Goal: Information Seeking & Learning: Compare options

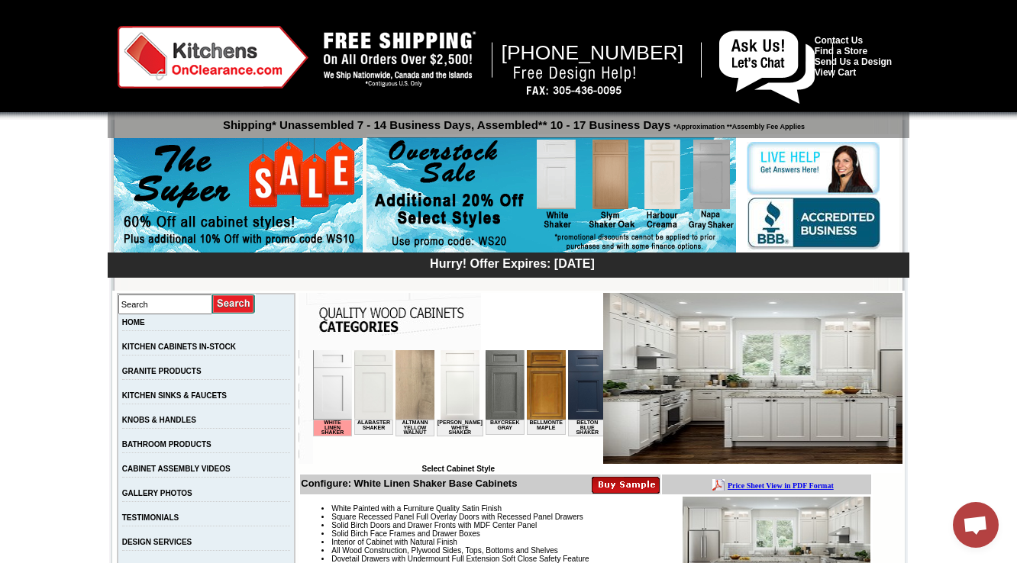
scroll to position [305, 0]
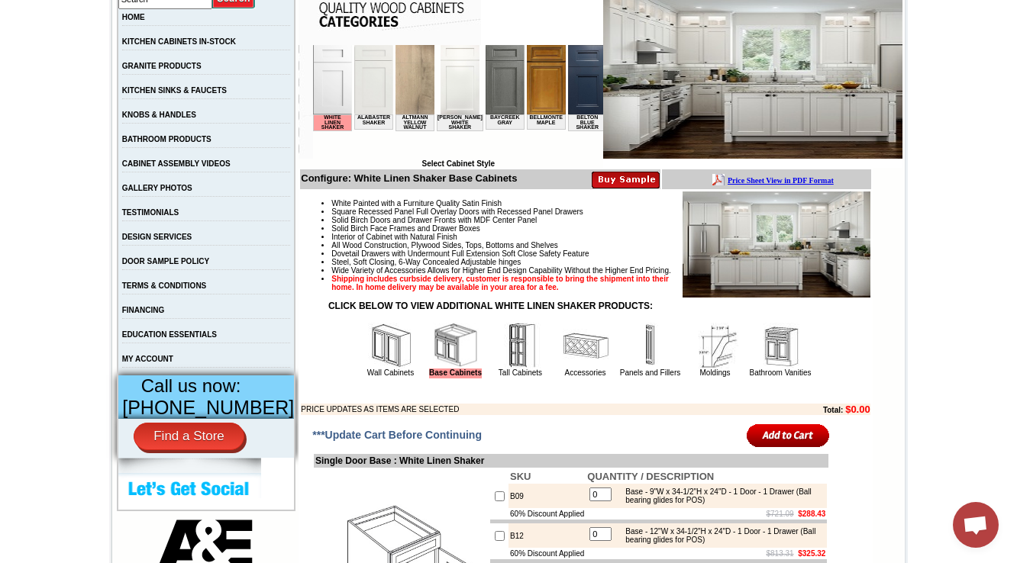
click at [498, 369] on img at bounding box center [521, 346] width 46 height 46
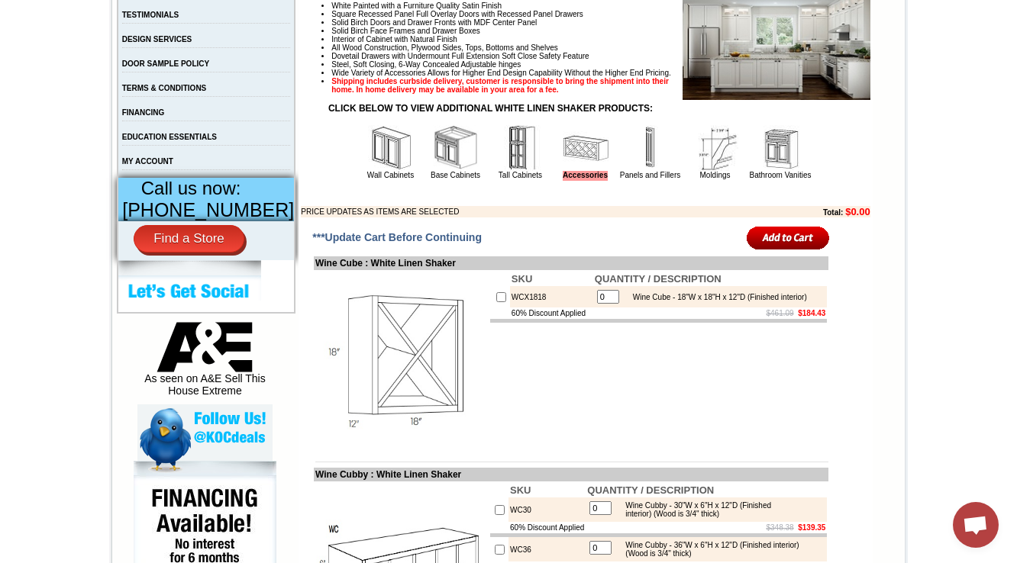
scroll to position [550, 0]
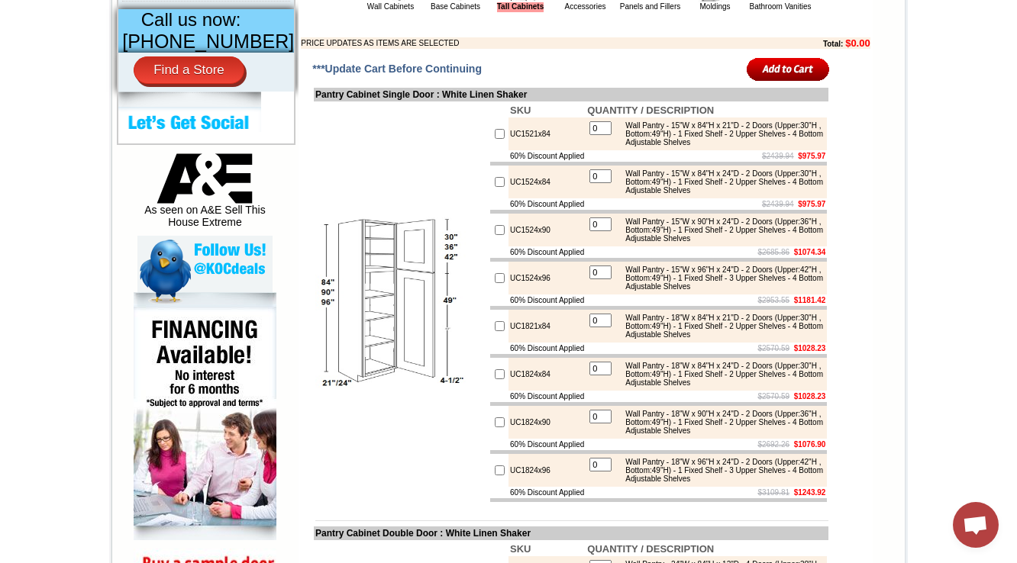
scroll to position [733, 0]
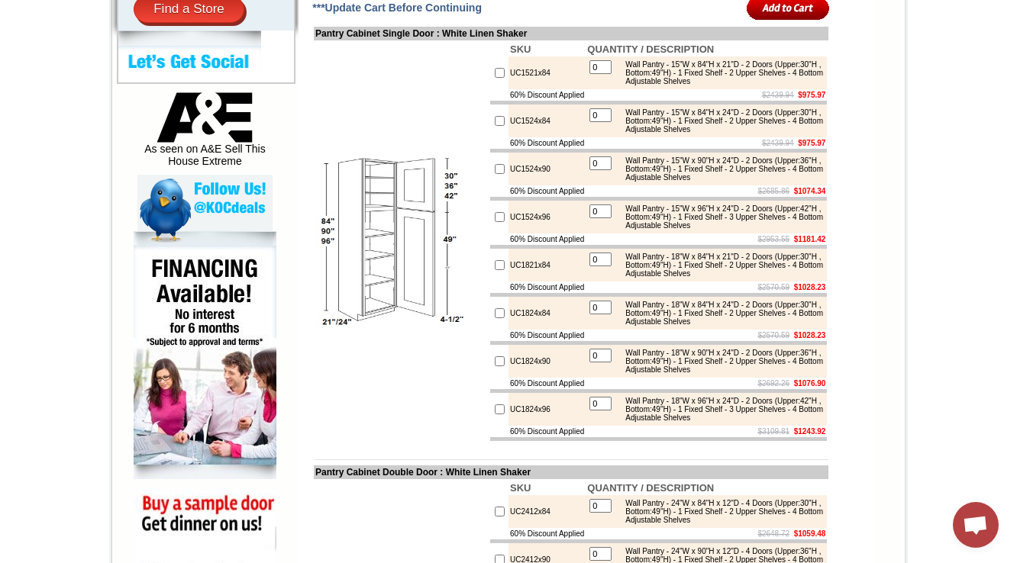
click at [534, 330] on td "UC1824x84" at bounding box center [546, 313] width 77 height 33
click at [534, 282] on td "UC1821x84" at bounding box center [546, 265] width 77 height 33
click at [750, 86] on div "Wall Pantry - 15"W x 84"H x 21"D - 2 Doors (Upper:30"H , Bottom:49"H) - 1 Fixed…" at bounding box center [720, 72] width 205 height 25
click at [803, 86] on div "Wall Pantry - 15"W x 84"H x 21"D - 2 Doors (Upper:30"H , Bottom:49"H) - 1 Fixed…" at bounding box center [720, 72] width 205 height 25
click at [690, 88] on table "0 Wall Pantry - 15"W x 84"H x 21"D - 2 Doors (Upper:30"H , Bottom:49"H) - 1 Fix…" at bounding box center [706, 73] width 238 height 30
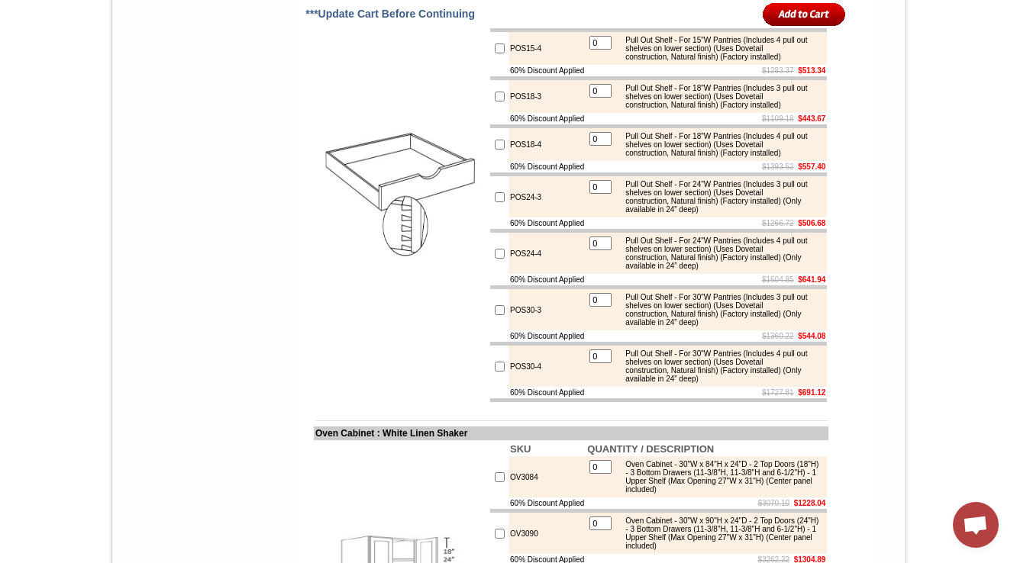
scroll to position [1750, 0]
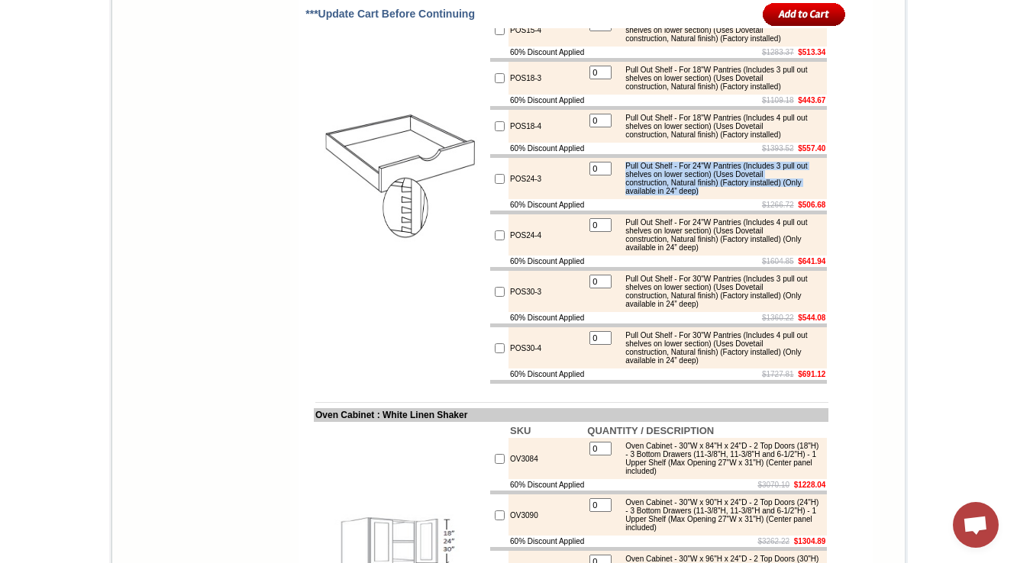
drag, startPoint x: 624, startPoint y: 299, endPoint x: 739, endPoint y: 333, distance: 119.3
click at [739, 195] on div "Pull Out Shelf - For 24"W Pantries (Includes 3 pull out shelves on lower sectio…" at bounding box center [720, 179] width 205 height 34
copy div "Pull Out Shelf - For 24"W Pantries (Includes 3 pull out shelves on lower sectio…"
click at [663, 195] on div "Pull Out Shelf - For 24"W Pantries (Includes 3 pull out shelves on lower sectio…" at bounding box center [720, 179] width 205 height 34
click at [518, 199] on td "POS24-3" at bounding box center [546, 178] width 77 height 41
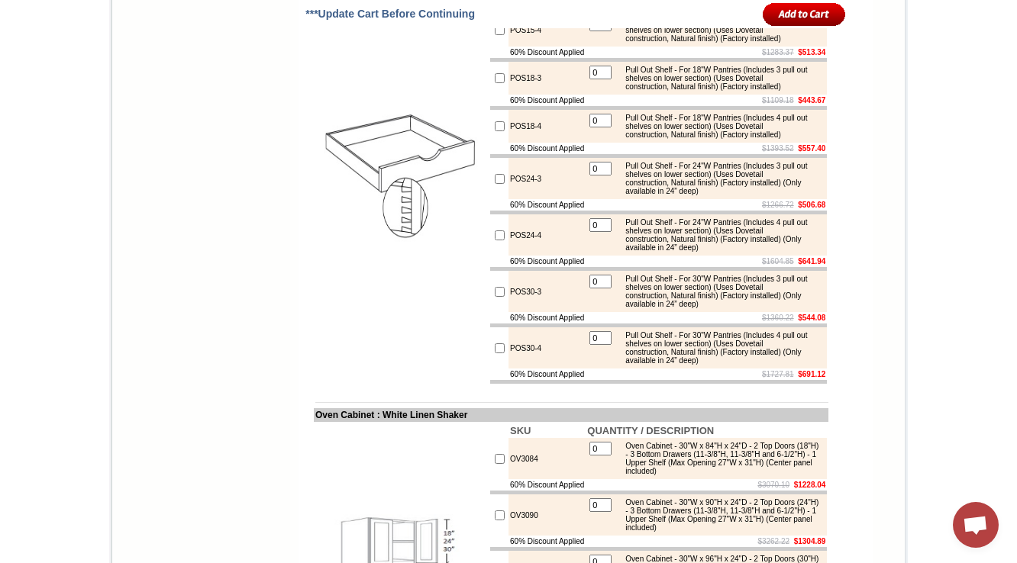
drag, startPoint x: 537, startPoint y: 95, endPoint x: 498, endPoint y: 98, distance: 39.9
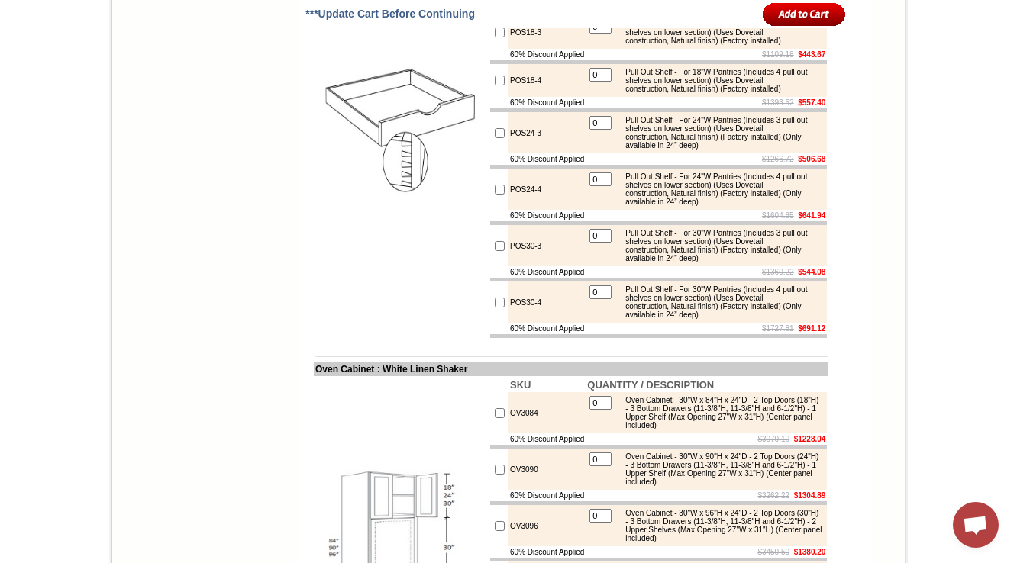
scroll to position [1777, 0]
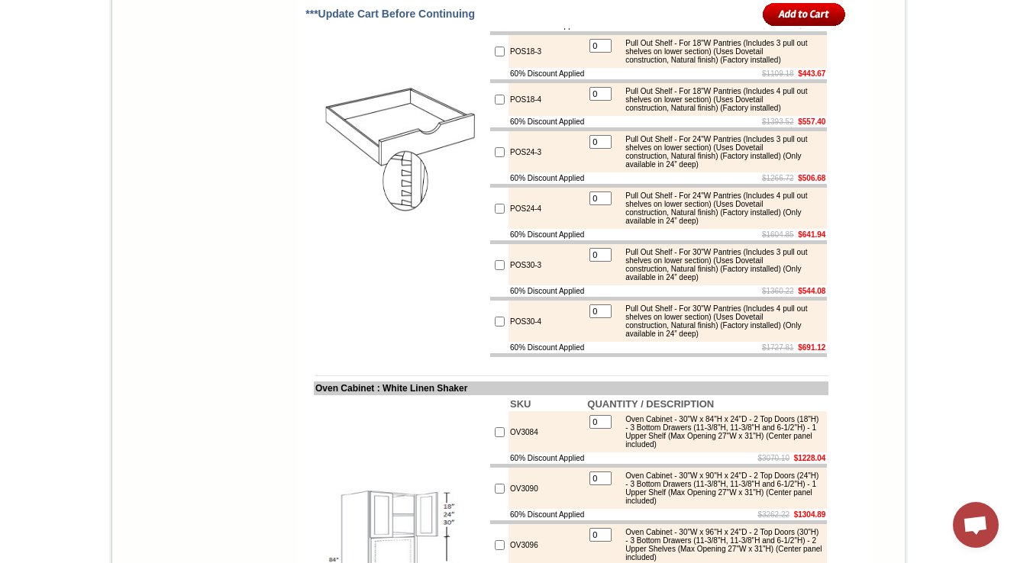
click at [356, 227] on img at bounding box center [401, 141] width 172 height 172
click at [565, 31] on td "60% Discount Applied" at bounding box center [546, 25] width 77 height 11
drag, startPoint x: 536, startPoint y: 72, endPoint x: 488, endPoint y: 80, distance: 48.8
copy tr "POS15-3"
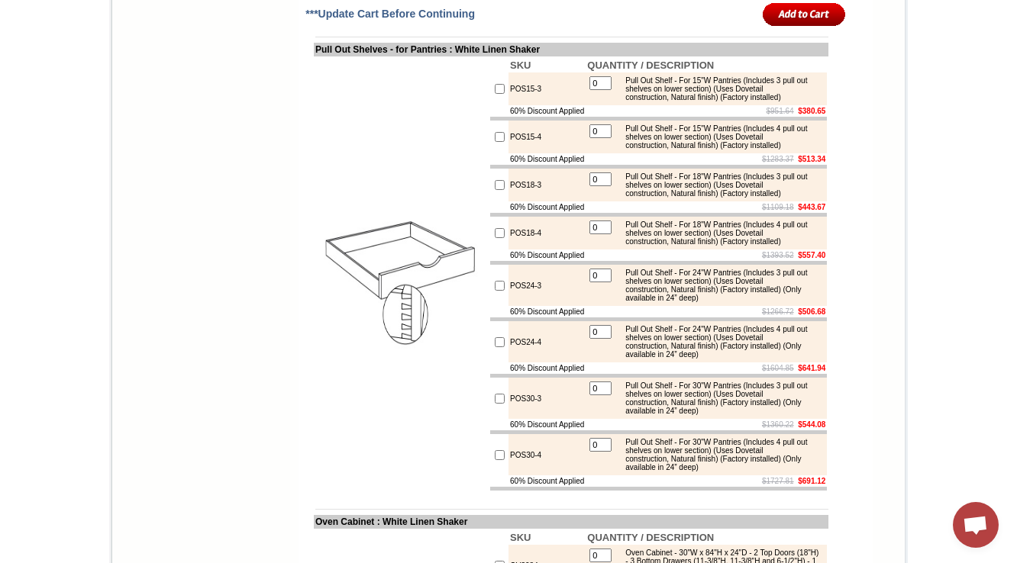
scroll to position [1689, 0]
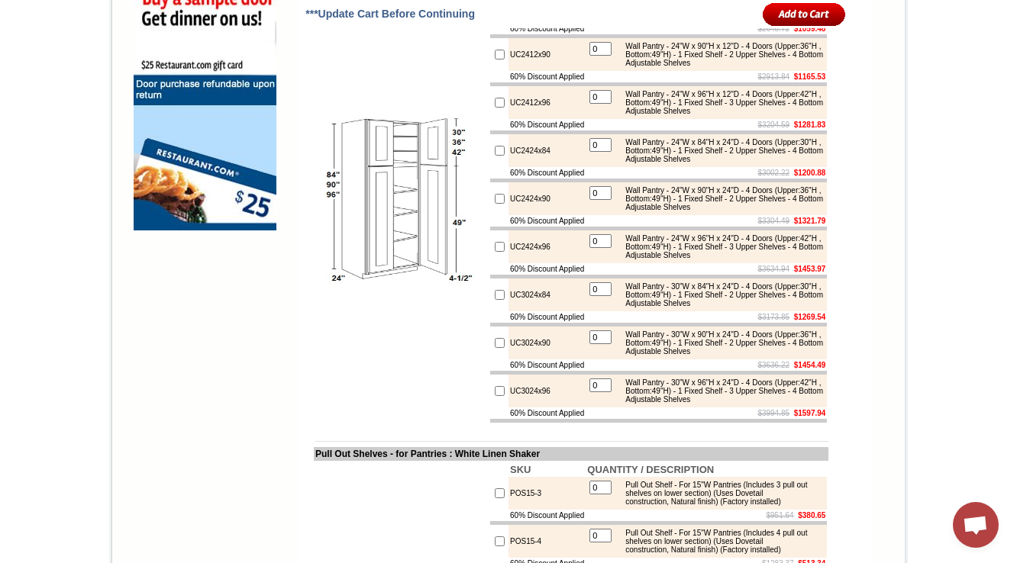
scroll to position [1217, 0]
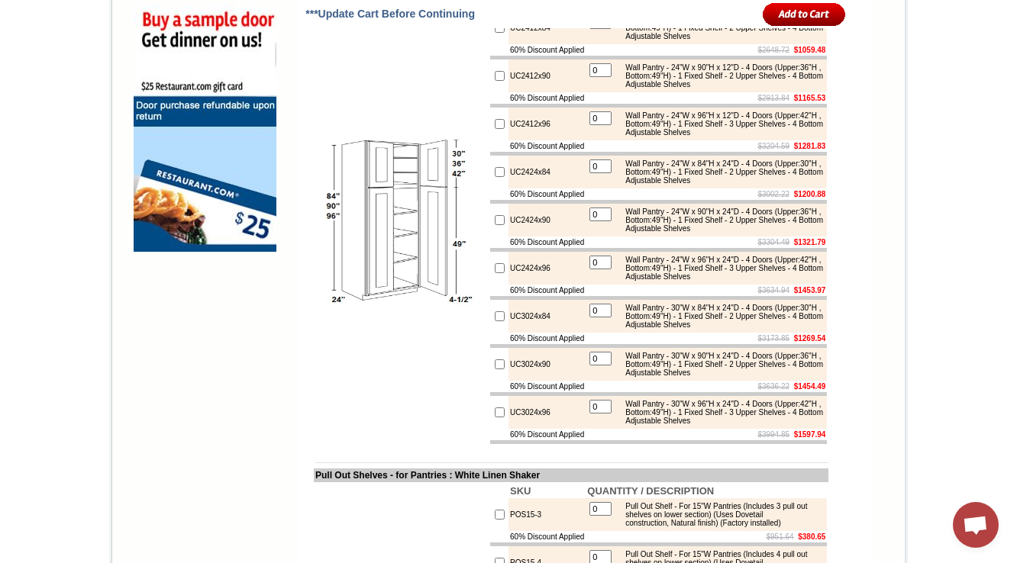
click at [560, 140] on td "UC2412x96" at bounding box center [546, 124] width 77 height 33
click at [510, 200] on td "60% Discount Applied" at bounding box center [546, 194] width 77 height 11
click at [519, 441] on td "60% Discount Applied" at bounding box center [546, 434] width 77 height 11
click at [490, 200] on td at bounding box center [499, 194] width 18 height 11
click at [406, 298] on img at bounding box center [401, 221] width 172 height 172
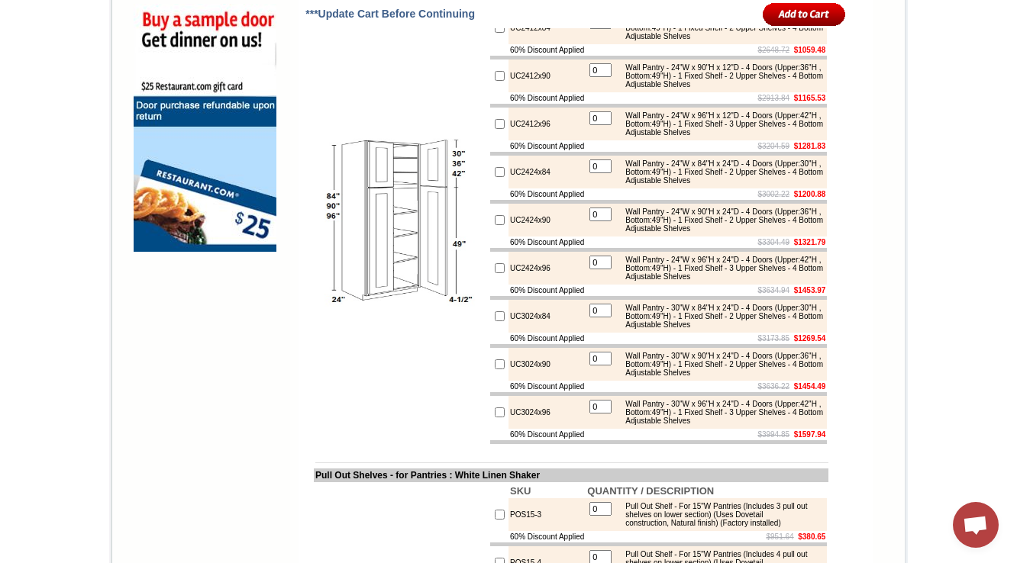
click at [770, 198] on s "$3002.22" at bounding box center [773, 194] width 32 height 8
click at [368, 307] on img at bounding box center [401, 221] width 172 height 172
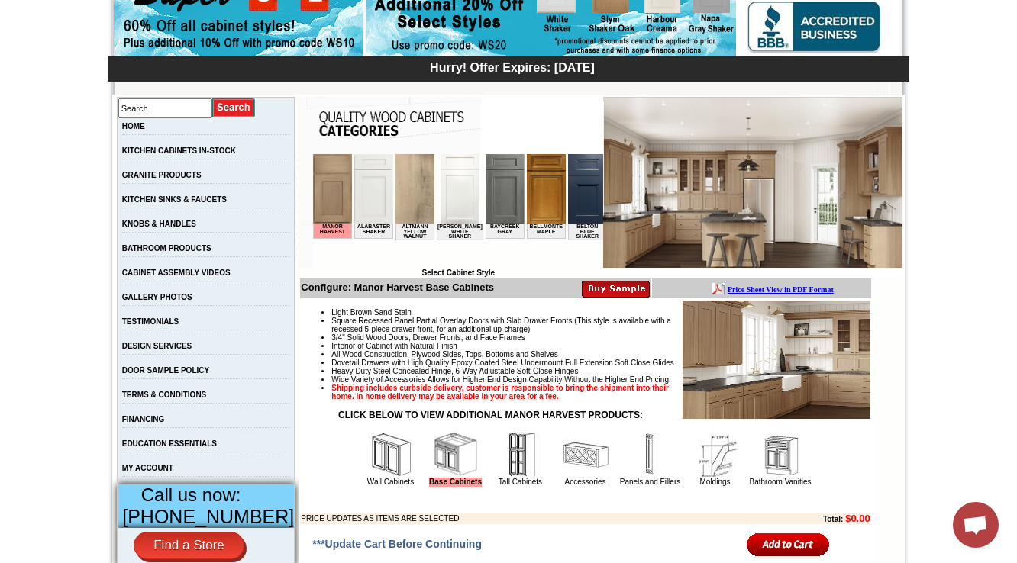
scroll to position [244, 0]
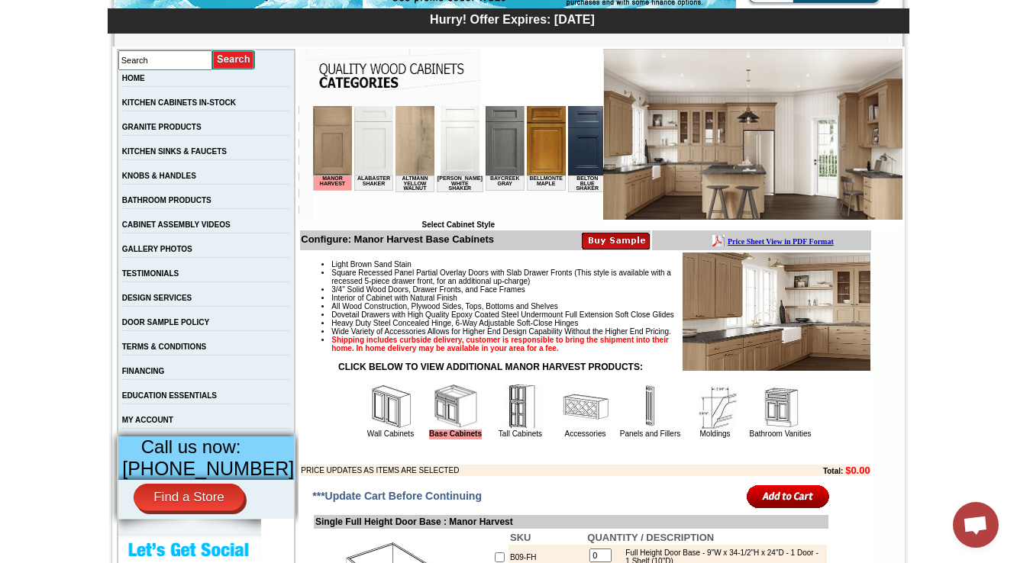
click at [507, 430] on img at bounding box center [521, 407] width 46 height 46
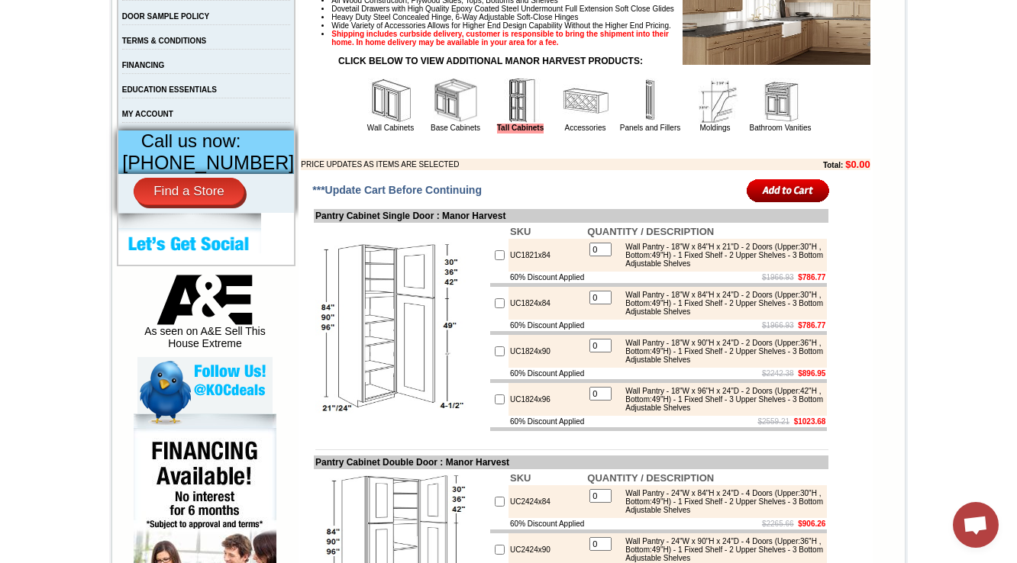
scroll to position [367, 0]
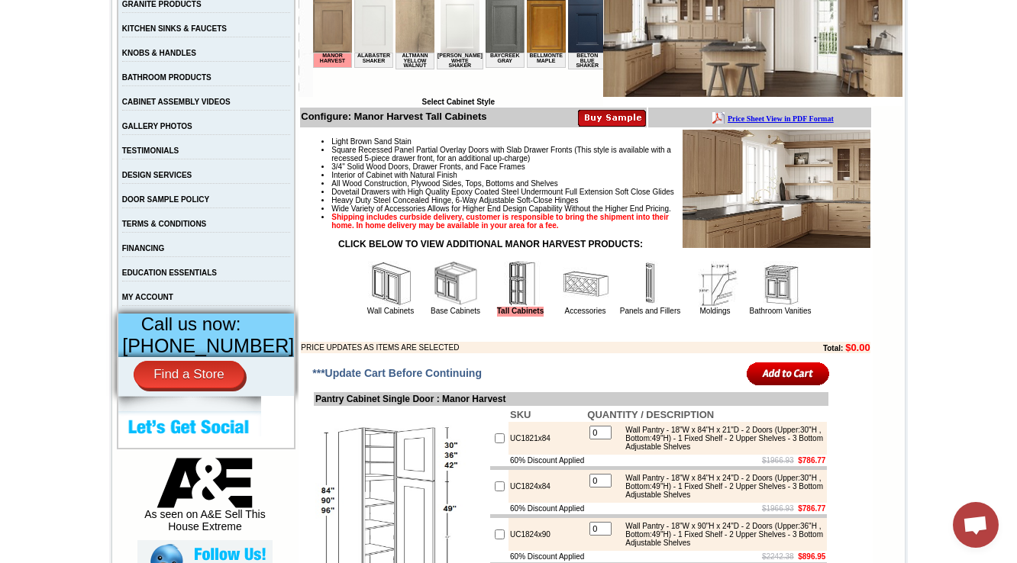
click at [563, 307] on img at bounding box center [586, 284] width 46 height 46
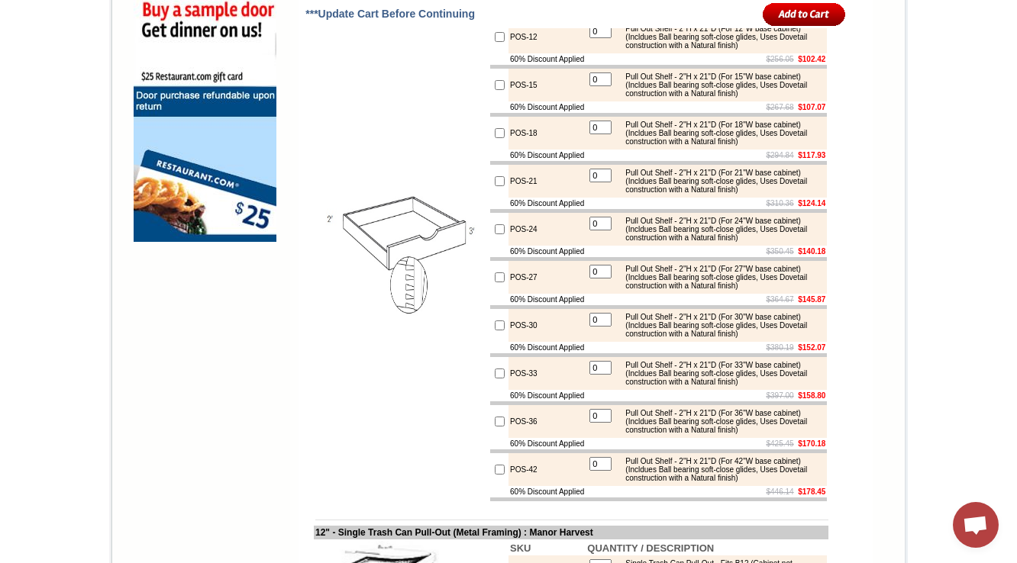
scroll to position [1221, 0]
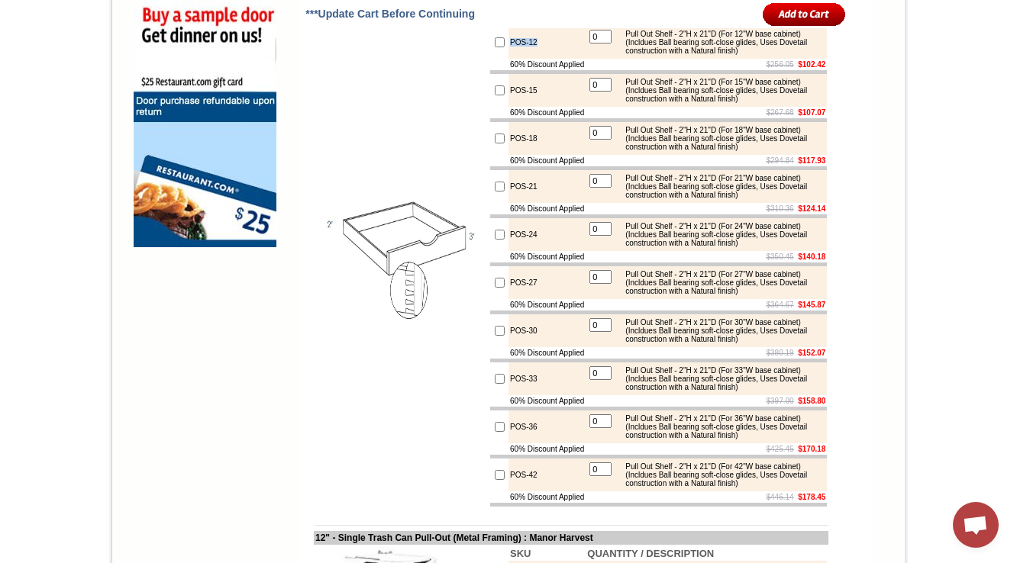
copy td "POS-12"
drag, startPoint x: 495, startPoint y: 105, endPoint x: 524, endPoint y: 106, distance: 29.0
click at [524, 59] on td "POS-12" at bounding box center [546, 42] width 77 height 33
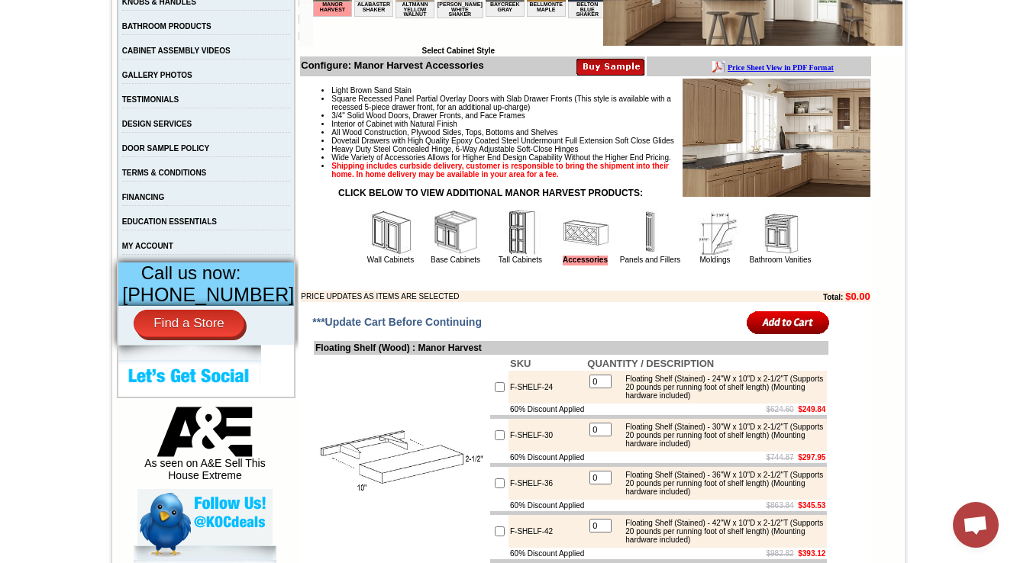
scroll to position [428, 0]
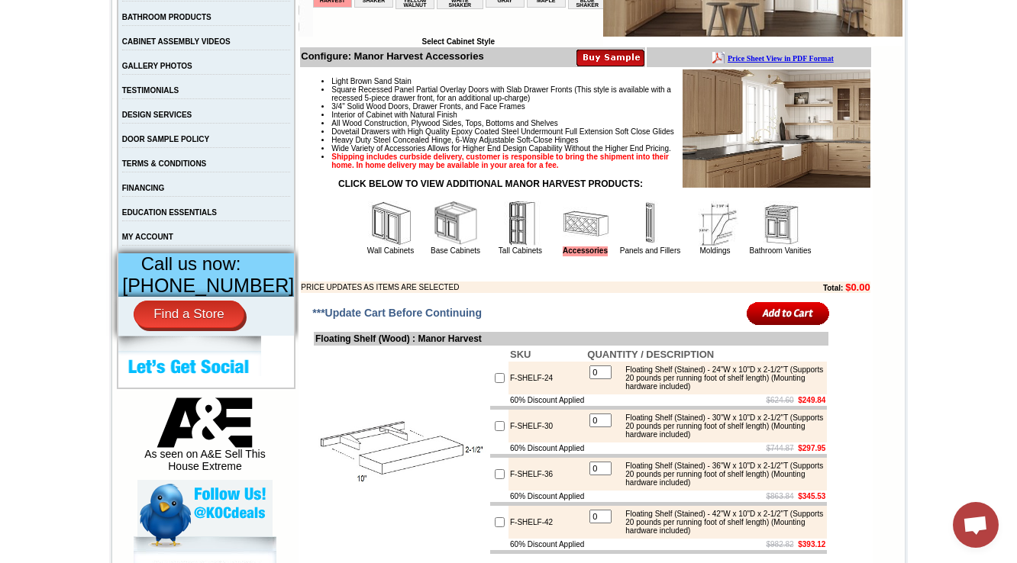
click at [505, 247] on img at bounding box center [521, 224] width 46 height 46
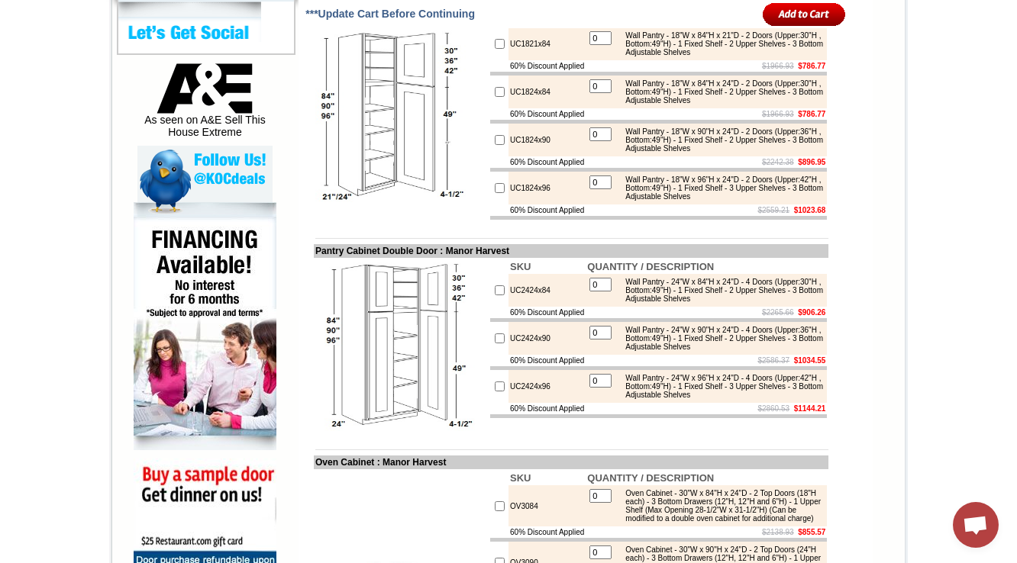
scroll to position [733, 0]
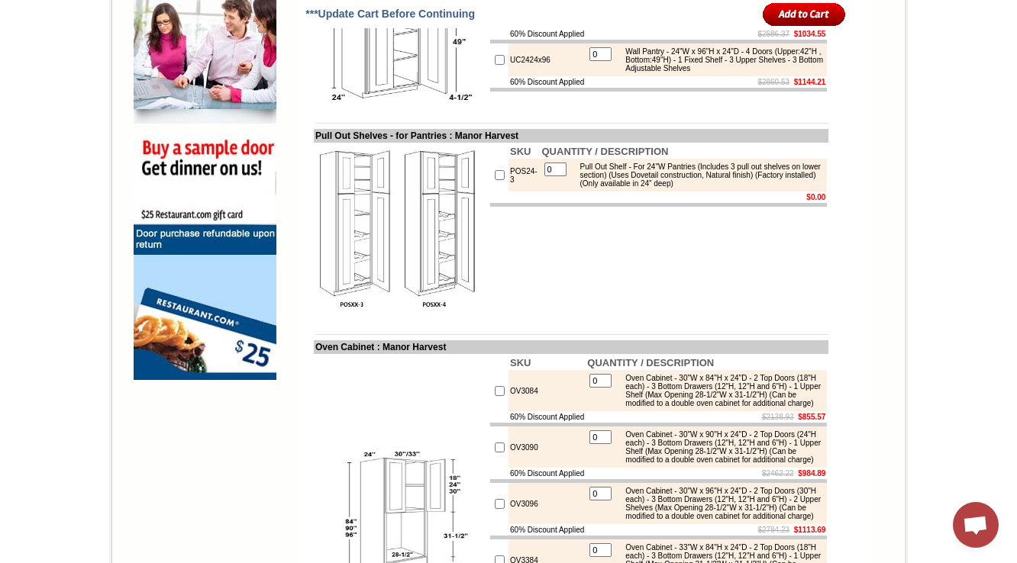
scroll to position [1102, 0]
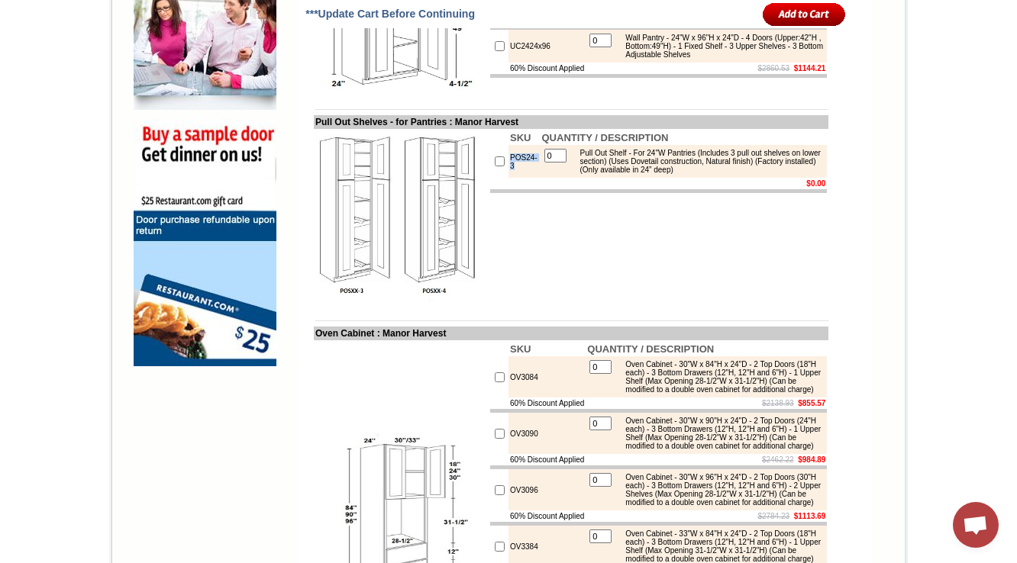
drag, startPoint x: 507, startPoint y: 231, endPoint x: 490, endPoint y: 218, distance: 21.2
click at [490, 178] on tr "POS24-3 0 Pull Out Shelf - For 24"W Pantries (Includes 3 pull out shelves on lo…" at bounding box center [658, 161] width 337 height 33
copy tr "POS24-3"
click at [619, 193] on td at bounding box center [658, 191] width 337 height 4
click at [643, 174] on div "Pull Out Shelf - For 24"W Pantries (Includes 3 pull out shelves on lower sectio…" at bounding box center [698, 161] width 251 height 25
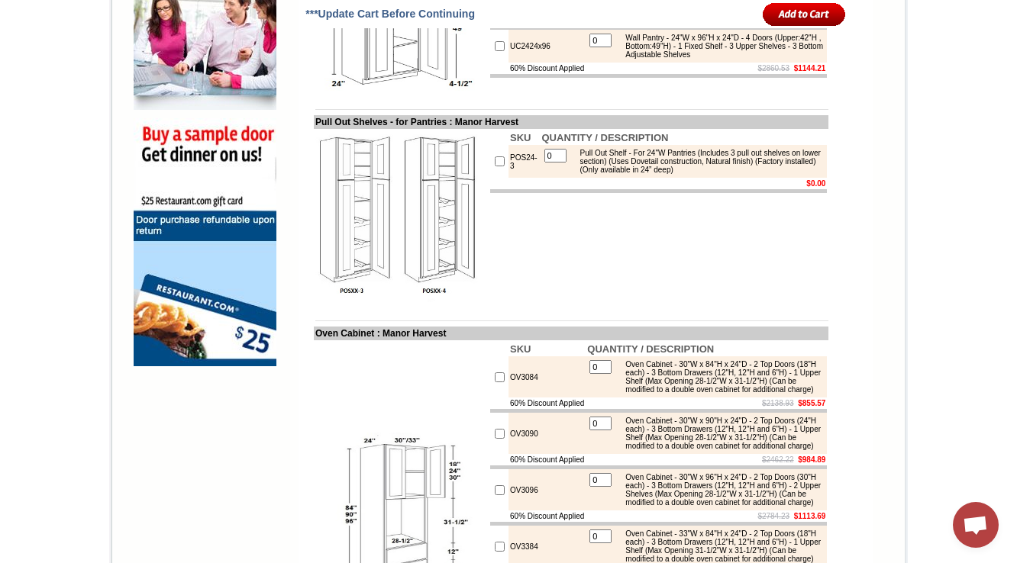
click at [718, 174] on div "Pull Out Shelf - For 24"W Pantries (Includes 3 pull out shelves on lower sectio…" at bounding box center [698, 161] width 251 height 25
click at [699, 263] on td "SKU QUANTITY / DESCRIPTION POS24-3 0 Pull Out Shelf - For 24"W Pantries (Includ…" at bounding box center [659, 216] width 340 height 175
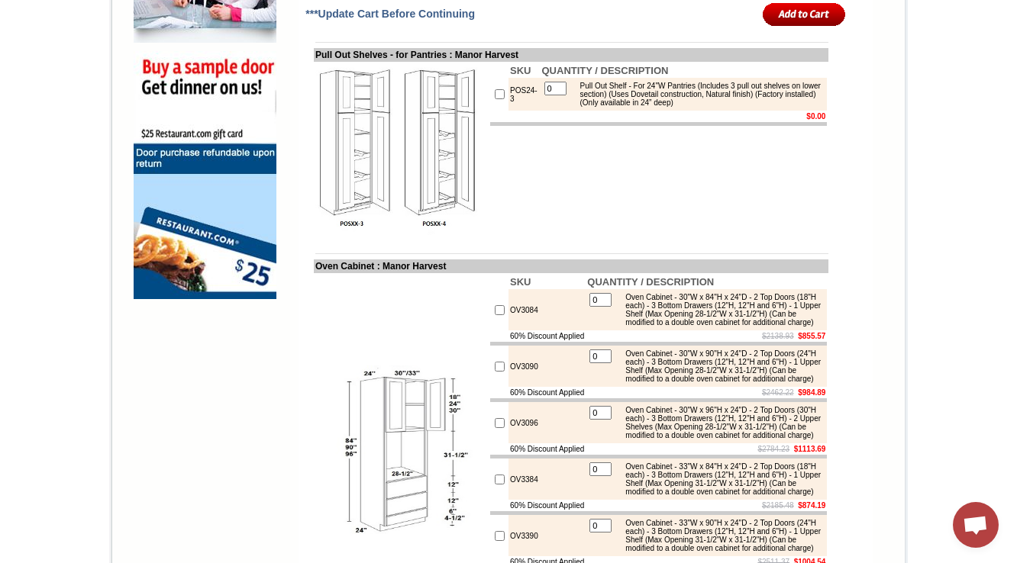
scroll to position [1183, 0]
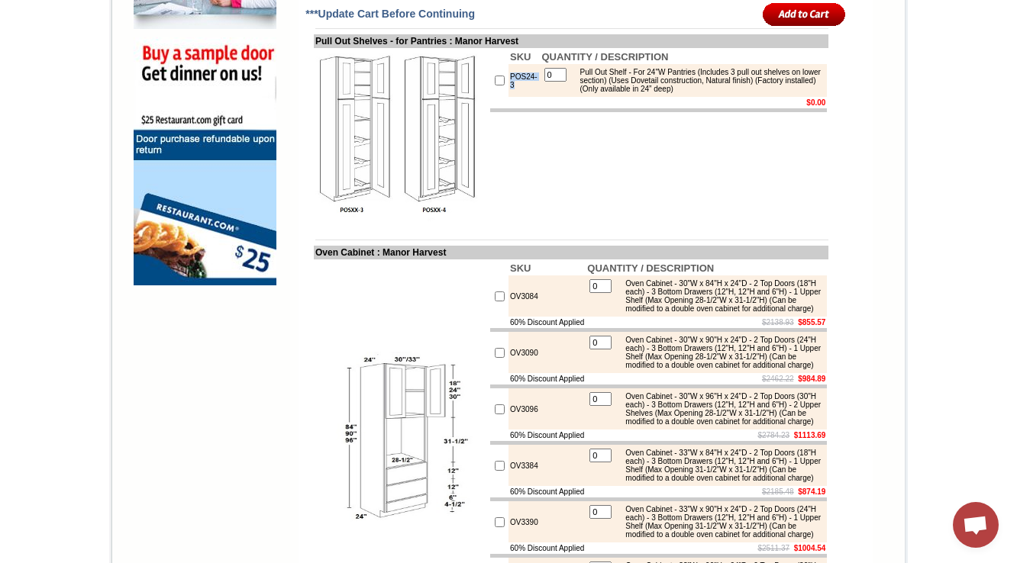
drag, startPoint x: 507, startPoint y: 153, endPoint x: 489, endPoint y: 139, distance: 23.4
click at [490, 97] on tr "POS24-3 0 Pull Out Shelf - For 24"W Pantries (Includes 3 pull out shelves on lo…" at bounding box center [658, 80] width 337 height 33
copy tr "POS24-3"
click at [791, 93] on div "Pull Out Shelf - For 24"W Pantries (Includes 3 pull out shelves on lower sectio…" at bounding box center [698, 80] width 251 height 25
click at [666, 223] on td "SKU QUANTITY / DESCRIPTION POS24-3 0 Pull Out Shelf - For 24"W Pantries (Includ…" at bounding box center [659, 135] width 340 height 175
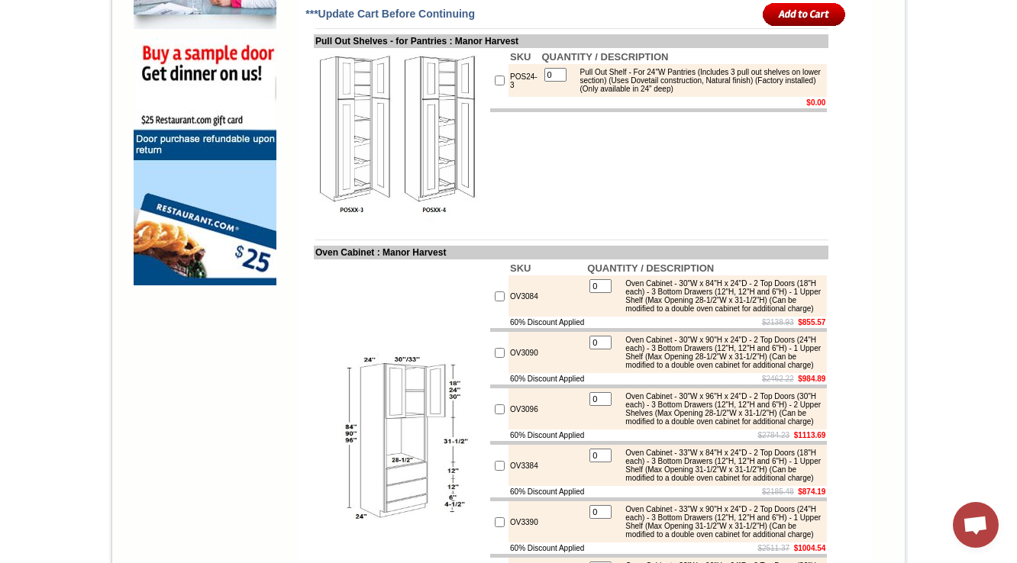
click at [433, 221] on img at bounding box center [401, 136] width 172 height 172
drag, startPoint x: 641, startPoint y: 144, endPoint x: 773, endPoint y: 143, distance: 131.3
click at [773, 93] on div "Pull Out Shelf - For 24"W Pantries (Includes 3 pull out shelves on lower sectio…" at bounding box center [698, 80] width 251 height 25
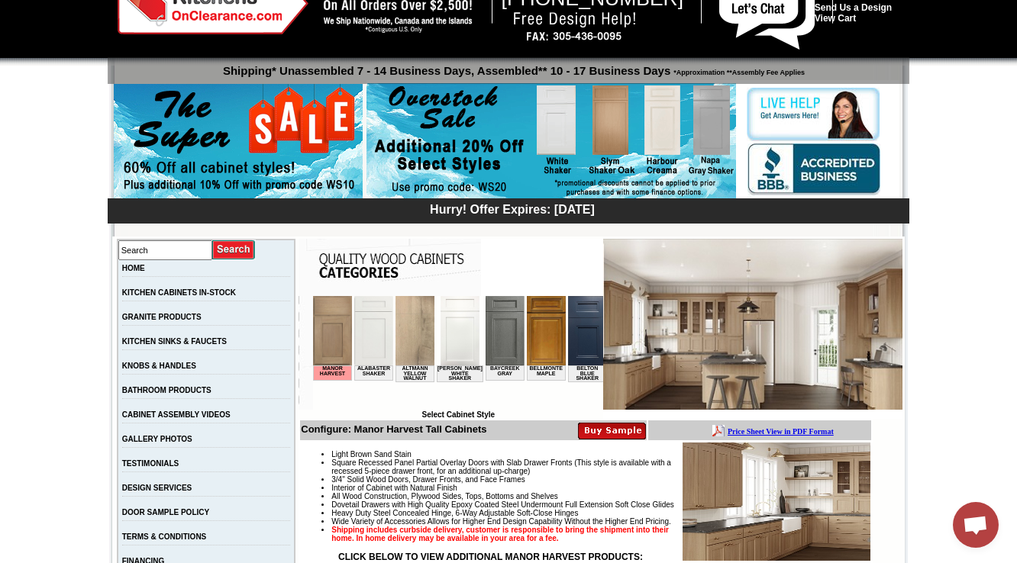
scroll to position [366, 0]
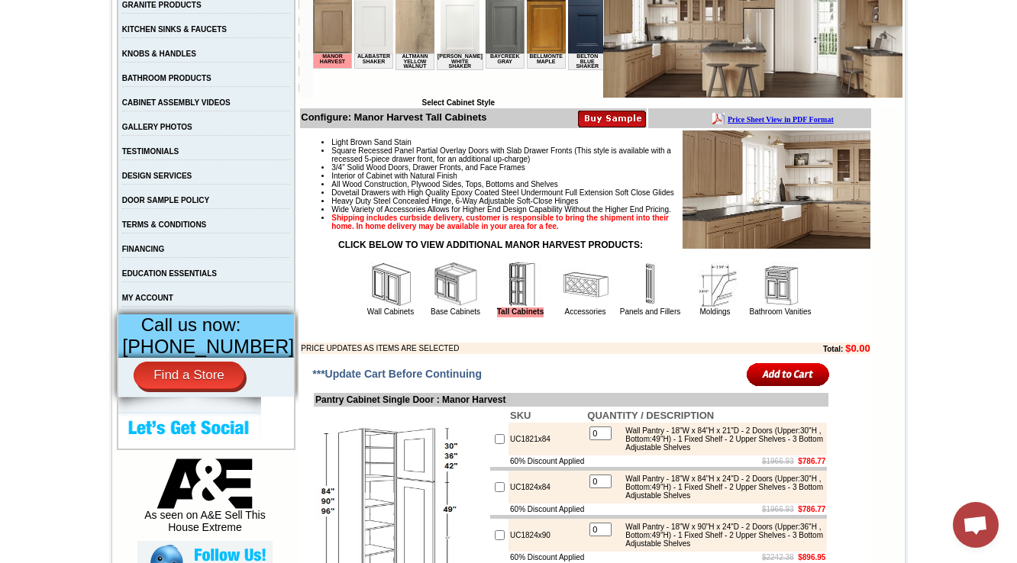
click at [579, 308] on img at bounding box center [586, 285] width 46 height 46
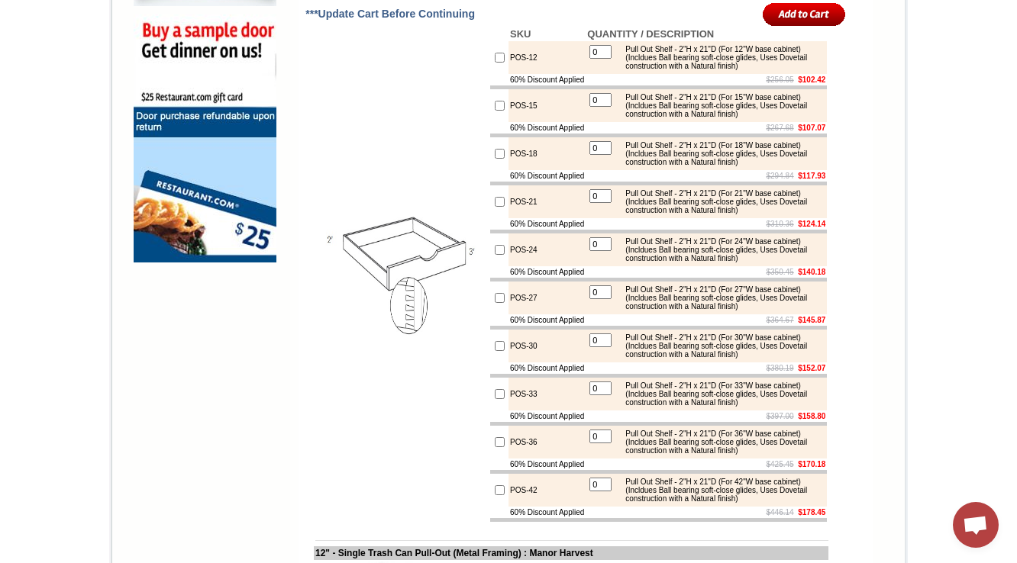
scroll to position [1228, 0]
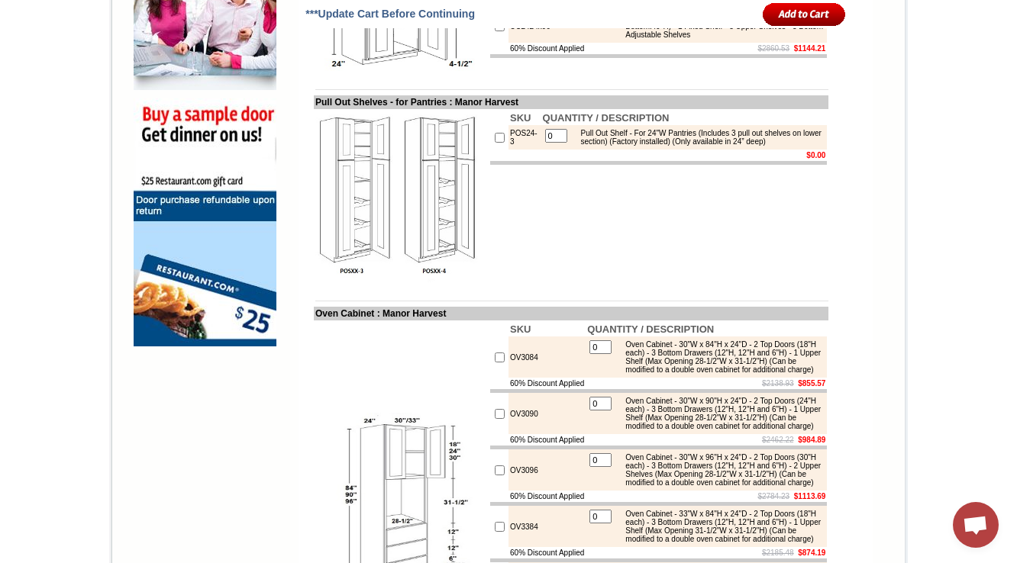
click at [732, 248] on td "SKU QUANTITY / DESCRIPTION POS24-3 0 Pull Out Shelf - For 24"W Pantries (Includ…" at bounding box center [659, 196] width 340 height 175
click at [321, 238] on img at bounding box center [401, 197] width 172 height 172
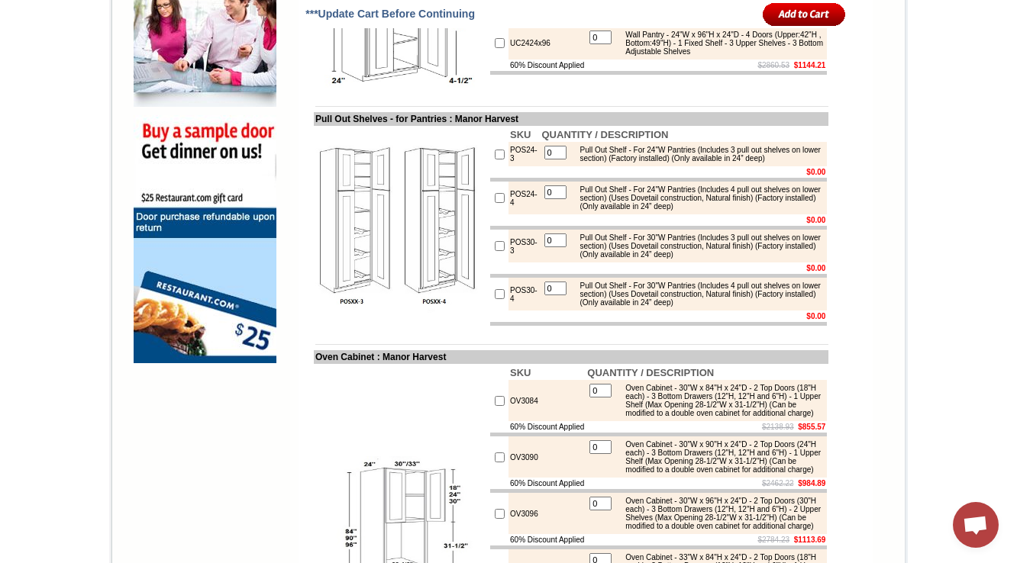
scroll to position [1119, 0]
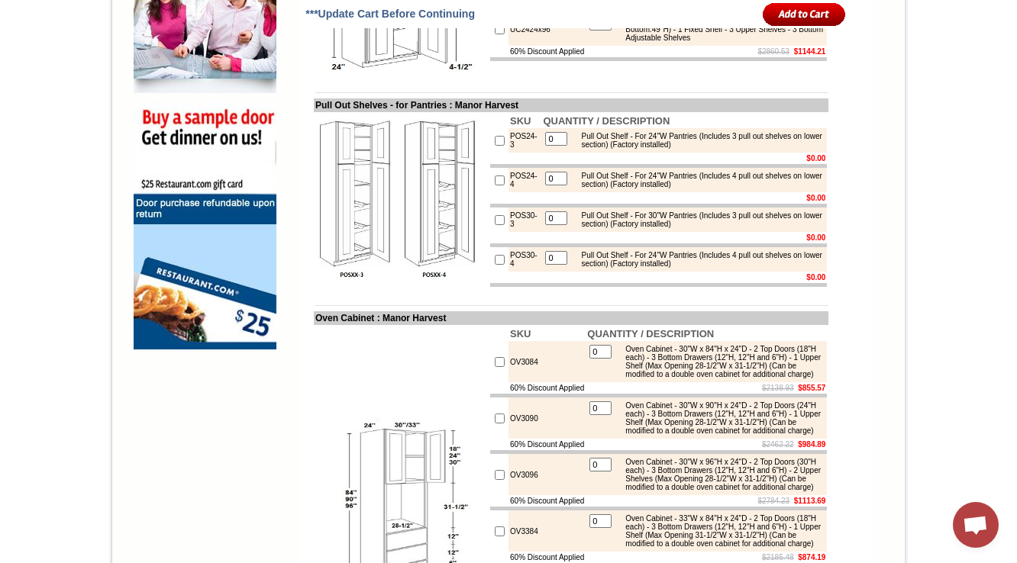
scroll to position [1180, 0]
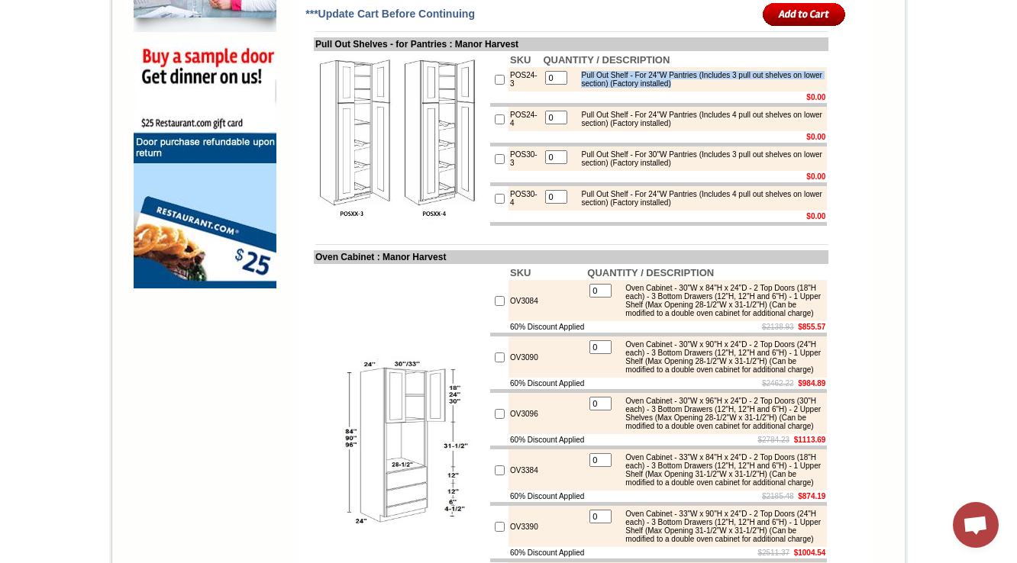
drag, startPoint x: 598, startPoint y: 134, endPoint x: 728, endPoint y: 149, distance: 130.6
click at [728, 88] on div "Pull Out Shelf - For 24"W Pantries (Includes 3 pull out shelves on lower sectio…" at bounding box center [698, 79] width 250 height 17
copy div "Pull Out Shelf - For 24"W Pantries (Includes 3 pull out shelves on lower sectio…"
drag, startPoint x: 507, startPoint y: 196, endPoint x: 493, endPoint y: 177, distance: 23.5
click at [508, 131] on td "POS24-4" at bounding box center [524, 119] width 33 height 24
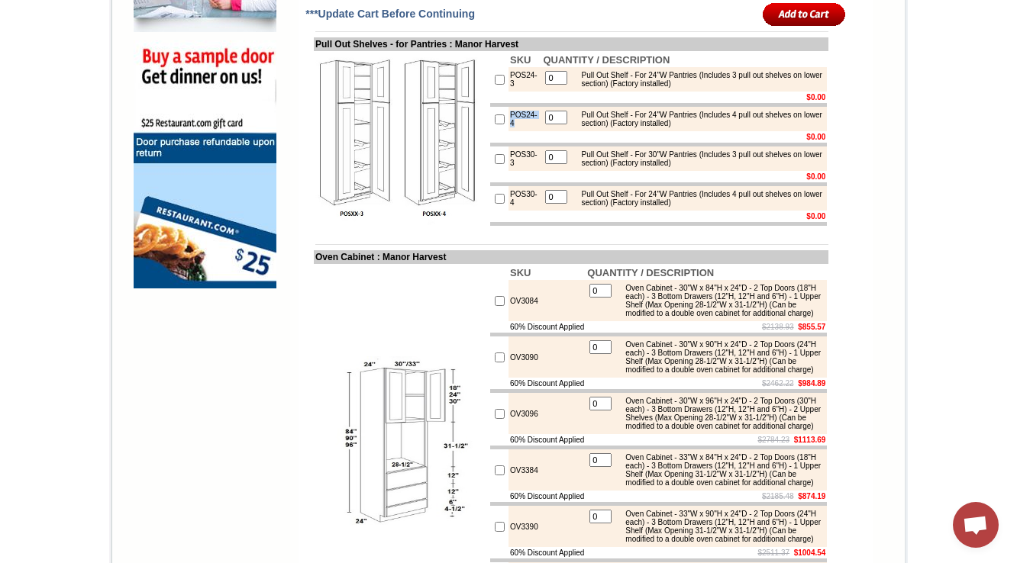
copy td "POS24-4"
drag, startPoint x: 647, startPoint y: 186, endPoint x: 733, endPoint y: 195, distance: 86.0
click at [733, 127] on div "Pull Out Shelf - For 24"W Pantries (Includes 4 pull out shelves on lower sectio…" at bounding box center [698, 119] width 250 height 17
drag, startPoint x: 570, startPoint y: 222, endPoint x: 718, endPoint y: 238, distance: 149.7
click at [718, 167] on div "Pull Out Shelf - For 30"W Pantries (Includes 3 pull out shelves on lower sectio…" at bounding box center [698, 158] width 250 height 17
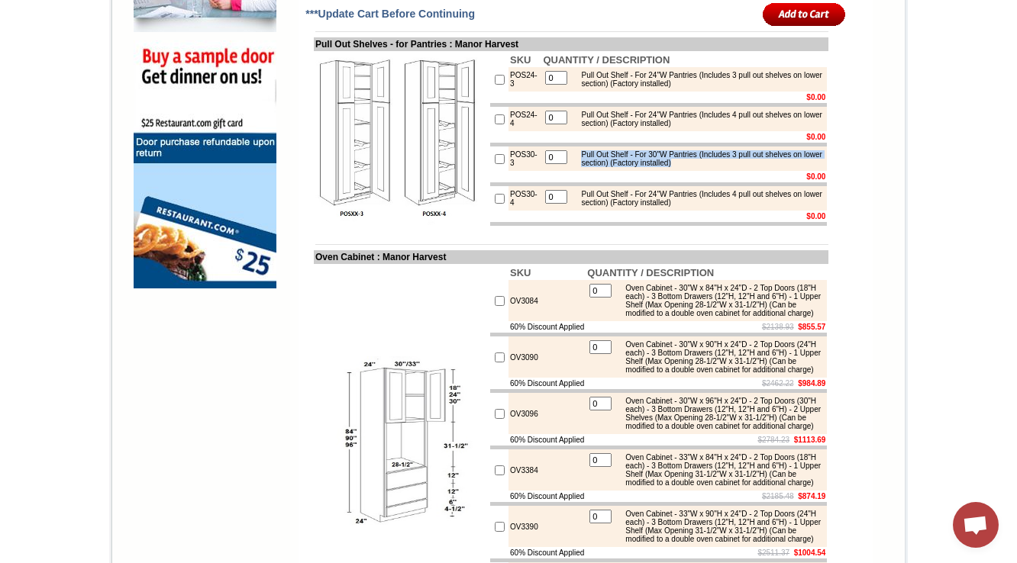
copy div "Pull Out Shelf - For 30"W Pantries (Includes 3 pull out shelves on lower sectio…"
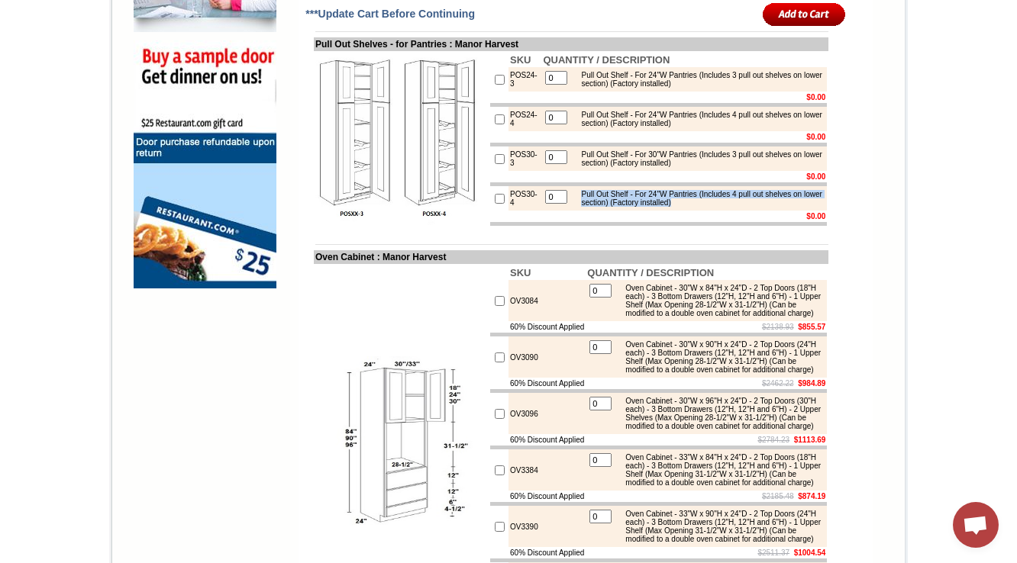
drag, startPoint x: 579, startPoint y: 267, endPoint x: 718, endPoint y: 273, distance: 139.1
click at [718, 207] on div "Pull Out Shelf - For 24"W Pantries (Includes 4 pull out shelves on lower sectio…" at bounding box center [698, 198] width 250 height 17
copy div "Pull Out Shelf - For 24"W Pantries (Includes 4 pull out shelves on lower sectio…"
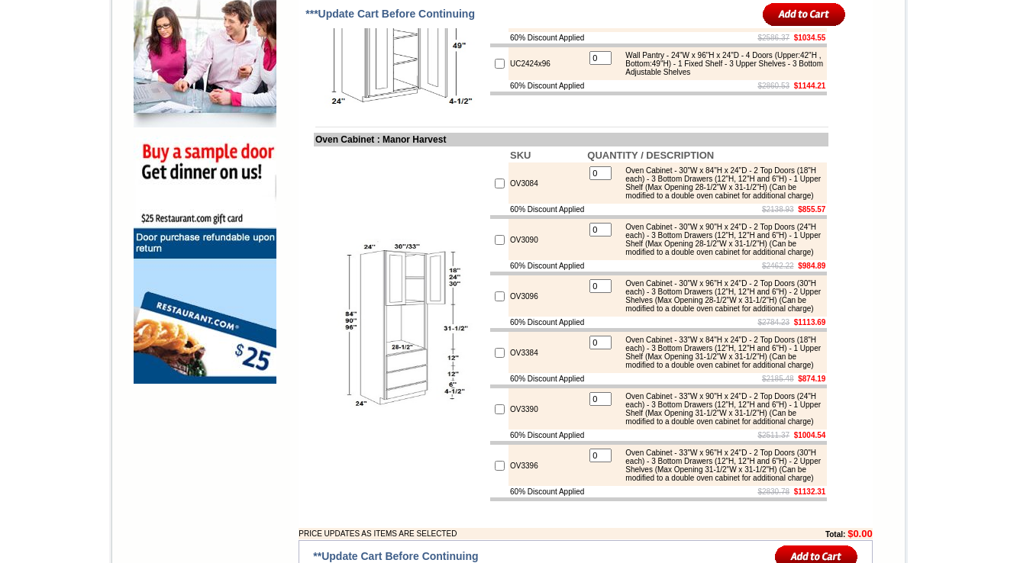
scroll to position [1055, 0]
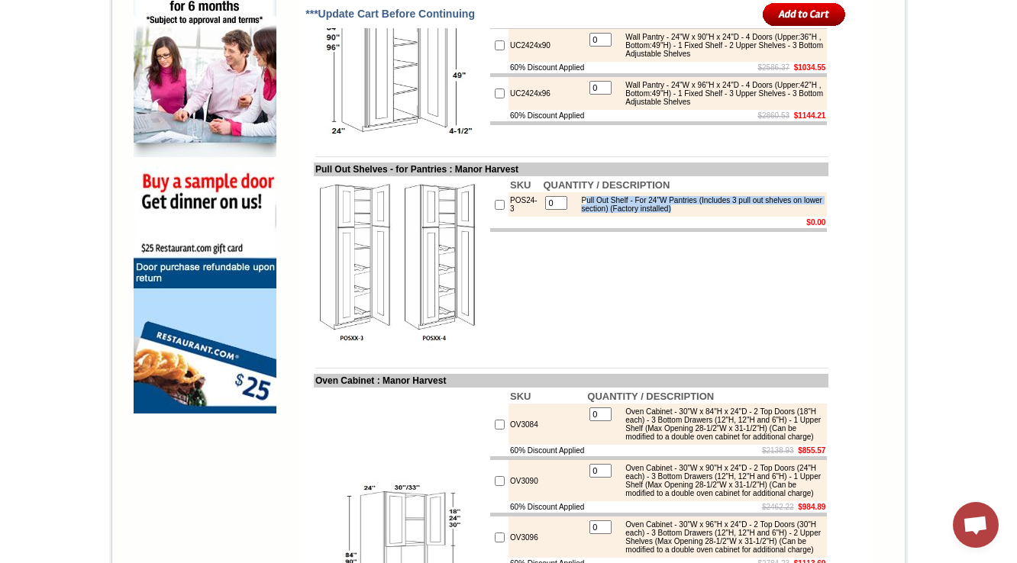
drag, startPoint x: 612, startPoint y: 258, endPoint x: 724, endPoint y: 275, distance: 113.5
click at [724, 213] on div "Pull Out Shelf - For 24"W Pantries (Includes 3 pull out shelves on lower sectio…" at bounding box center [698, 204] width 250 height 17
copy div "ull Out Shelf - For 24"W Pantries (Includes 3 pull out shelves on lower section…"
click at [592, 327] on td "SKU QUANTITY / DESCRIPTION POS24-3 0 Pull Out Shelf - For 24"W Pantries (Includ…" at bounding box center [659, 263] width 340 height 175
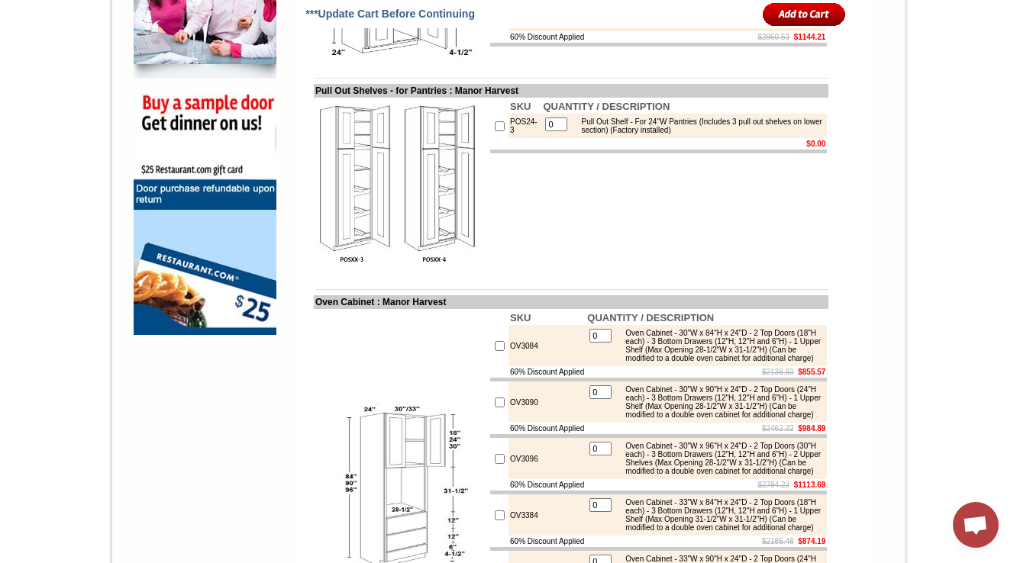
scroll to position [1177, 0]
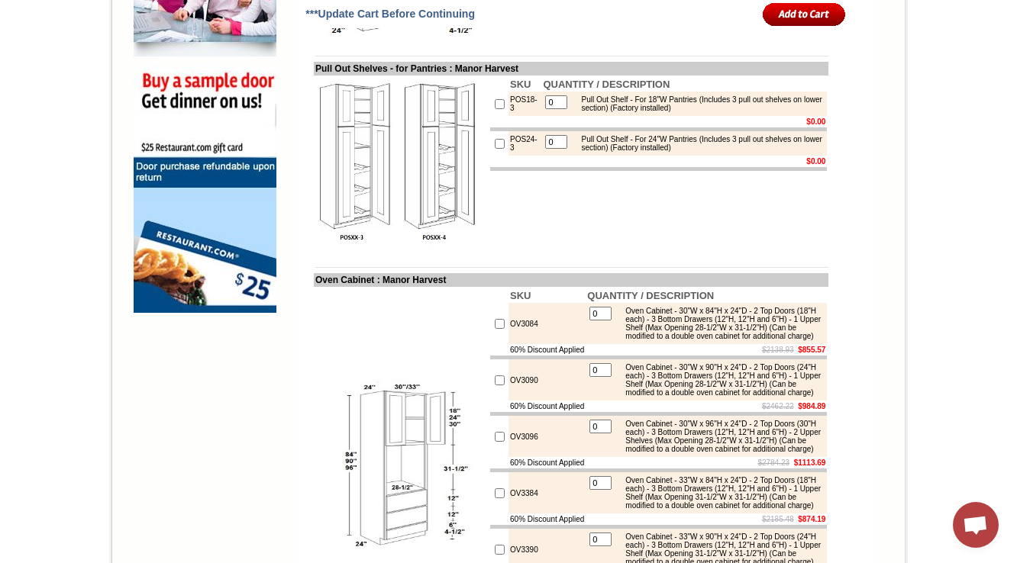
scroll to position [1177, 0]
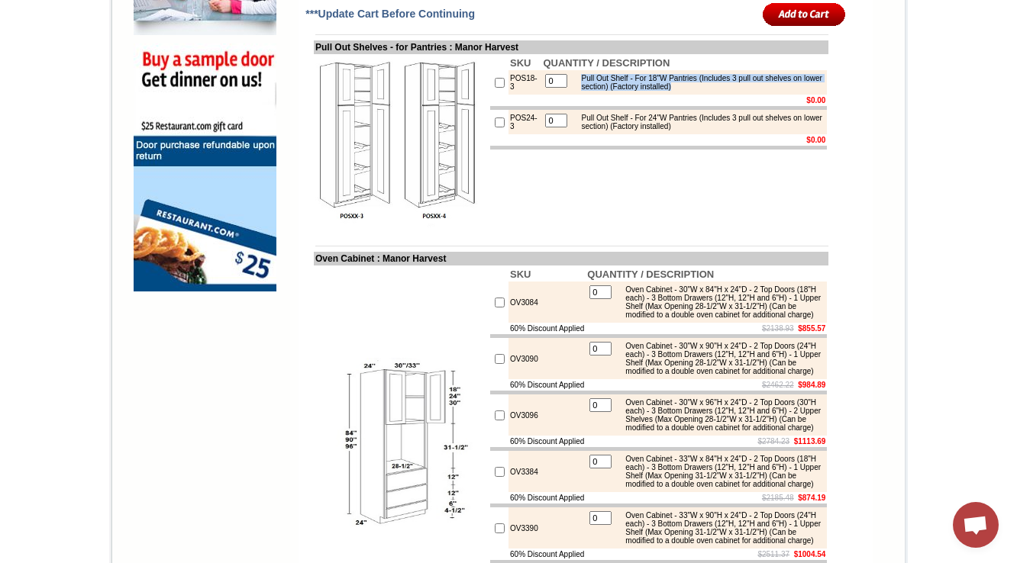
drag, startPoint x: 570, startPoint y: 137, endPoint x: 718, endPoint y: 153, distance: 148.9
click at [718, 91] on div "Pull Out Shelf - For 18"W Pantries (Includes 3 pull out shelves on lower sectio…" at bounding box center [698, 82] width 250 height 17
copy div "Pull Out Shelf - For 18"W Pantries (Includes 3 pull out shelves on lower sectio…"
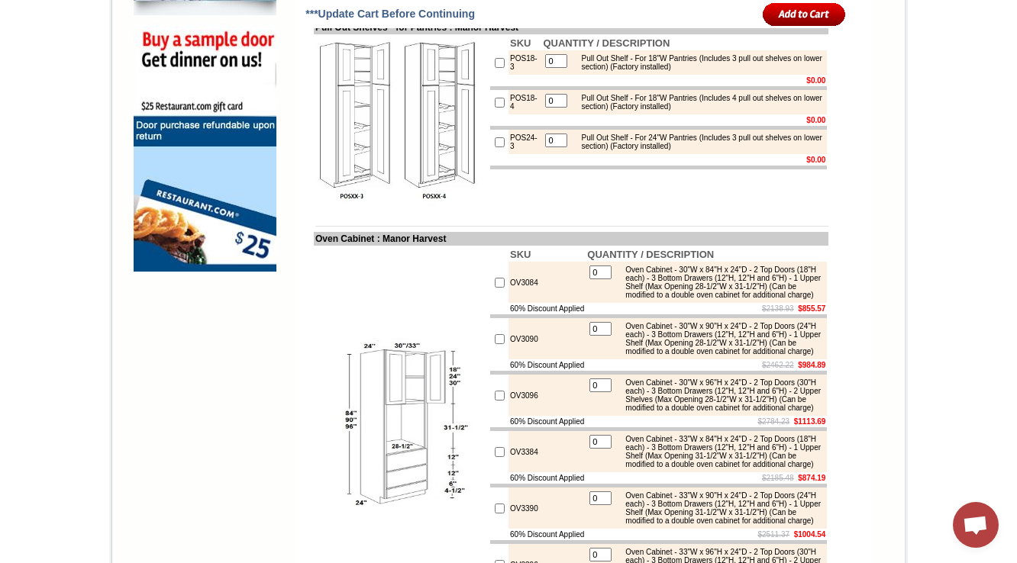
scroll to position [1177, 0]
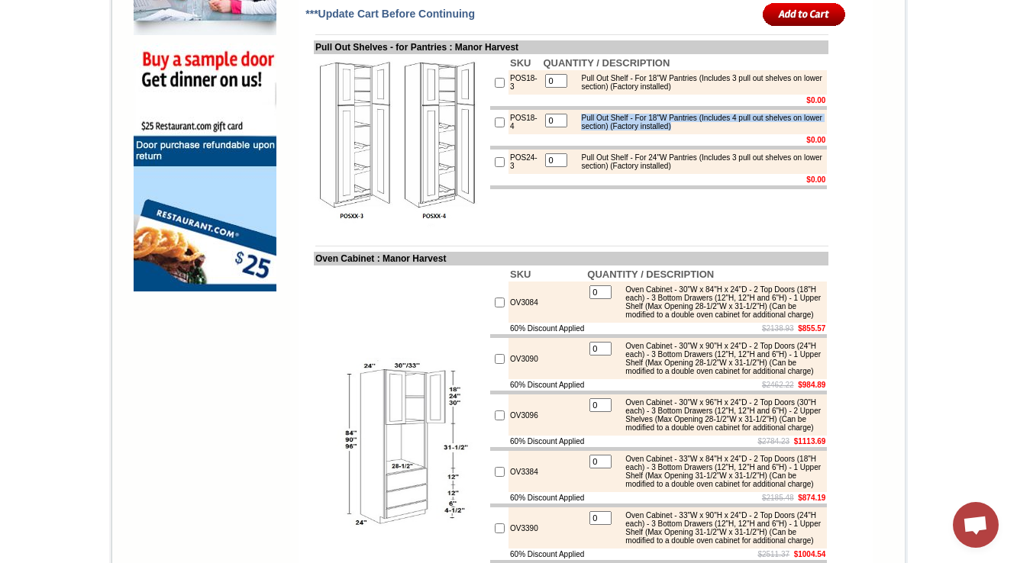
drag, startPoint x: 574, startPoint y: 186, endPoint x: 728, endPoint y: 193, distance: 153.6
click at [728, 131] on div "Pull Out Shelf - For 18"W Pantries (Includes 4 pull out shelves on lower sectio…" at bounding box center [698, 122] width 250 height 17
copy div "Pull Out Shelf - For 18"W Pantries (Includes 4 pull out shelves on lower sectio…"
drag, startPoint x: 510, startPoint y: 195, endPoint x: 495, endPoint y: 185, distance: 18.6
click at [508, 134] on td "POS18-4" at bounding box center [524, 122] width 33 height 24
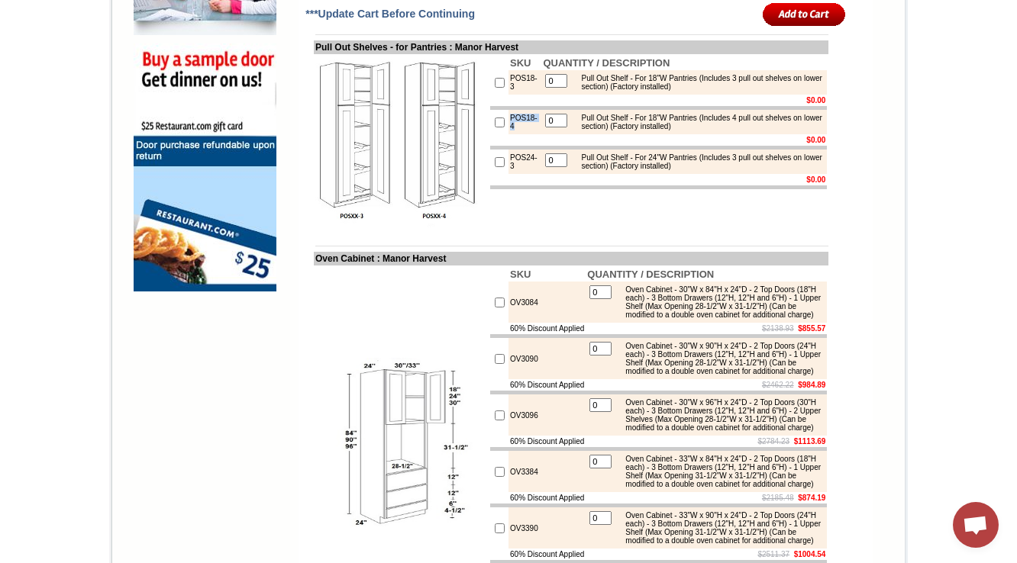
copy td "POS18-4"
drag, startPoint x: 510, startPoint y: 156, endPoint x: 490, endPoint y: 140, distance: 25.0
click at [490, 95] on tr "POS18-3 0 Pull Out Shelf - For 18"W Pantries (Includes 3 pull out shelves on lo…" at bounding box center [658, 82] width 337 height 24
copy tr "POS18-3"
drag, startPoint x: 570, startPoint y: 140, endPoint x: 708, endPoint y: 153, distance: 138.8
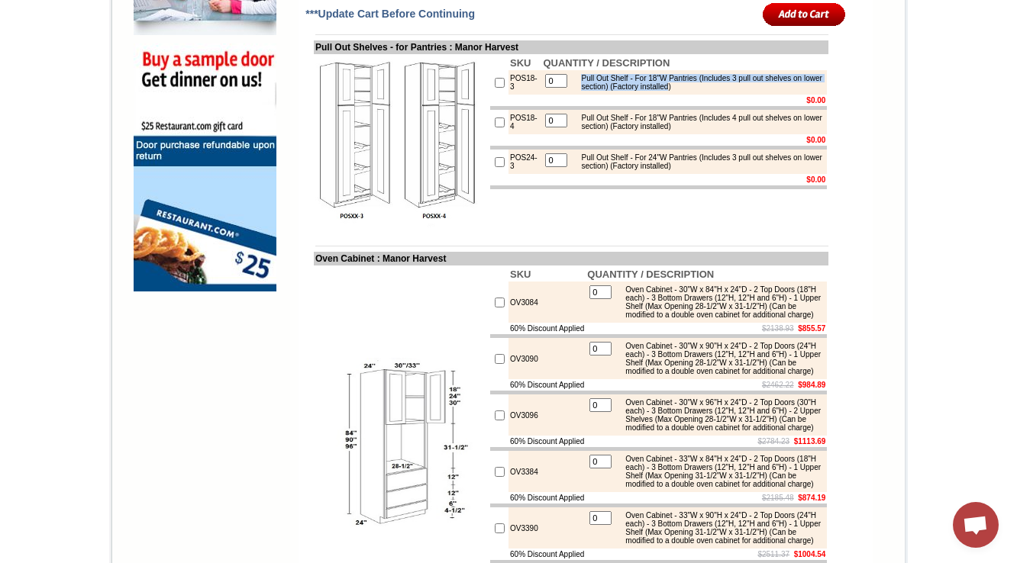
click at [708, 91] on div "Pull Out Shelf - For 18"W Pantries (Includes 3 pull out shelves on lower sectio…" at bounding box center [698, 82] width 250 height 17
copy div "Pull Out Shelf - For 18"W Pantries (Includes 3 pull out shelves on lower sectio…"
click at [666, 252] on td at bounding box center [571, 245] width 515 height 11
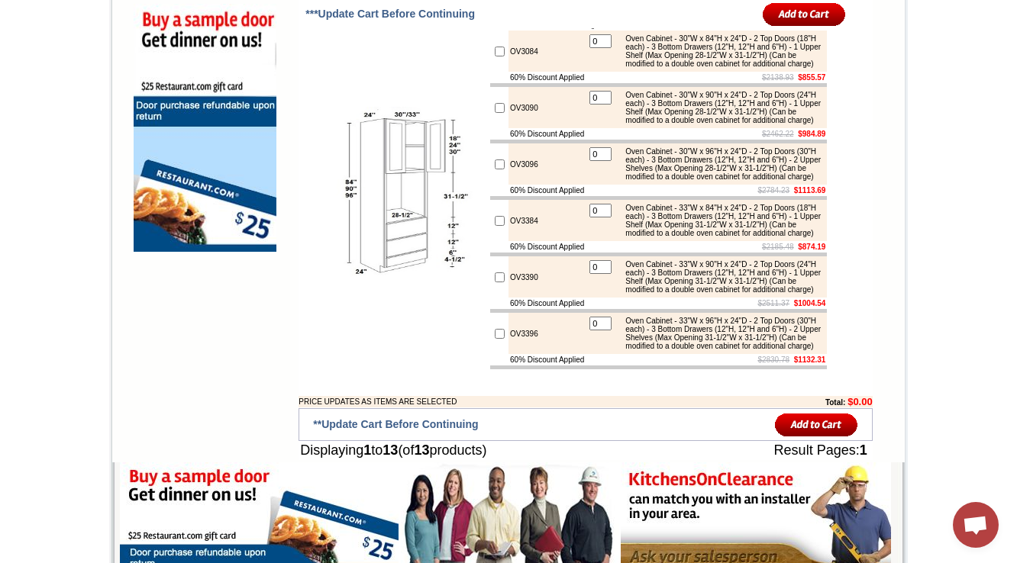
scroll to position [1238, 0]
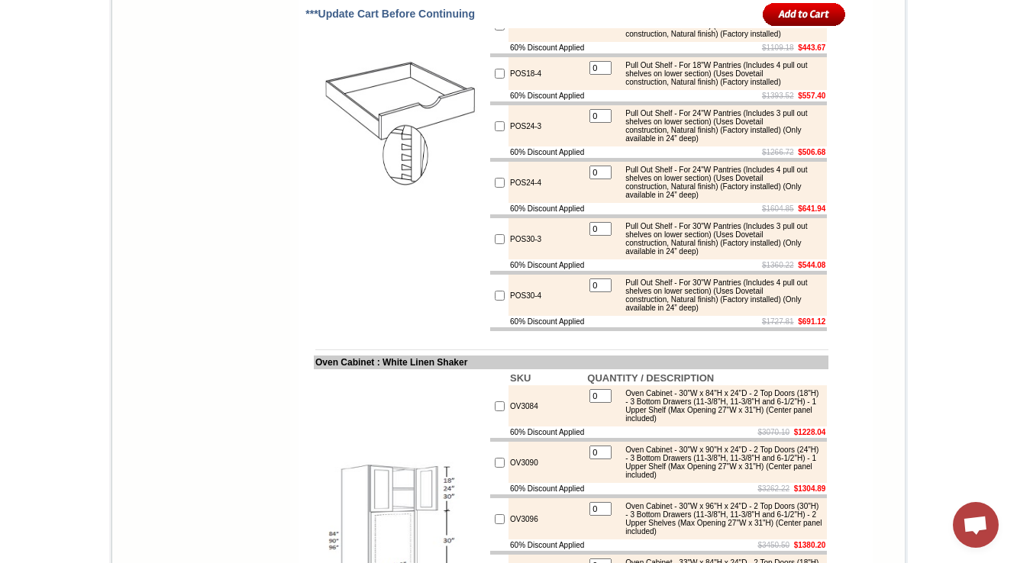
scroll to position [1811, 0]
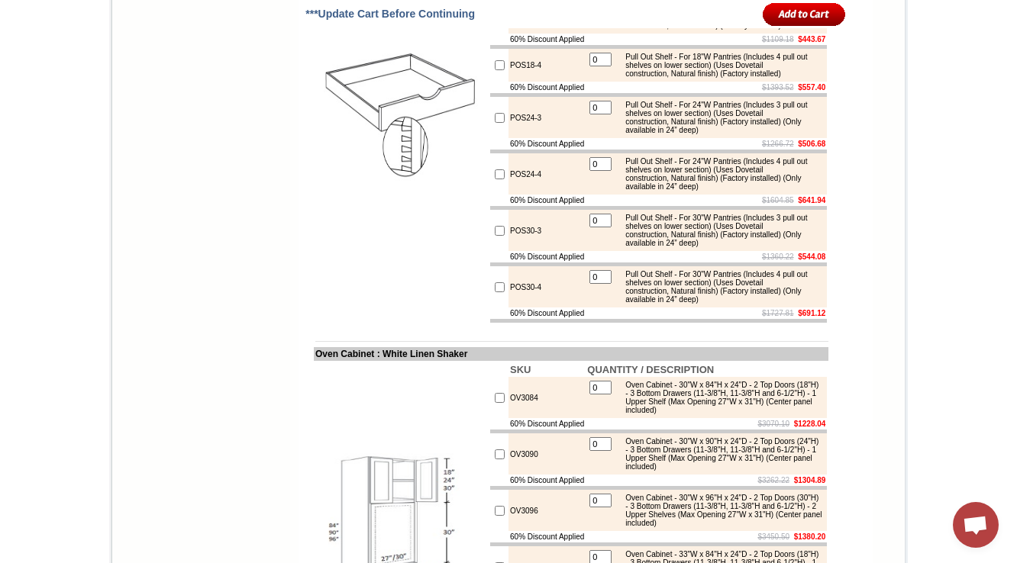
drag, startPoint x: 355, startPoint y: 357, endPoint x: 360, endPoint y: 366, distance: 10.2
click at [357, 324] on td at bounding box center [401, 107] width 175 height 436
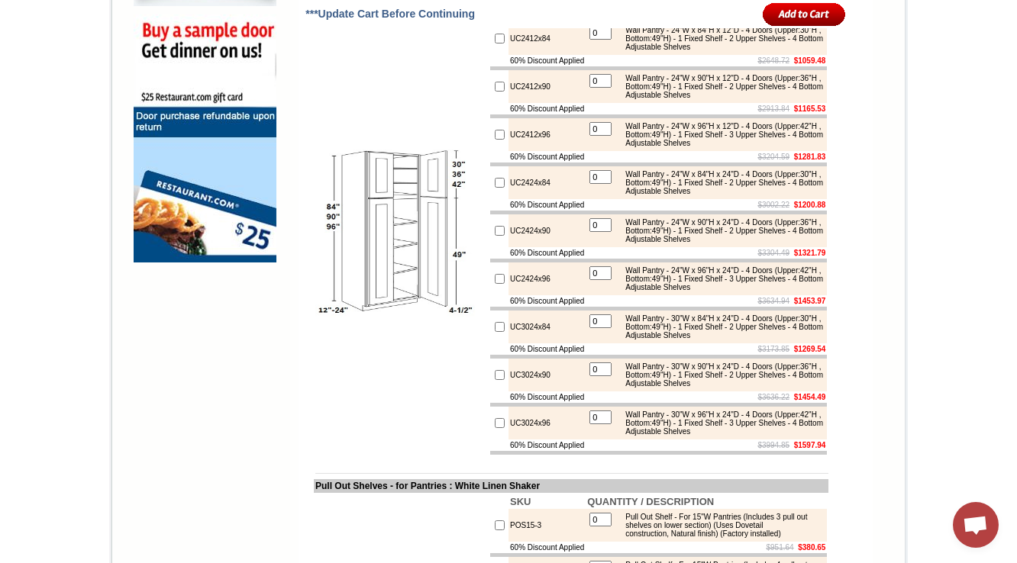
scroll to position [1217, 0]
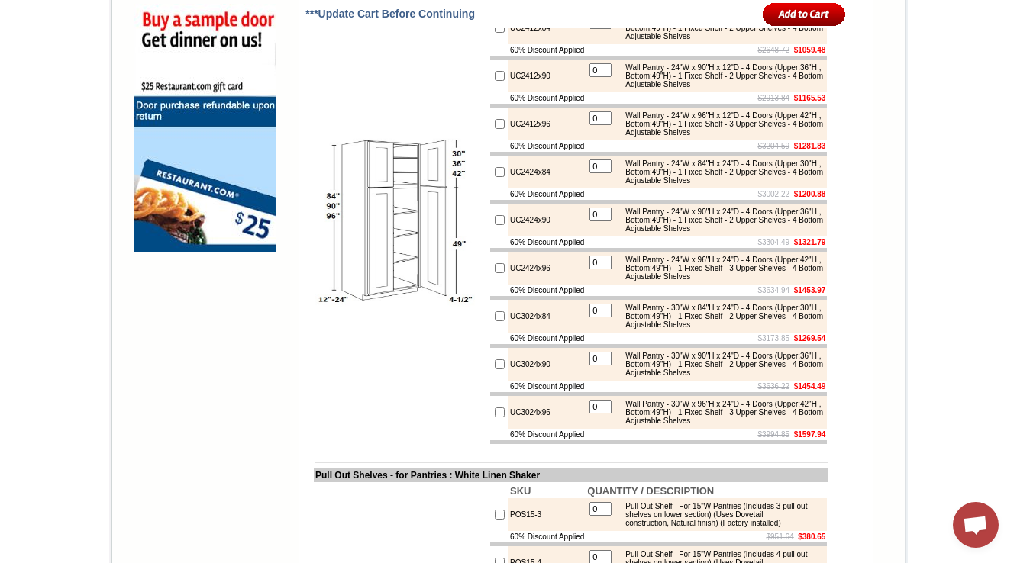
click at [534, 152] on td "60% Discount Applied" at bounding box center [546, 145] width 77 height 11
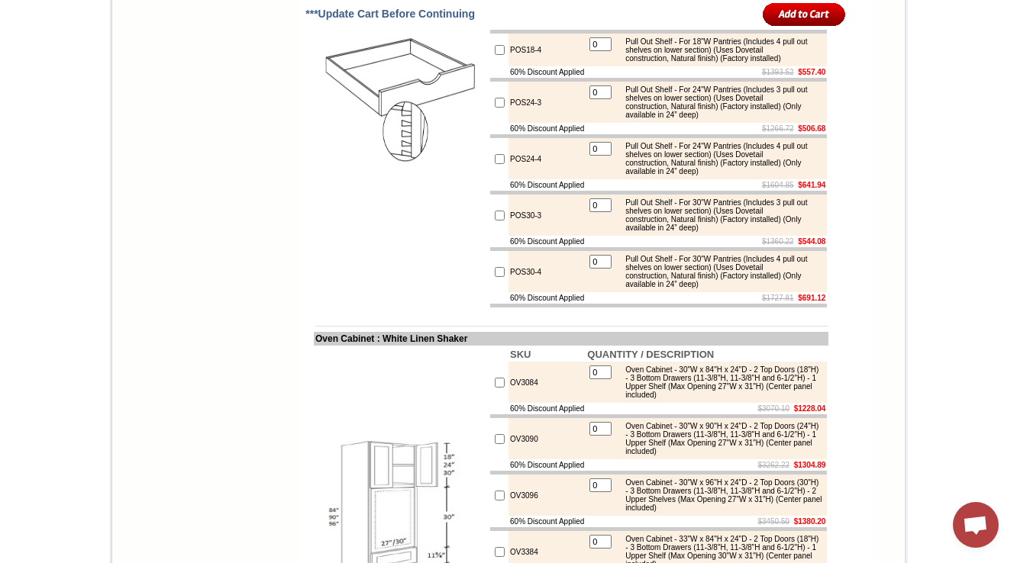
scroll to position [1828, 0]
click at [705, 137] on td at bounding box center [658, 135] width 337 height 4
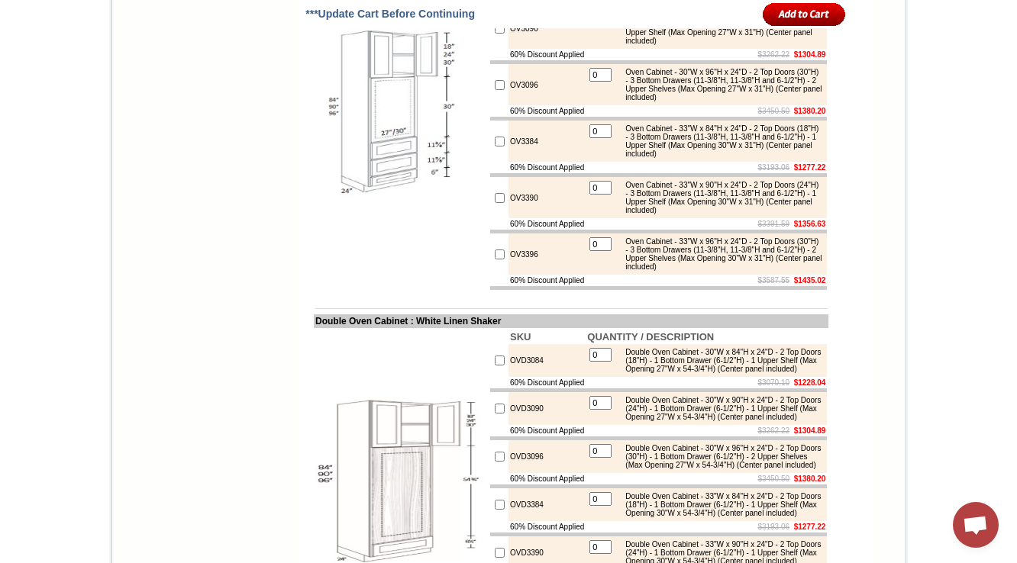
scroll to position [2255, 0]
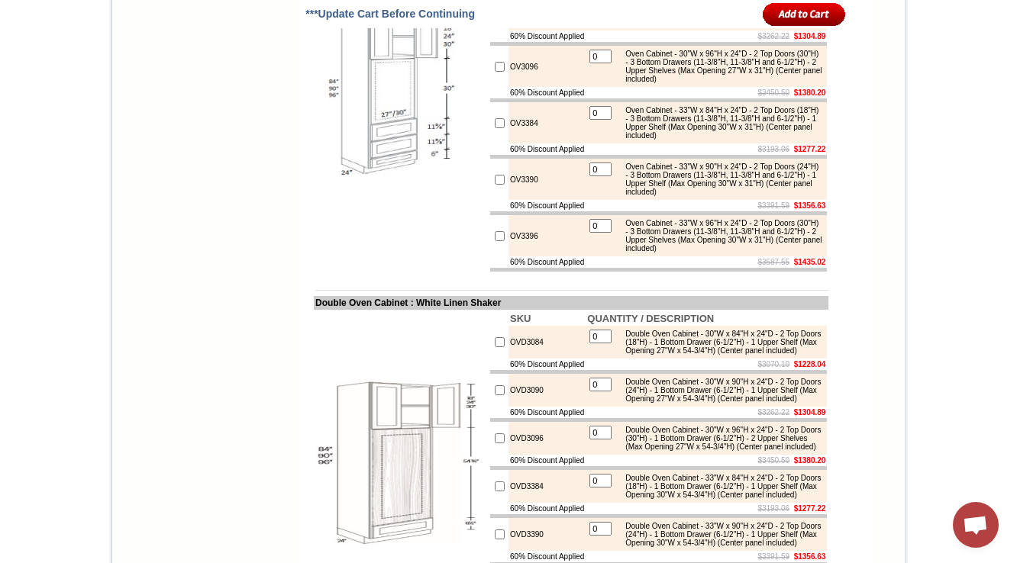
copy td "OV3084"
copy td "Oven Cabinet"
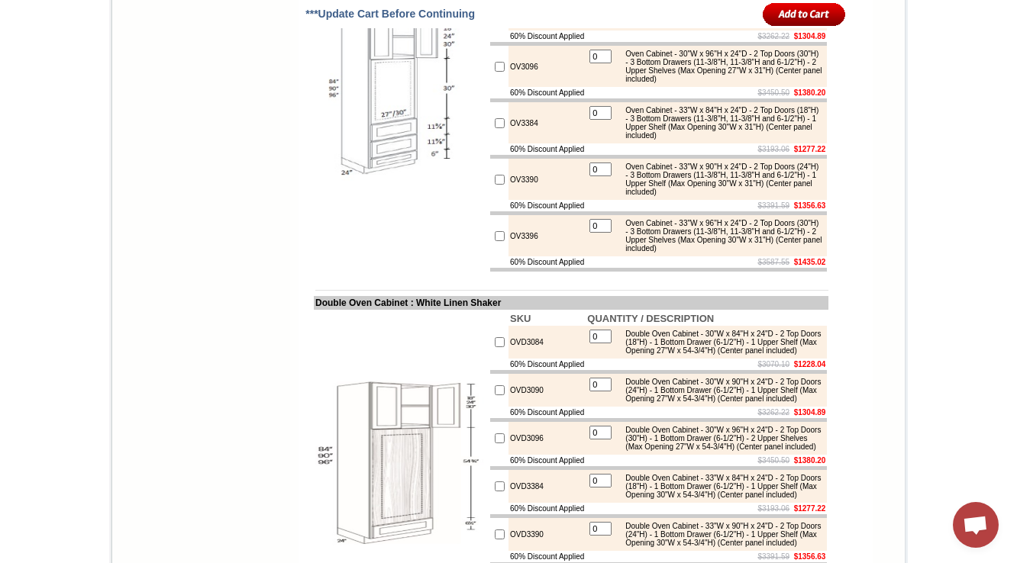
drag, startPoint x: 300, startPoint y: 68, endPoint x: 368, endPoint y: 69, distance: 68.0
copy td "OV3090"
drag, startPoint x: 528, startPoint y: 180, endPoint x: 495, endPoint y: 183, distance: 33.0
click at [508, 31] on td "OV3090" at bounding box center [546, 9] width 77 height 41
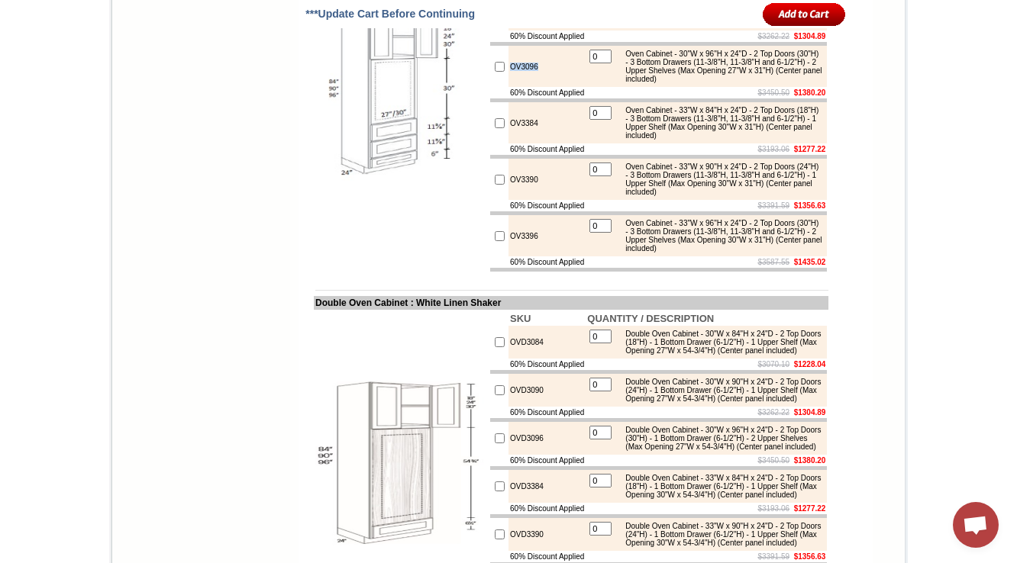
drag, startPoint x: 524, startPoint y: 238, endPoint x: 496, endPoint y: 246, distance: 29.3
click at [508, 87] on td "OV3096" at bounding box center [546, 66] width 77 height 41
copy td "OV3096"
copy td "V3384"
drag, startPoint x: 532, startPoint y: 306, endPoint x: 497, endPoint y: 308, distance: 35.2
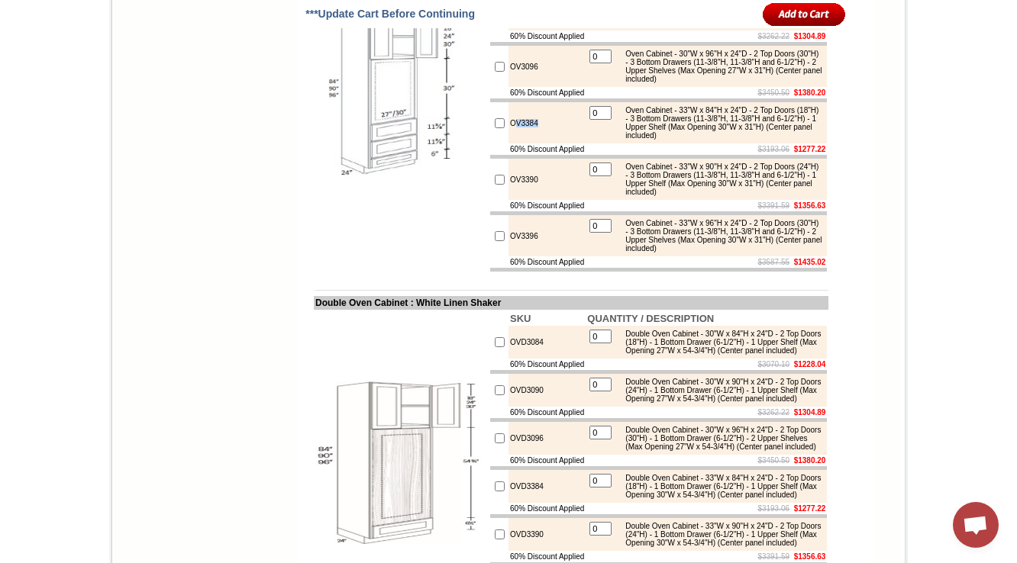
click at [508, 144] on td "OV3384" at bounding box center [546, 122] width 77 height 41
drag, startPoint x: 519, startPoint y: 371, endPoint x: 496, endPoint y: 372, distance: 22.9
click at [508, 200] on td "OV3390" at bounding box center [546, 179] width 77 height 41
copy td "OV3390"
click at [508, 257] on td "OV3396" at bounding box center [546, 235] width 77 height 41
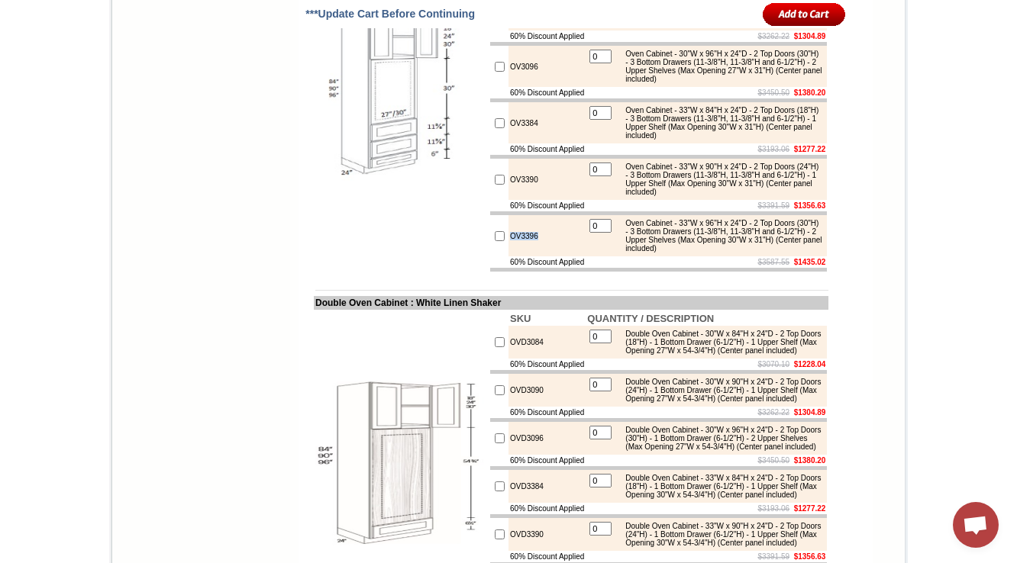
copy td "OV3396"
click at [411, 181] on img at bounding box center [401, 95] width 172 height 172
click at [382, 181] on img at bounding box center [401, 95] width 172 height 172
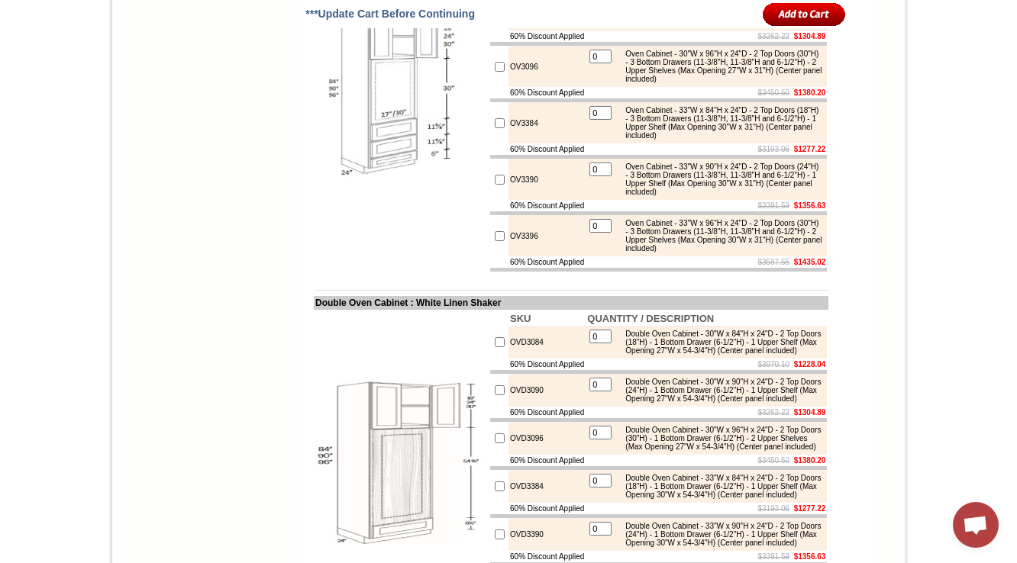
click at [382, 181] on img at bounding box center [401, 95] width 172 height 172
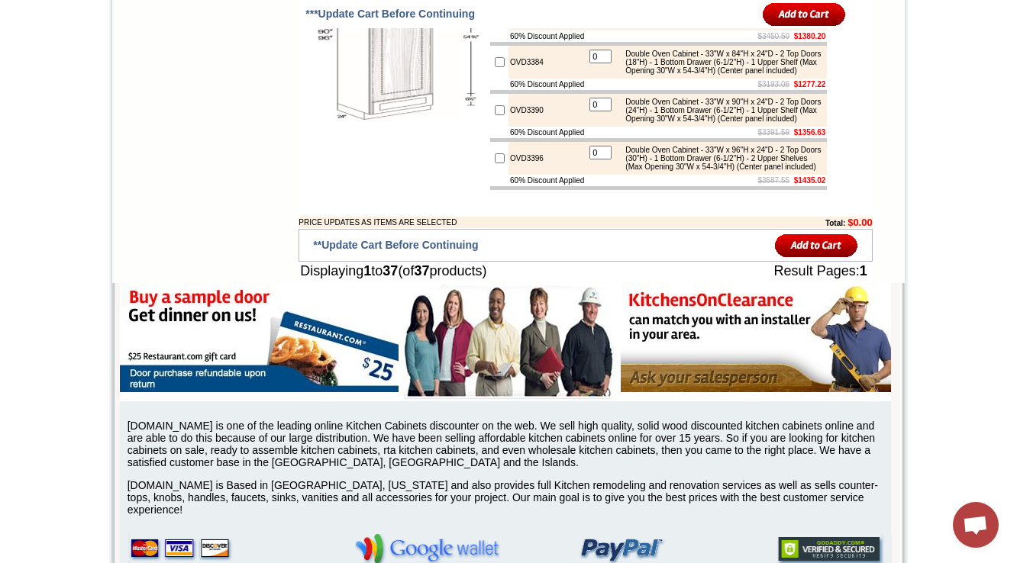
scroll to position [2683, 0]
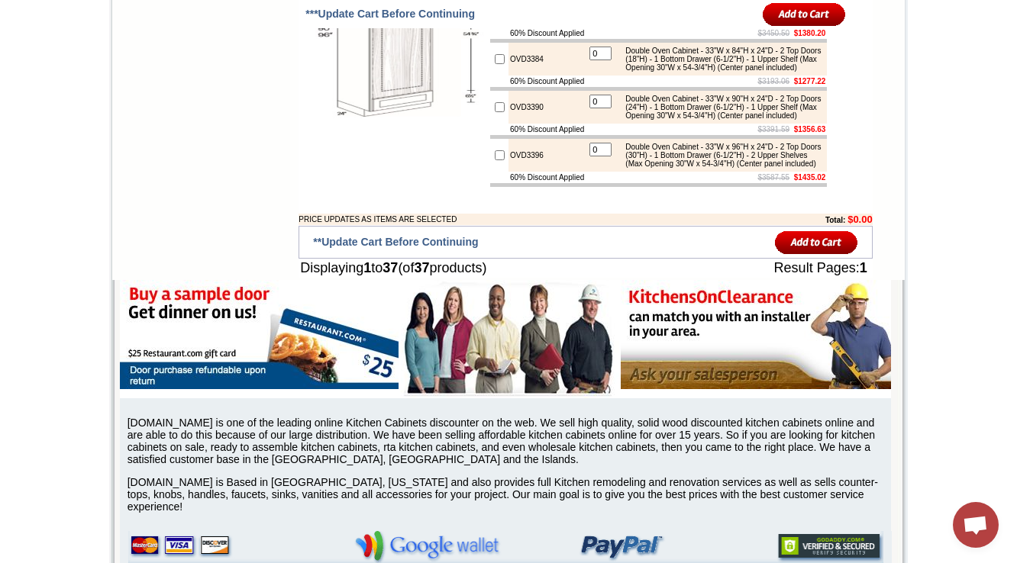
copy td "Double Oven Cabine"
drag, startPoint x: 299, startPoint y: 73, endPoint x: 405, endPoint y: 76, distance: 105.4
drag, startPoint x: 496, startPoint y: 244, endPoint x: 528, endPoint y: 244, distance: 32.1
click at [528, 27] on td "OVD3096" at bounding box center [546, 11] width 77 height 33
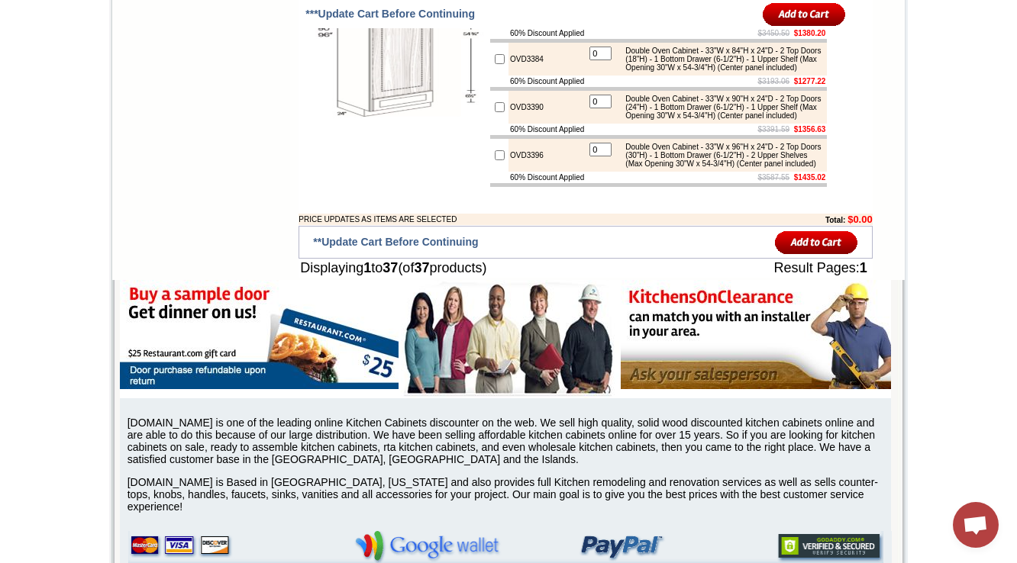
drag, startPoint x: 495, startPoint y: 185, endPoint x: 537, endPoint y: 189, distance: 43.0
click at [537, 39] on td "60% Discount Applied" at bounding box center [546, 32] width 77 height 11
drag, startPoint x: 496, startPoint y: 311, endPoint x: 531, endPoint y: 308, distance: 35.2
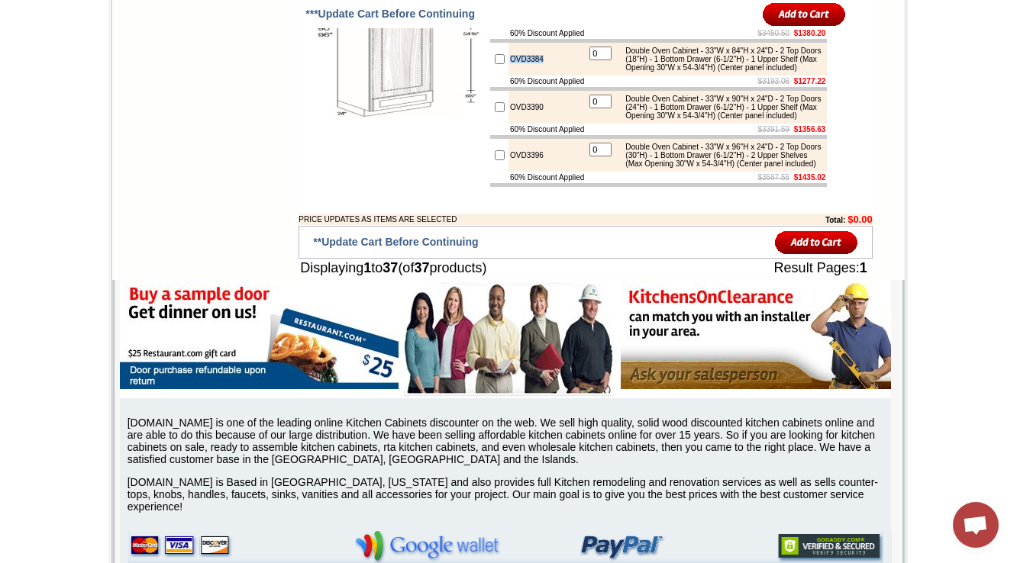
click at [531, 76] on td "OVD3384" at bounding box center [546, 59] width 77 height 33
drag, startPoint x: 498, startPoint y: 436, endPoint x: 529, endPoint y: 431, distance: 31.6
click at [529, 172] on td "OVD3396" at bounding box center [546, 155] width 77 height 33
click at [513, 172] on td "OVD3396" at bounding box center [546, 155] width 77 height 33
drag, startPoint x: 494, startPoint y: 435, endPoint x: 528, endPoint y: 435, distance: 34.4
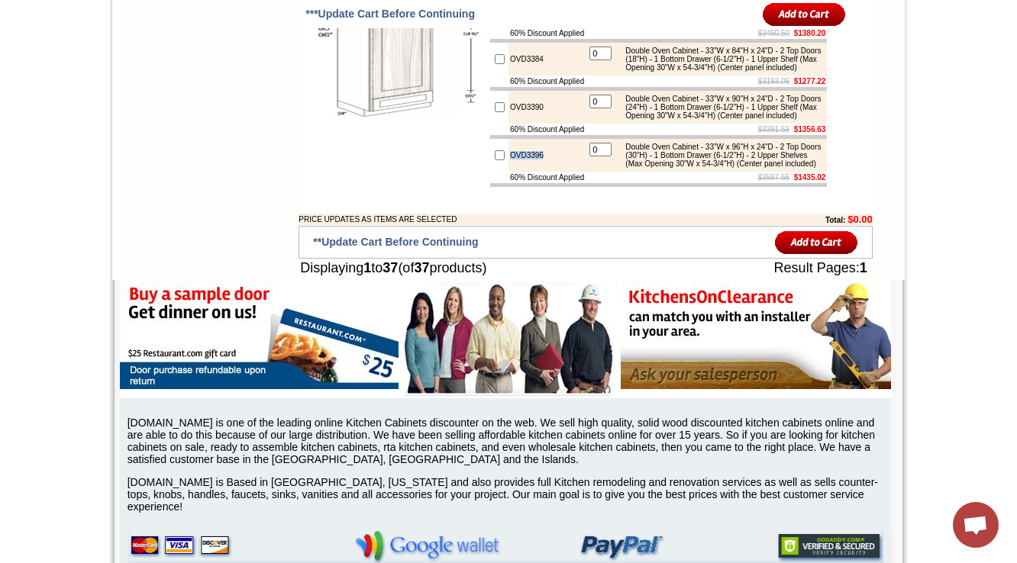
click at [528, 172] on td "OVD3396" at bounding box center [546, 155] width 77 height 33
drag, startPoint x: 495, startPoint y: 186, endPoint x: 537, endPoint y: 185, distance: 42.8
copy td "OVD3090"
click at [384, 121] on img at bounding box center [401, 36] width 172 height 172
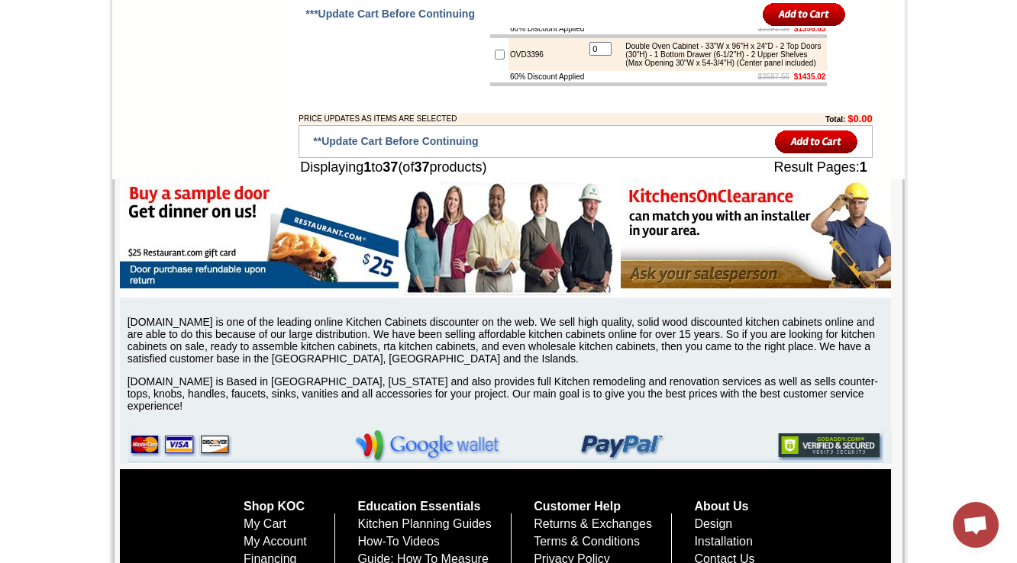
scroll to position [2805, 0]
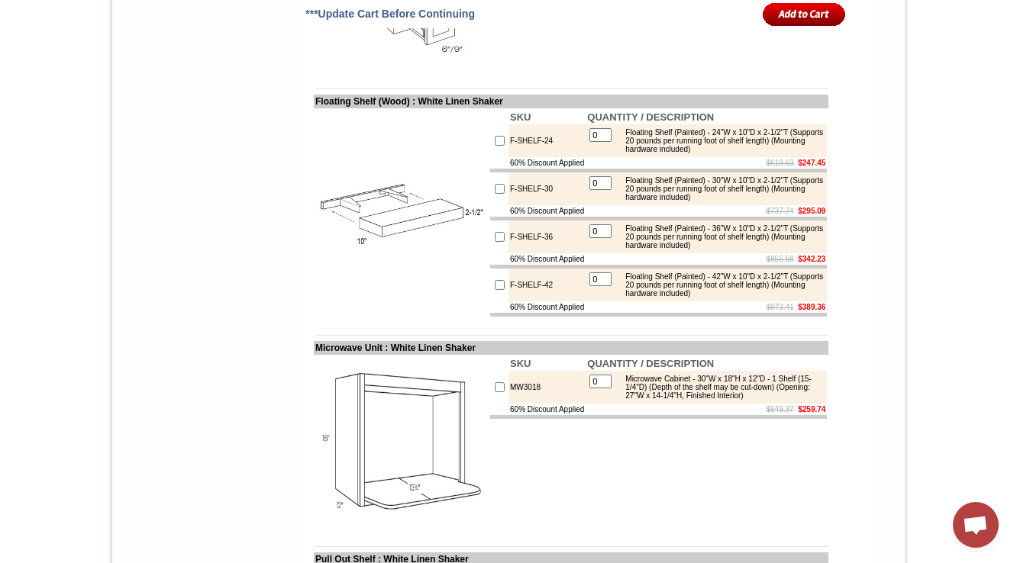
scroll to position [1741, 0]
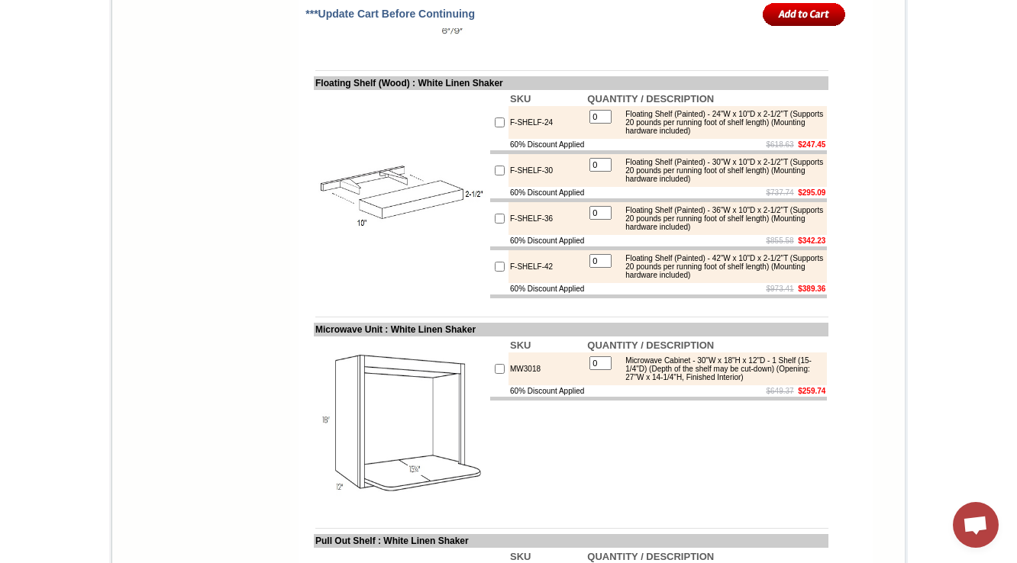
click at [767, 135] on div "Floating Shelf (Painted) - 24"W x 10"D x 2-1/2"T (Supports 20 pounds per runnin…" at bounding box center [720, 122] width 205 height 25
click at [405, 229] on img at bounding box center [401, 195] width 172 height 172
click at [508, 187] on td "F-SHELF-30" at bounding box center [546, 170] width 77 height 33
drag, startPoint x: 623, startPoint y: 160, endPoint x: 651, endPoint y: 171, distance: 30.2
click at [651, 135] on div "Floating Shelf (Painted) - 24"W x 10"D x 2-1/2"T (Supports 20 pounds per runnin…" at bounding box center [720, 122] width 205 height 25
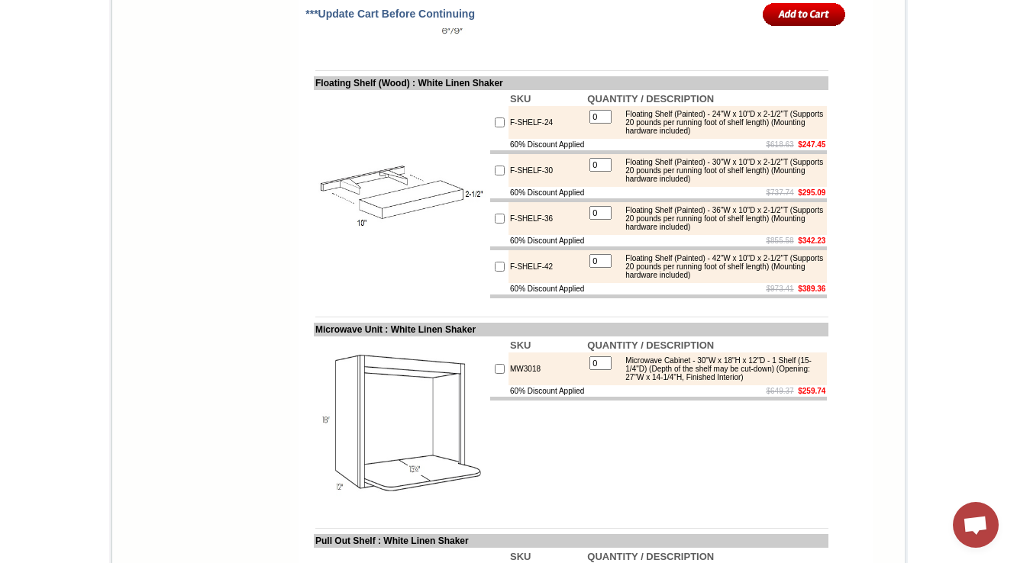
click at [644, 232] on td "Floating Shelf (Painted) - 36"W x 10"D x 2-1/2"T (Supports 20 pounds per runnin…" at bounding box center [720, 218] width 207 height 27
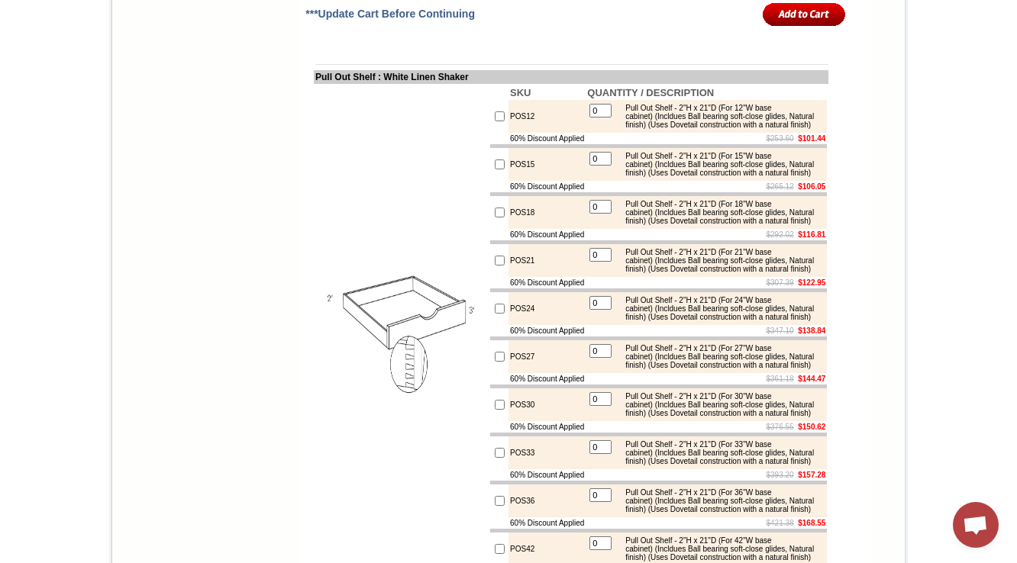
scroll to position [2226, 0]
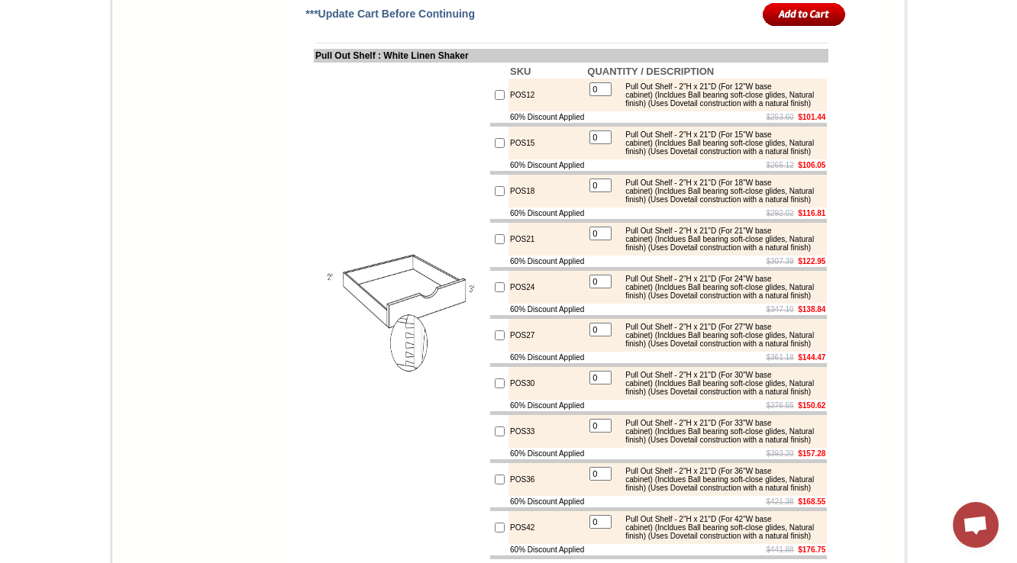
click at [692, 156] on div "Pull Out Shelf - 2"H x 21"D (For 15"W base cabinet) (Incldues Ball bearing soft…" at bounding box center [720, 143] width 205 height 25
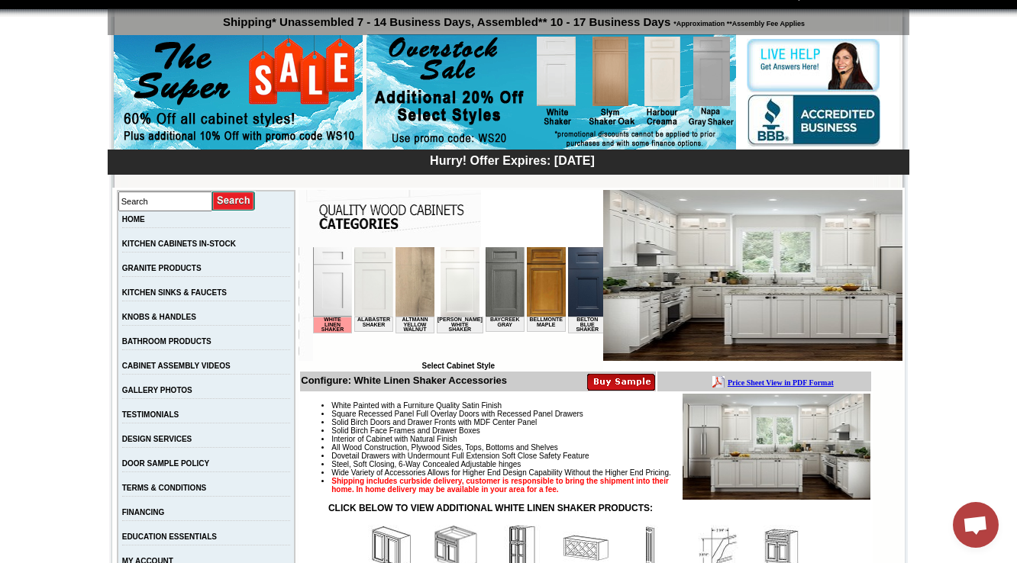
scroll to position [305, 0]
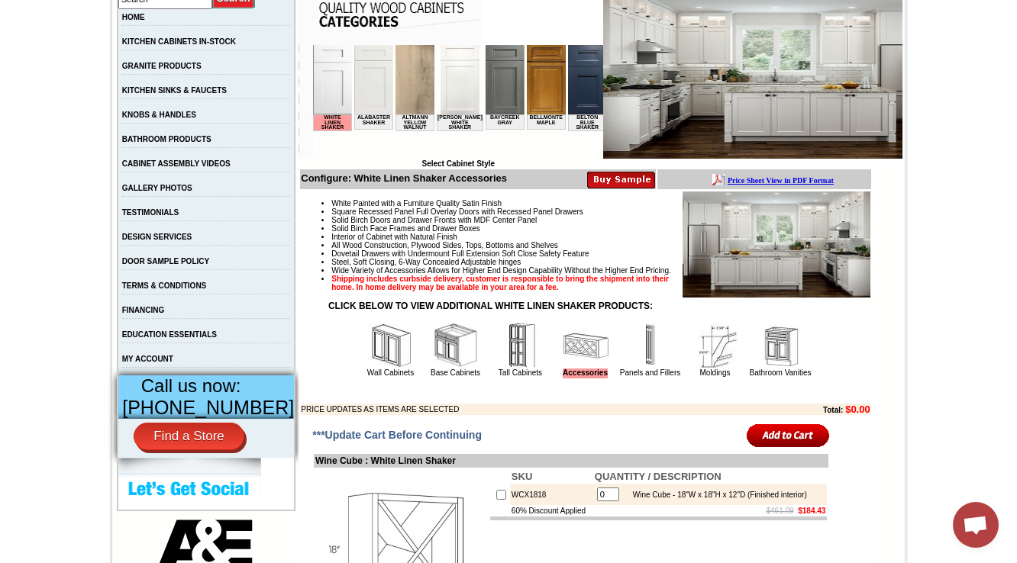
click at [761, 366] on img at bounding box center [780, 346] width 46 height 46
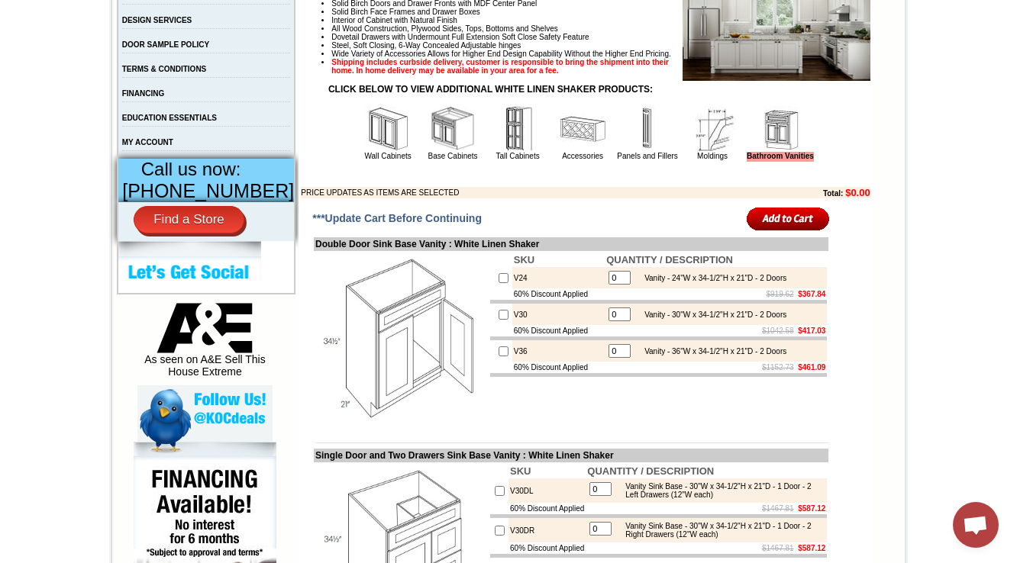
scroll to position [611, 0]
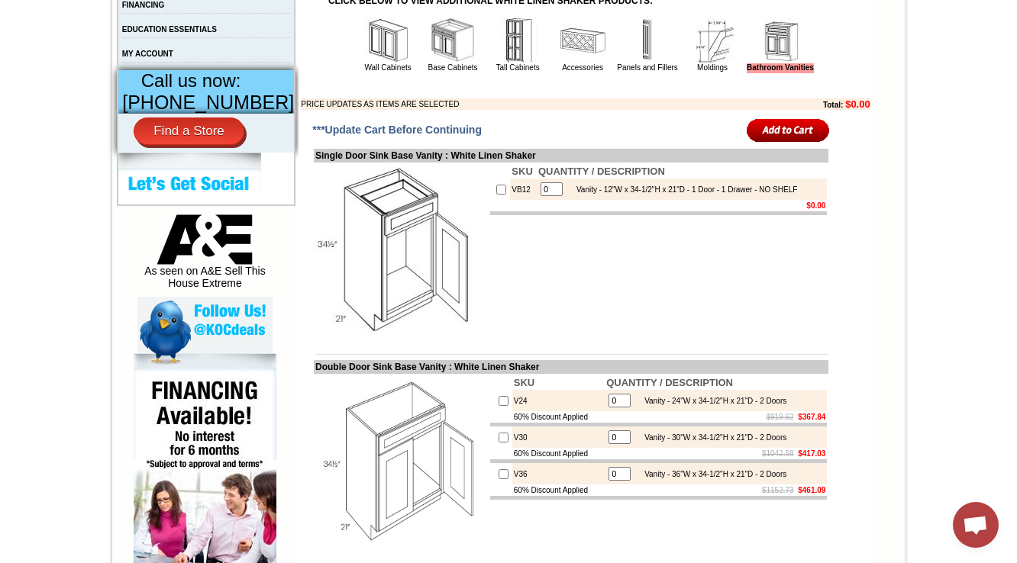
drag, startPoint x: 0, startPoint y: 0, endPoint x: 754, endPoint y: 259, distance: 797.4
click at [754, 278] on td "SKU QUANTITY / DESCRIPTION VB12 0 Vanity - 12"W x 34-1/2"H x 21"D - 1 Door - 1 …" at bounding box center [659, 250] width 340 height 175
click at [621, 194] on div "Vanity - 12"W x 34-1/2"H x 21"D - 1 Door - 1 Drawer - NO SHELF" at bounding box center [683, 190] width 228 height 8
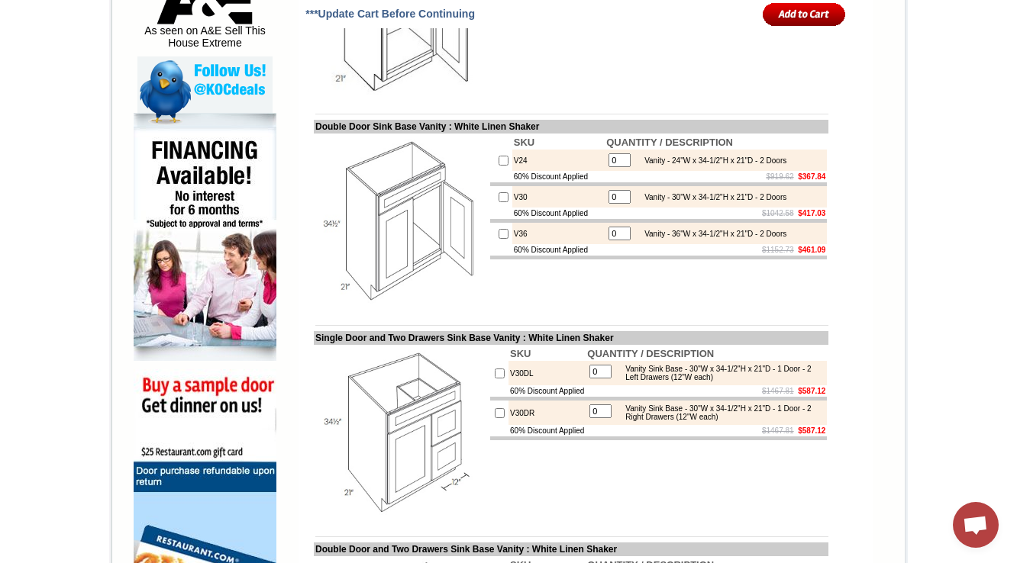
scroll to position [733, 0]
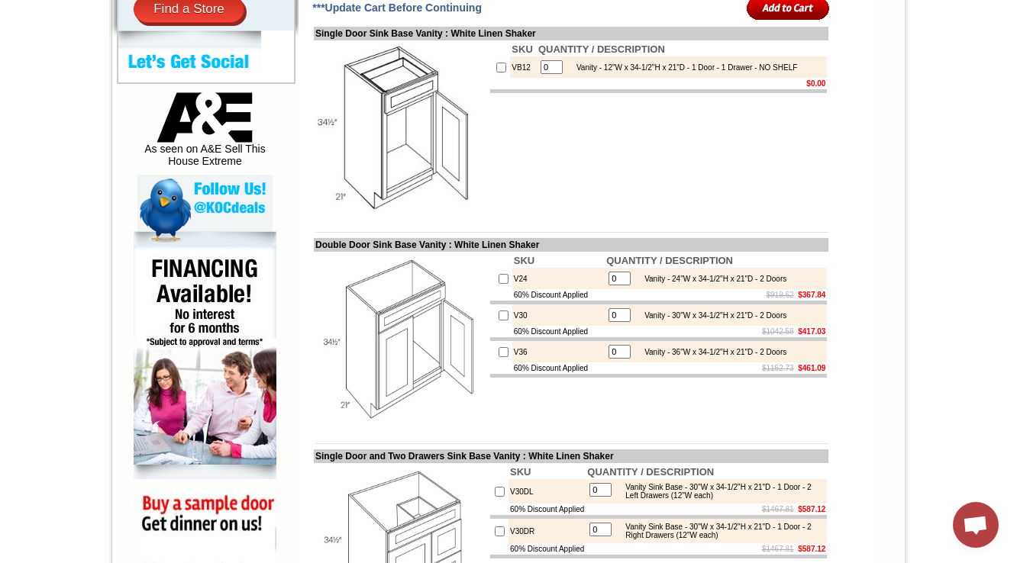
click at [599, 215] on td "SKU QUANTITY / DESCRIPTION VB12 0 Vanity - 12"W x 34-1/2"H x 21"D - 1 Door - 1 …" at bounding box center [659, 127] width 340 height 175
click at [683, 89] on td "$0.00" at bounding box center [682, 83] width 290 height 11
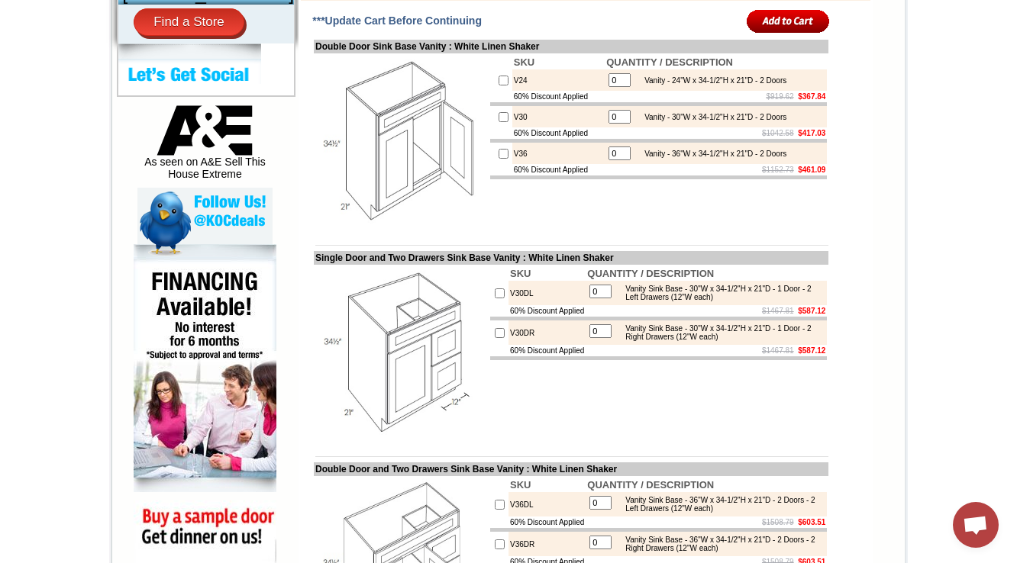
scroll to position [611, 0]
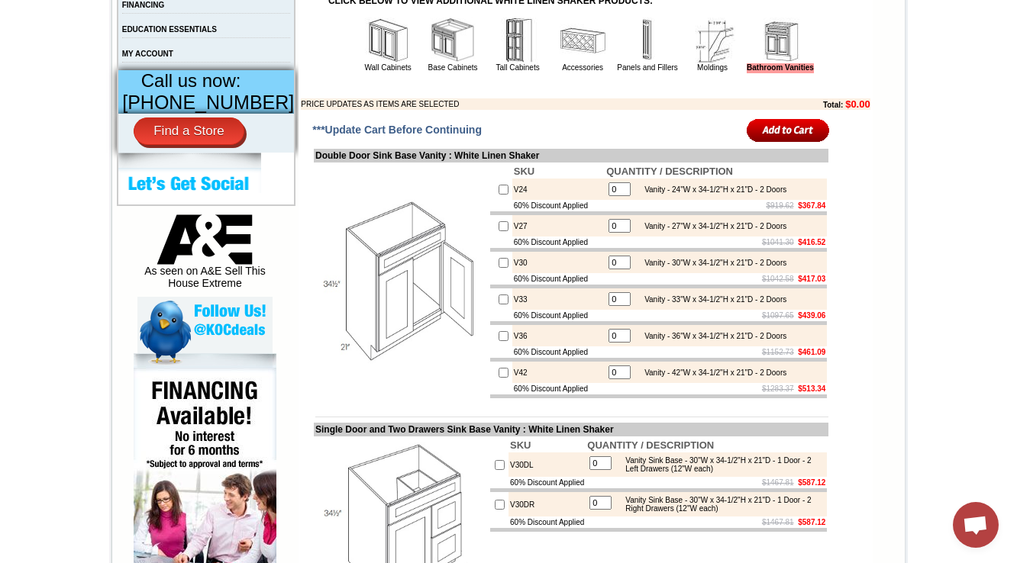
scroll to position [672, 0]
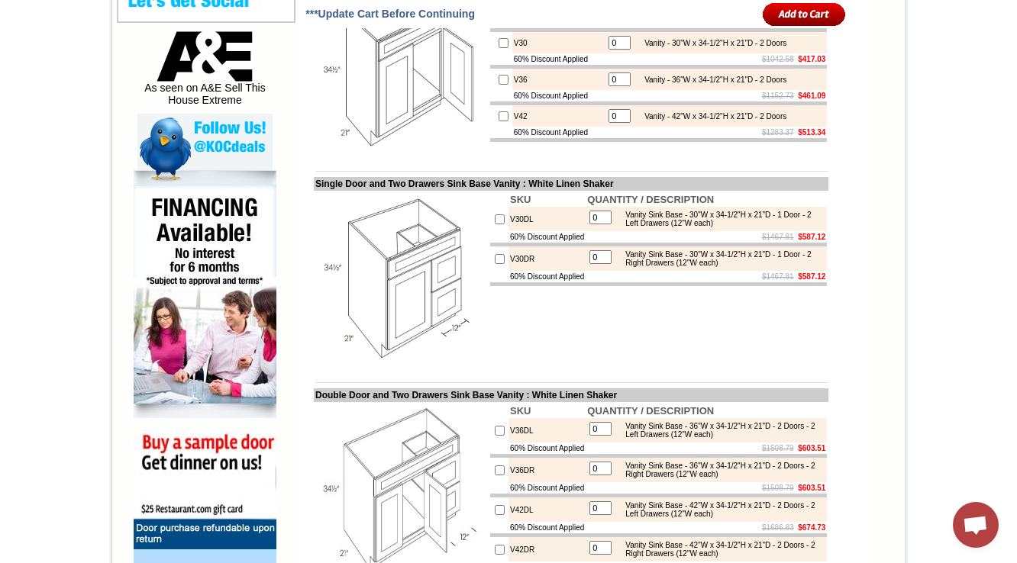
scroll to position [855, 0]
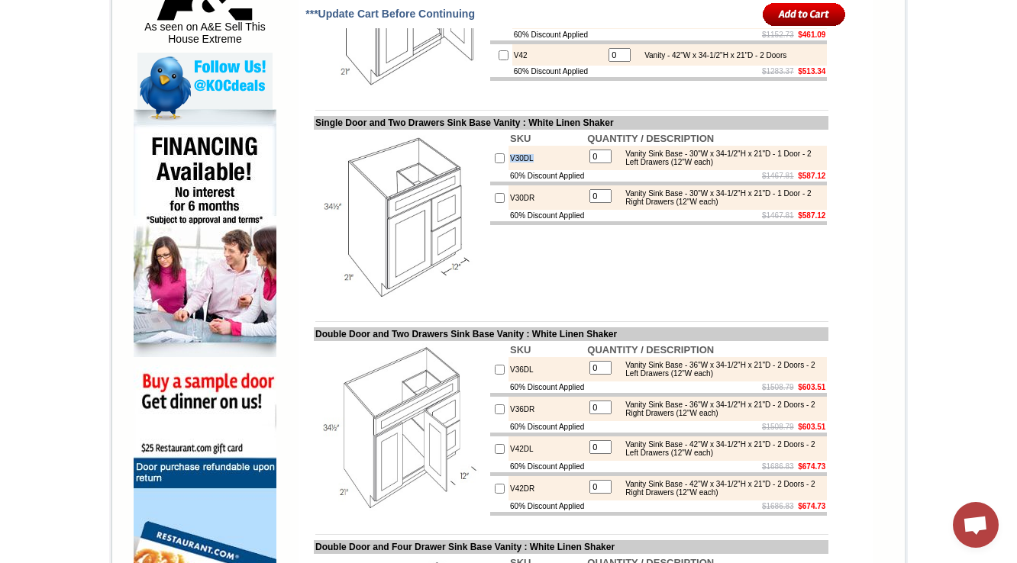
click at [399, 258] on img at bounding box center [401, 217] width 172 height 172
click at [528, 291] on td "SKU QUANTITY / DESCRIPTION V30DL 0 Vanity Sink Base - 30"W x 34-1/2"H x 21"D - …" at bounding box center [659, 217] width 340 height 175
click at [510, 170] on td "V30DL" at bounding box center [546, 158] width 77 height 24
copy td "V30DL"
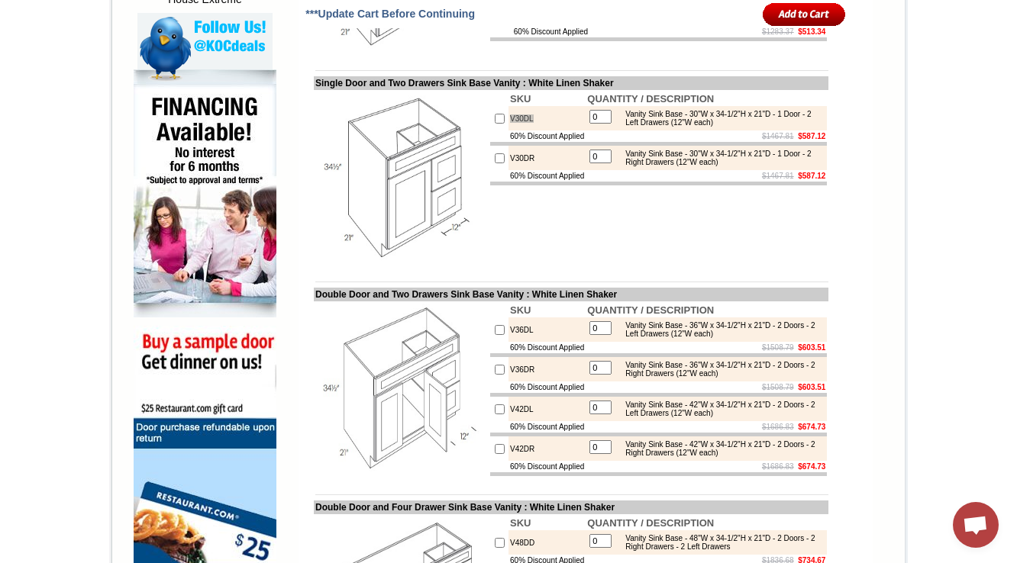
scroll to position [916, 0]
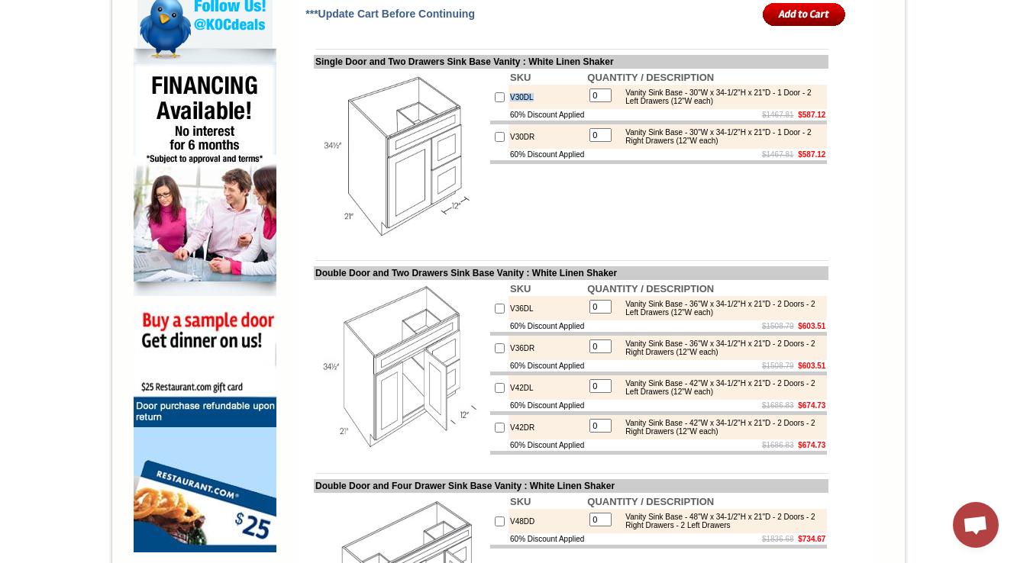
click at [455, 242] on img at bounding box center [401, 156] width 172 height 172
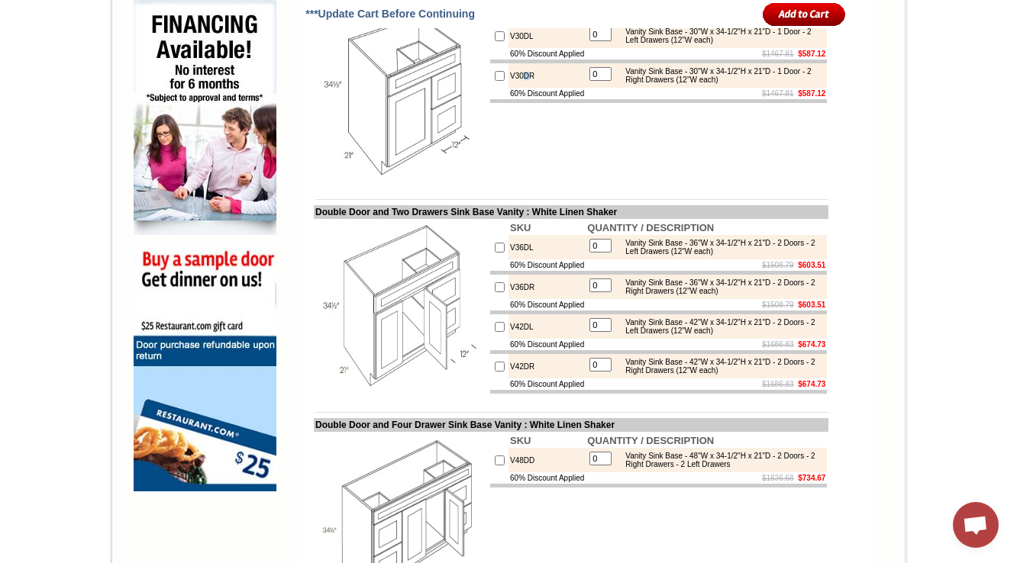
click at [516, 88] on td "V30DR" at bounding box center [546, 75] width 77 height 24
click at [534, 103] on td at bounding box center [658, 101] width 337 height 4
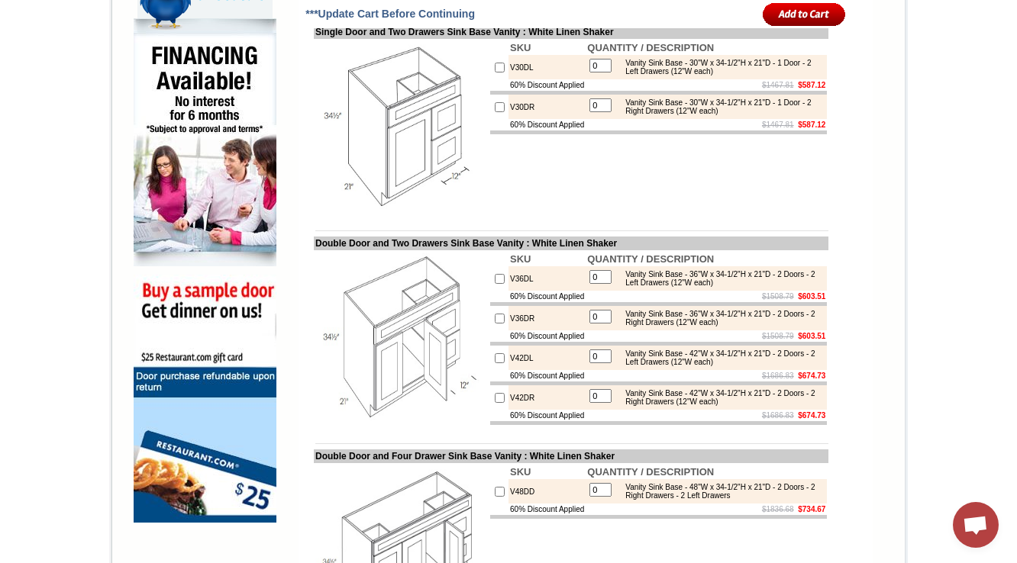
scroll to position [916, 0]
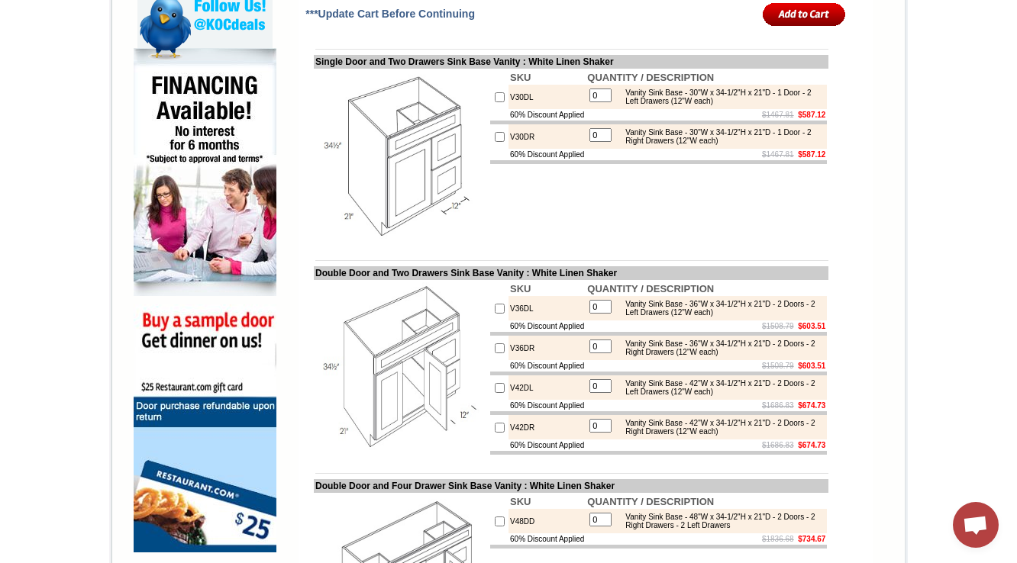
click at [508, 109] on td "V30DL" at bounding box center [546, 97] width 77 height 24
copy td "V30DL"
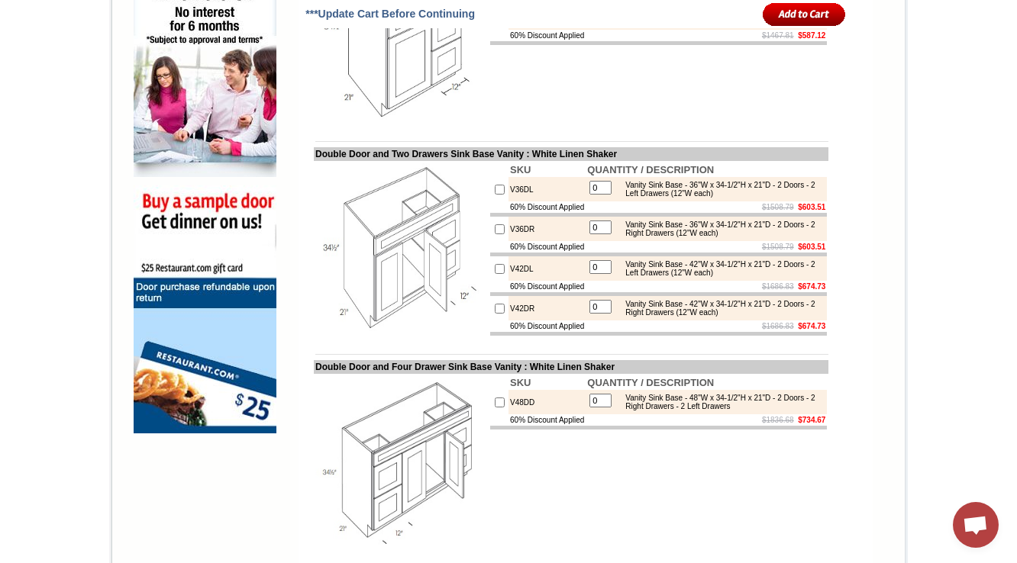
scroll to position [1038, 0]
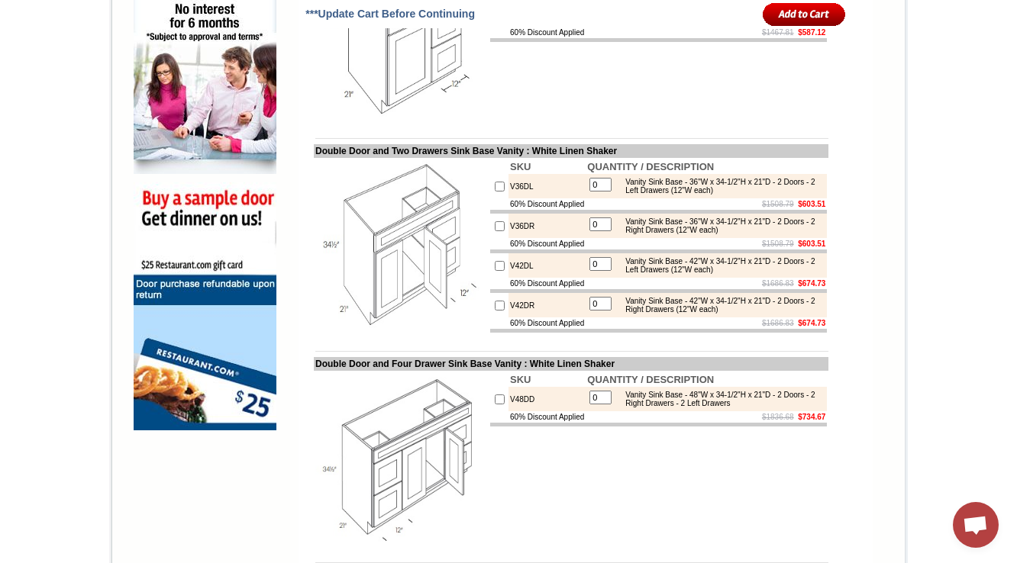
click at [513, 198] on td "V36DL" at bounding box center [546, 186] width 77 height 24
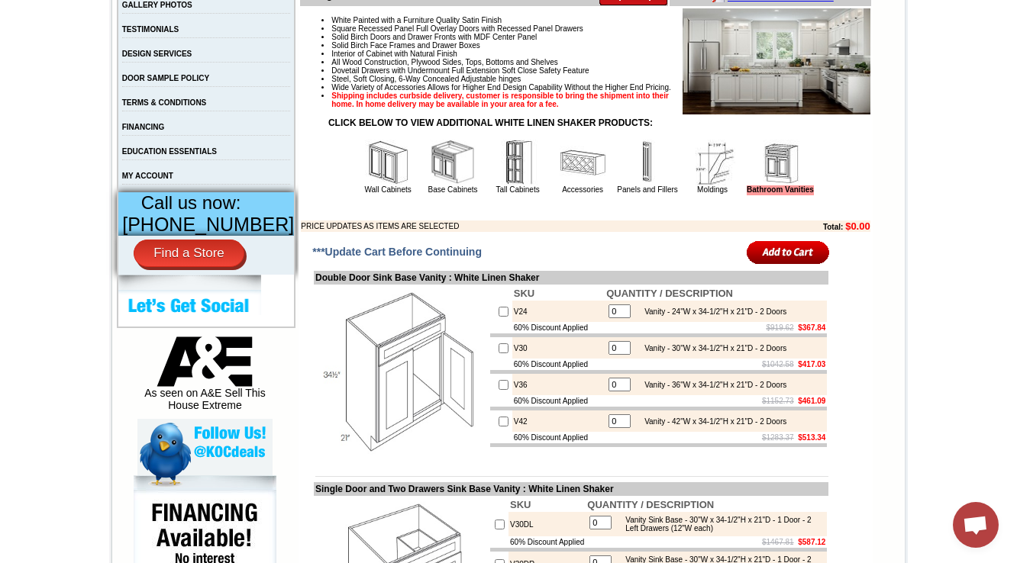
scroll to position [794, 0]
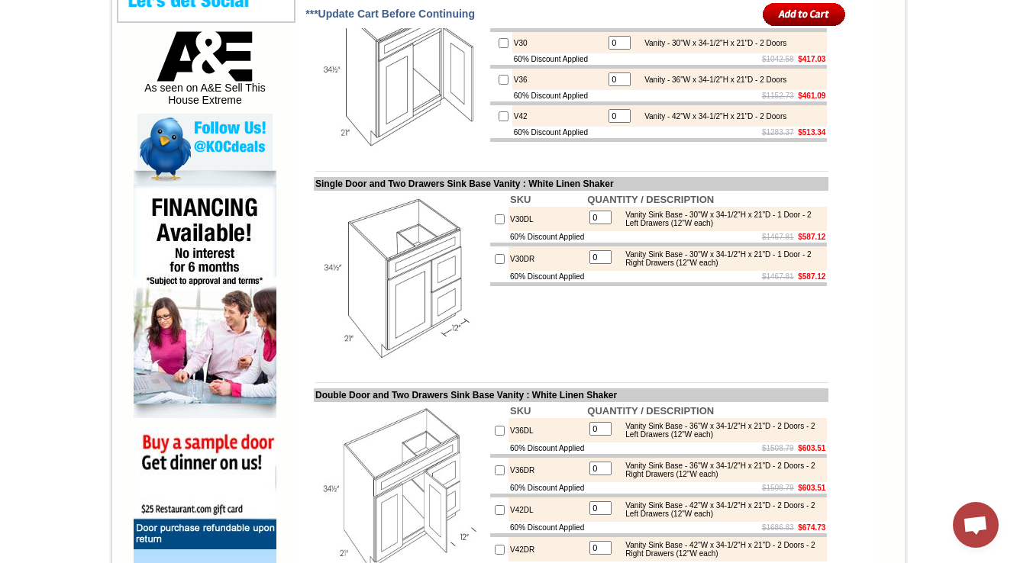
click at [766, 267] on div "Vanity Sink Base - 30"W x 34-1/2"H x 21"D - 1 Door - 2 Right Drawers (12"W each)" at bounding box center [720, 258] width 205 height 17
click at [741, 344] on td "SKU QUANTITY / DESCRIPTION V30DL 0 Vanity Sink Base - 30"W x 34-1/2"H x 21"D - …" at bounding box center [659, 278] width 340 height 175
click at [391, 307] on img at bounding box center [401, 278] width 172 height 172
click at [508, 231] on td "V30DL" at bounding box center [546, 219] width 77 height 24
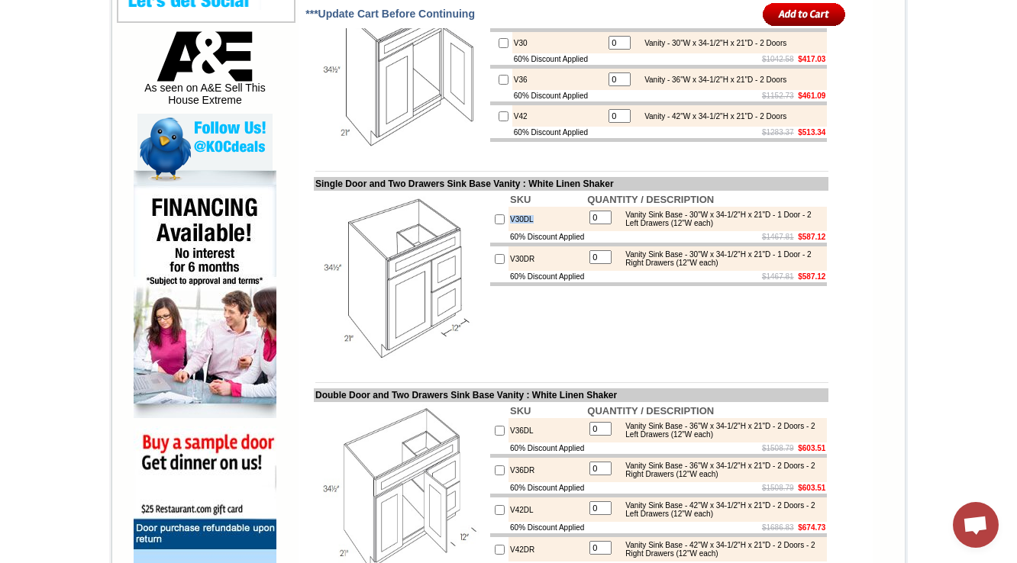
copy td "V30DL"
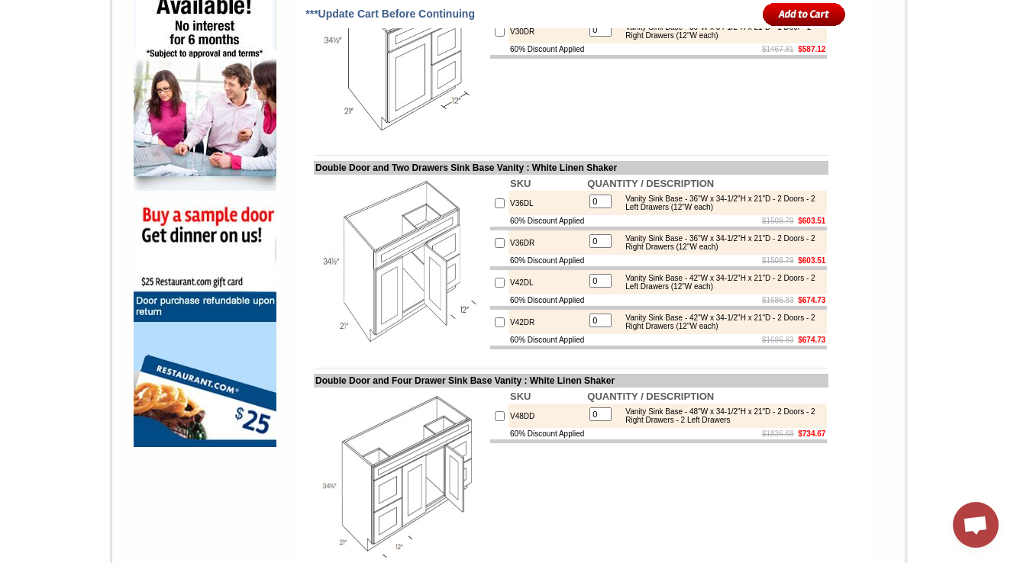
scroll to position [1038, 0]
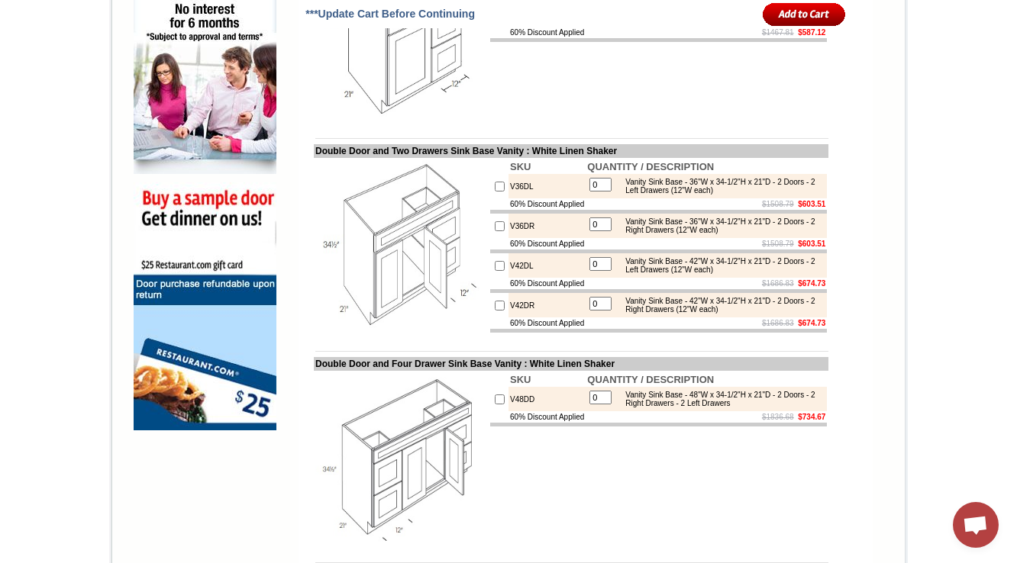
click at [437, 210] on img at bounding box center [401, 246] width 172 height 172
click at [754, 110] on td "SKU QUANTITY / DESCRIPTION V30DL 0 Vanity Sink Base - 30"W x 34-1/2"H x 21"D - …" at bounding box center [659, 34] width 340 height 175
click at [508, 198] on td "V36DL" at bounding box center [546, 186] width 77 height 24
click at [545, 250] on td "60% Discount Applied" at bounding box center [546, 243] width 77 height 11
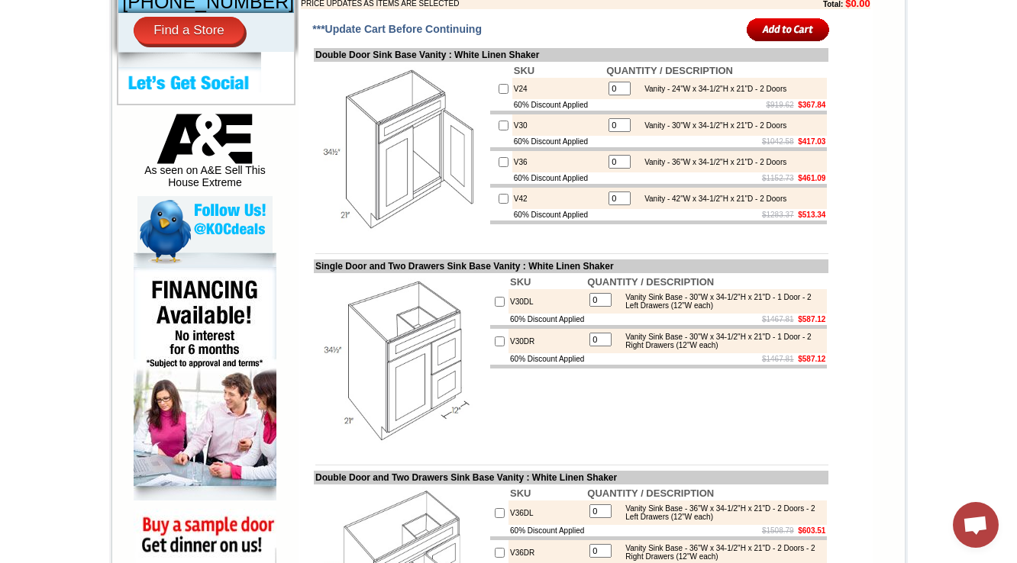
scroll to position [733, 0]
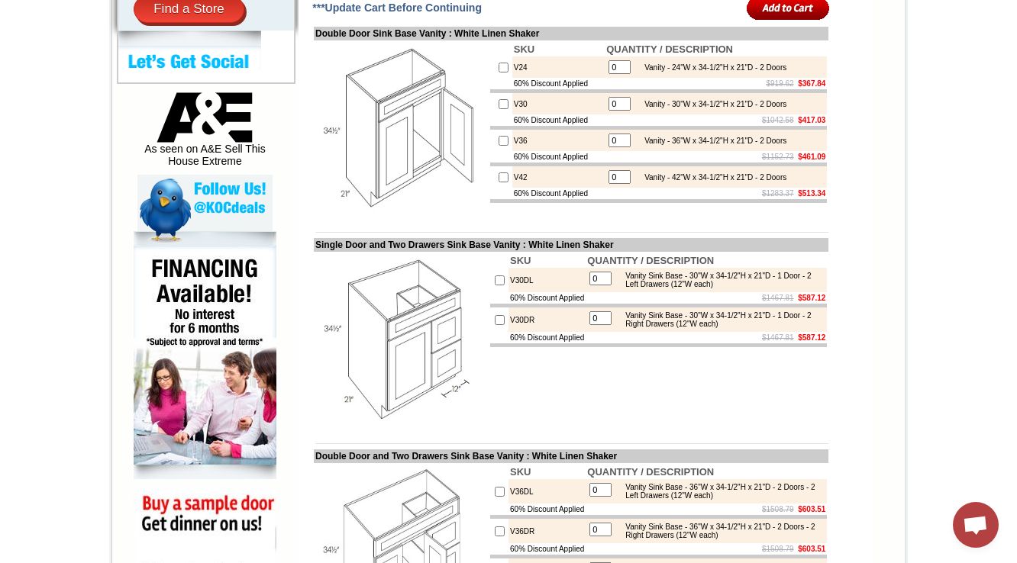
click at [509, 292] on td "V30DL" at bounding box center [546, 280] width 77 height 24
copy td "V30DL"
drag, startPoint x: 623, startPoint y: 306, endPoint x: 776, endPoint y: 314, distance: 152.9
click at [776, 289] on div "Vanity Sink Base - 30"W x 34-1/2"H x 21"D - 1 Door - 2 Left Drawers (12"W each)" at bounding box center [720, 280] width 205 height 17
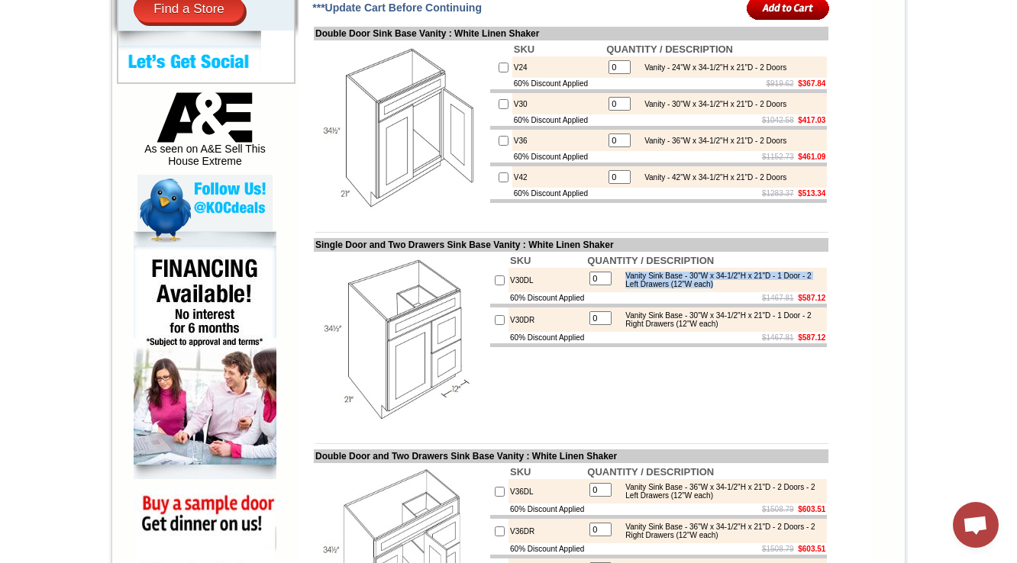
copy div "Vanity Sink Base - 30"W x 34-1/2"H x 21"D - 1 Door - 2 Left Drawers (12"W each)"
drag, startPoint x: 302, startPoint y: 274, endPoint x: 466, endPoint y: 276, distance: 164.1
click at [466, 252] on td "Single Door and Two Drawers Sink Base Vanity : White Linen Shaker" at bounding box center [571, 245] width 515 height 14
copy td "Single Door and Two Drawers Si"
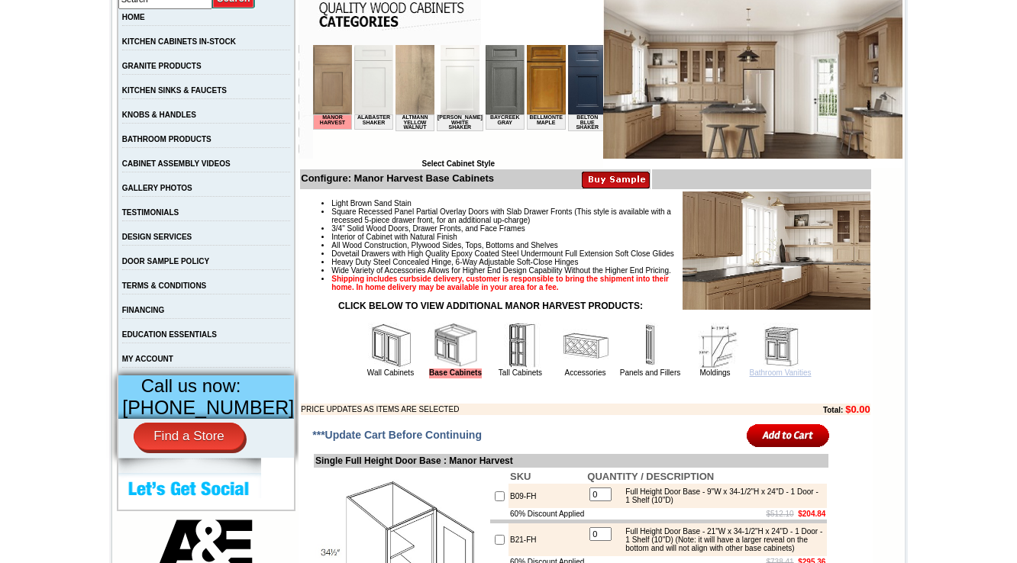
click at [779, 377] on link "Bathroom Vanities" at bounding box center [781, 373] width 62 height 8
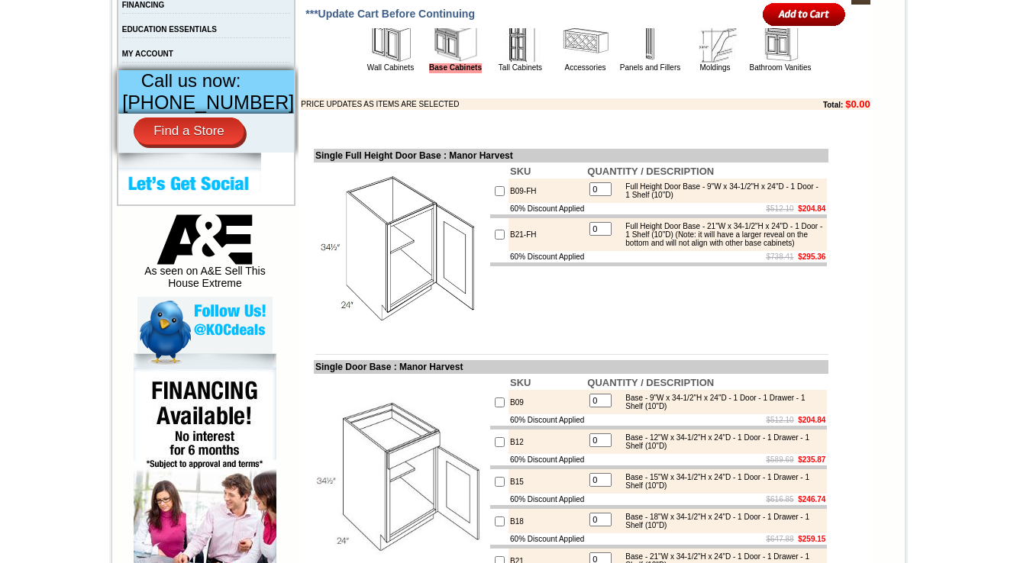
scroll to position [915, 0]
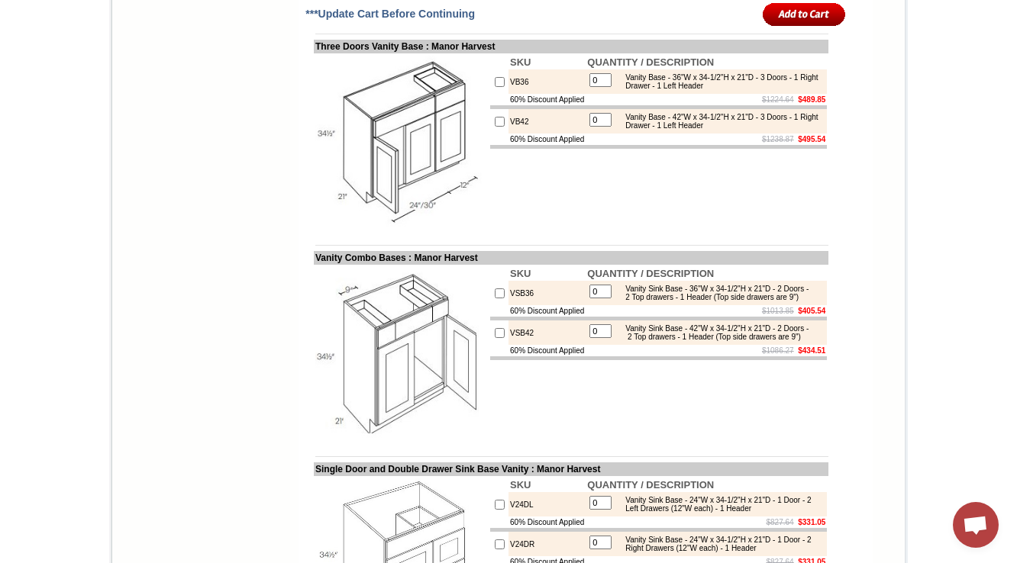
scroll to position [1942, 0]
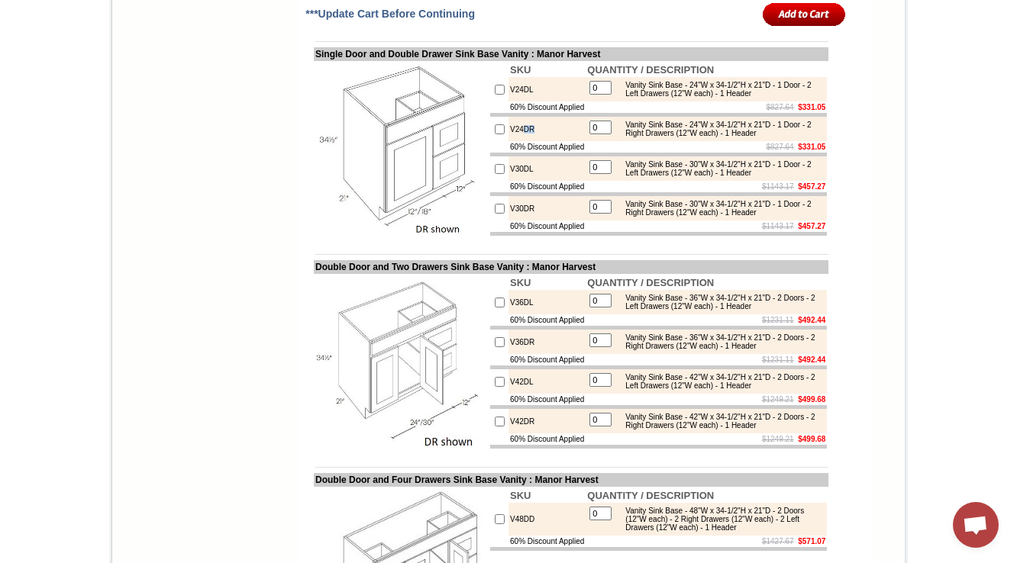
drag, startPoint x: 510, startPoint y: 237, endPoint x: 528, endPoint y: 233, distance: 18.7
click at [528, 141] on td "V24DR" at bounding box center [546, 129] width 77 height 24
click at [455, 235] on img at bounding box center [401, 149] width 172 height 172
click at [490, 192] on td at bounding box center [499, 186] width 18 height 11
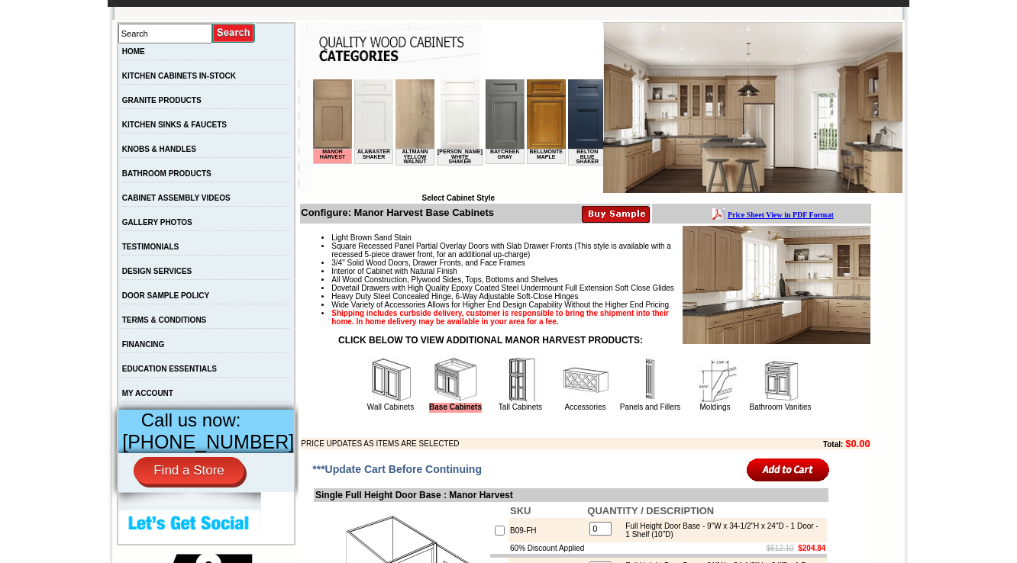
scroll to position [305, 0]
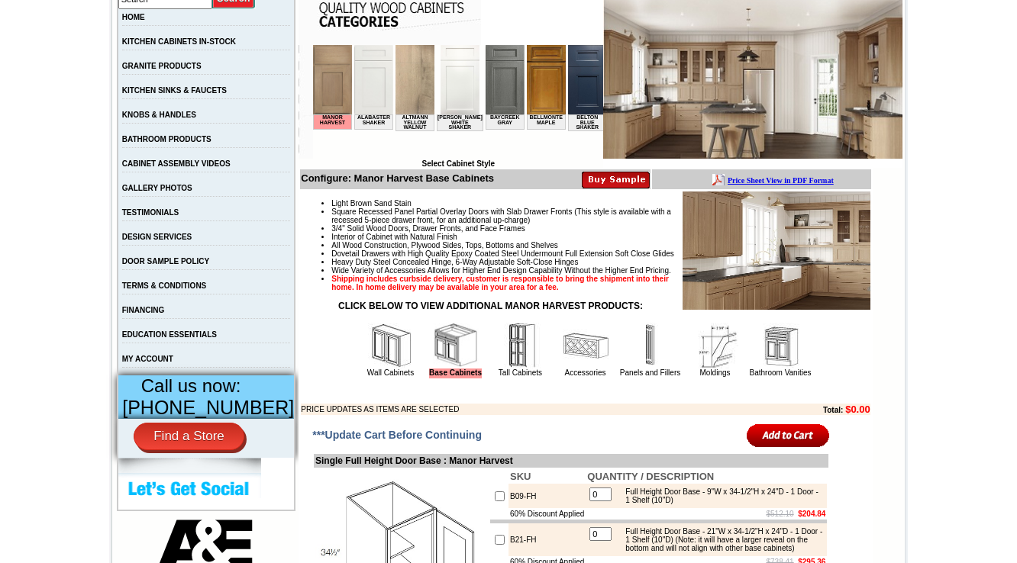
click at [757, 369] on img at bounding box center [780, 346] width 46 height 46
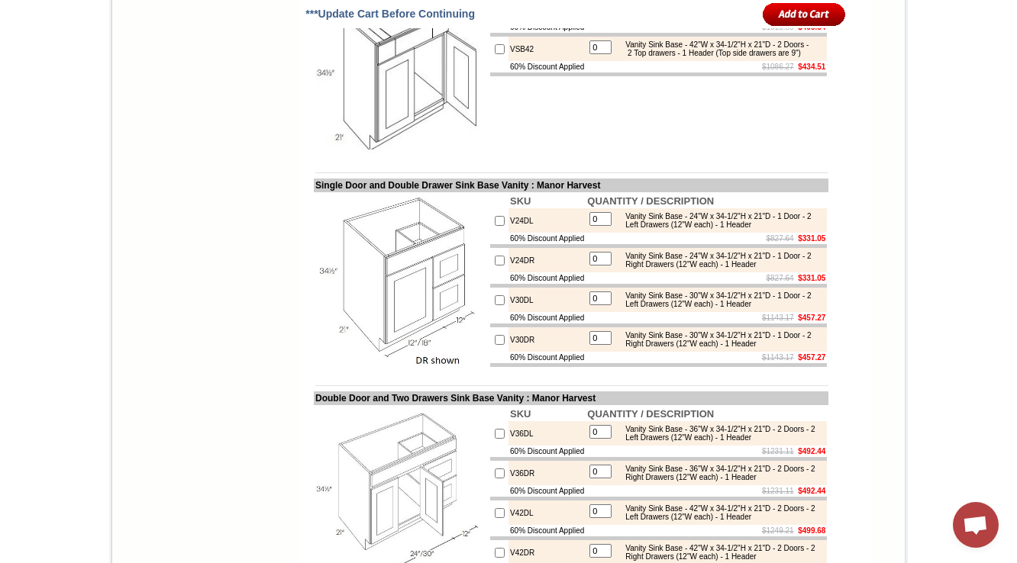
scroll to position [1832, 0]
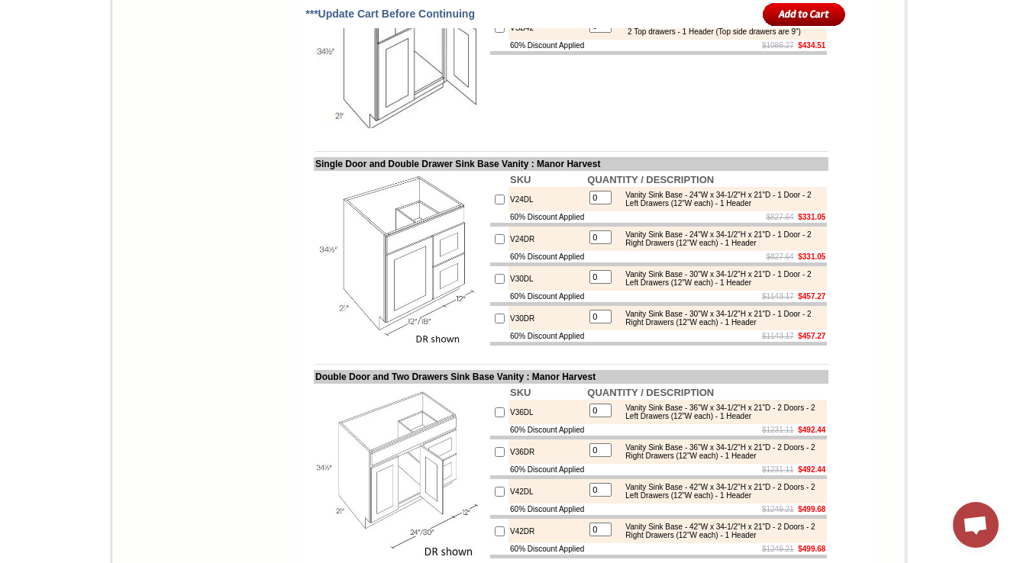
click at [508, 211] on td "V24DL" at bounding box center [546, 199] width 77 height 24
copy td "V24DL"
drag, startPoint x: 762, startPoint y: 396, endPoint x: 812, endPoint y: 394, distance: 50.4
click at [812, 287] on div "Vanity Sink Base - 30"W x 34-1/2"H x 21"D - 1 Door - 2 Left Drawers (12"W each)…" at bounding box center [720, 278] width 205 height 17
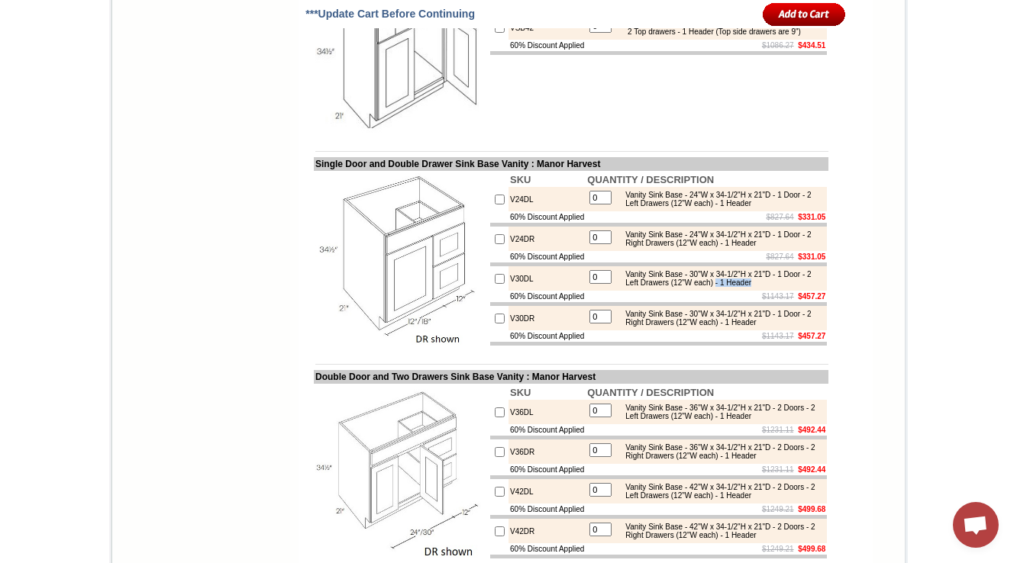
copy div "- 1 Header"
click at [508, 211] on td "V24DL" at bounding box center [546, 199] width 77 height 24
copy td "V24DL"
click at [515, 211] on td "V24DL" at bounding box center [546, 199] width 77 height 24
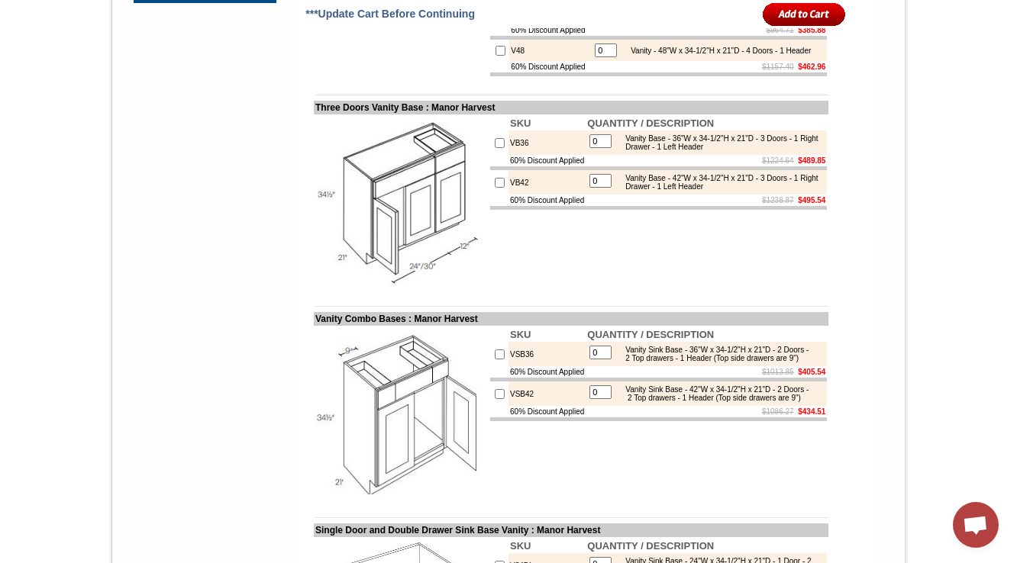
scroll to position [1942, 0]
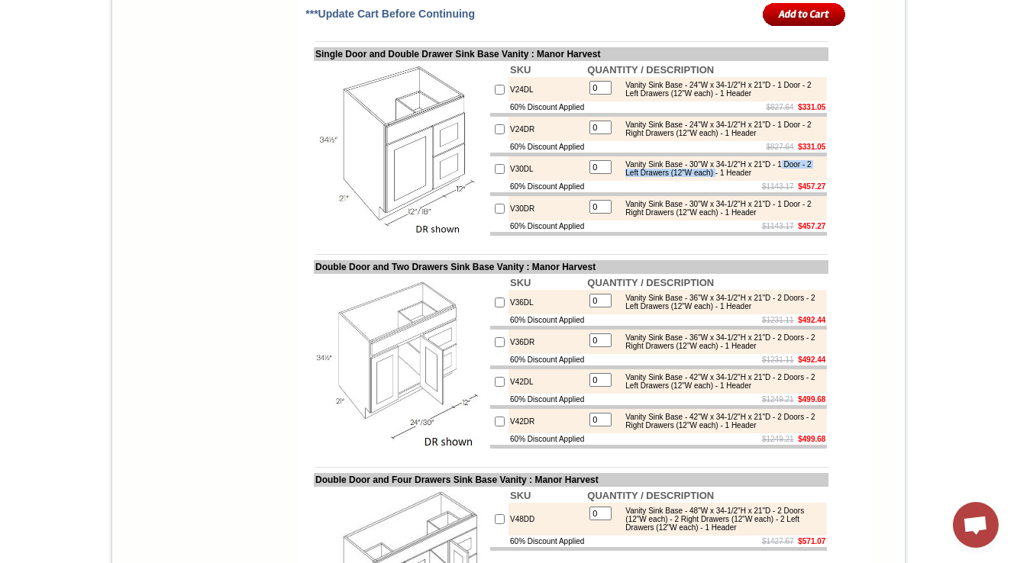
drag, startPoint x: 763, startPoint y: 288, endPoint x: 789, endPoint y: 296, distance: 27.3
click at [812, 177] on div "Vanity Sink Base - 30"W x 34-1/2"H x 21"D - 1 Door - 2 Left Drawers (12"W each)…" at bounding box center [720, 168] width 205 height 17
click at [798, 191] on b "$457.27" at bounding box center [811, 186] width 27 height 8
click at [741, 192] on td "$1143.17 $457.27" at bounding box center [706, 186] width 241 height 11
click at [764, 177] on div "Vanity Sink Base - 30"W x 34-1/2"H x 21"D - 1 Door - 2 Left Drawers (12"W each)…" at bounding box center [720, 168] width 205 height 17
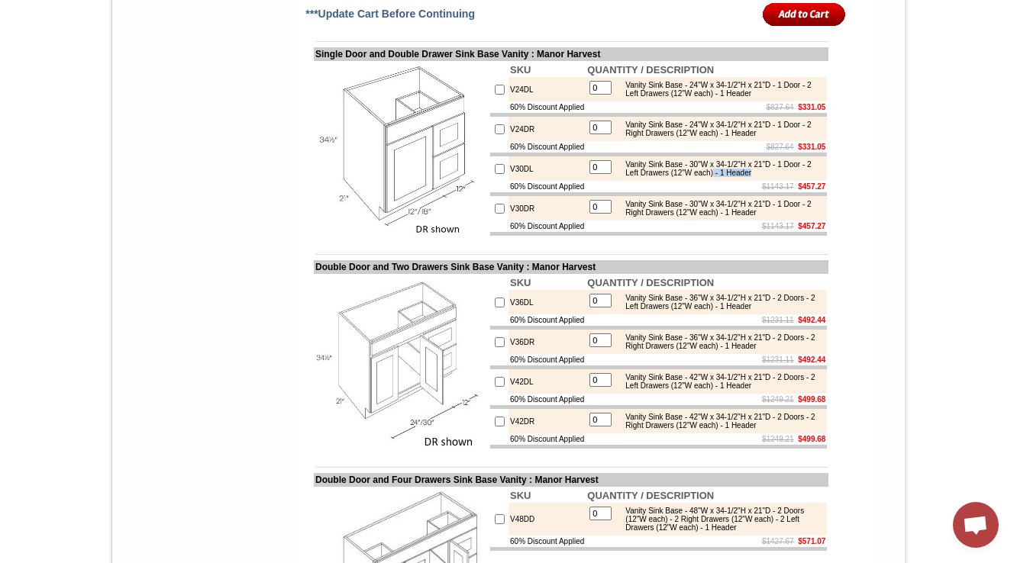
drag, startPoint x: 761, startPoint y: 285, endPoint x: 806, endPoint y: 284, distance: 45.0
click at [806, 177] on div "Vanity Sink Base - 30"W x 34-1/2"H x 21"D - 1 Door - 2 Left Drawers (12"W each)…" at bounding box center [720, 168] width 205 height 17
copy div "- 1 Header"
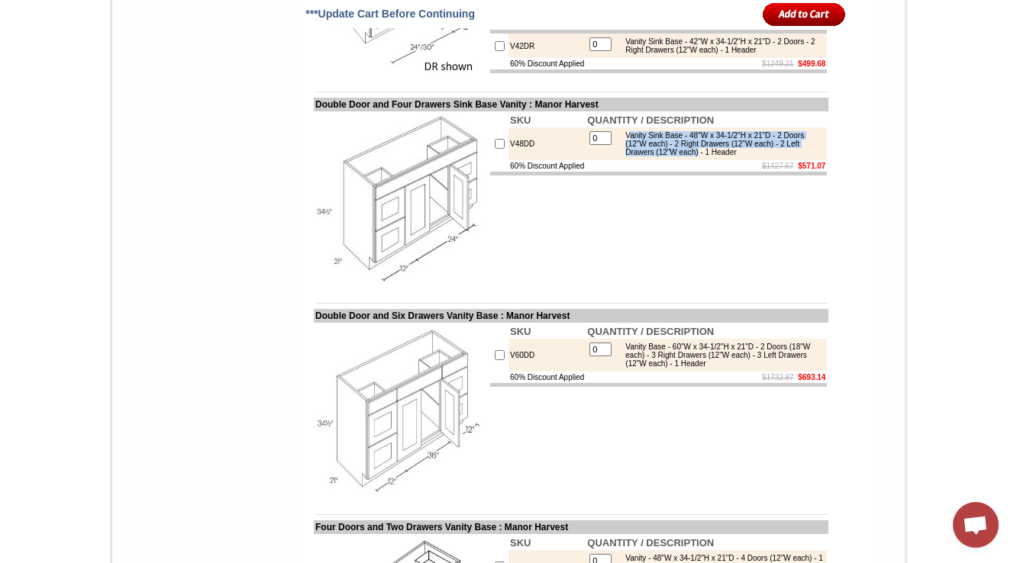
drag, startPoint x: 628, startPoint y: 273, endPoint x: 763, endPoint y: 288, distance: 135.9
click at [763, 157] on div "Vanity Sink Base - 48"W x 34-1/2"H x 21"D - 2 Doors (12"W each) - 2 Right Drawe…" at bounding box center [720, 143] width 205 height 25
copy div "anity Sink Base - 48"W x 34-1/2"H x 21"D - 2 Doors (12"W each) - 2 Right Drawer…"
click at [664, 157] on div "Vanity Sink Base - 48"W x 34-1/2"H x 21"D - 2 Doors (12"W each) - 2 Right Drawe…" at bounding box center [720, 143] width 205 height 25
click at [662, 286] on td "SKU QUANTITY / DESCRIPTION V48DD 0 Vanity Sink Base - 48"W x 34-1/2"H x 21"D - …" at bounding box center [659, 198] width 340 height 175
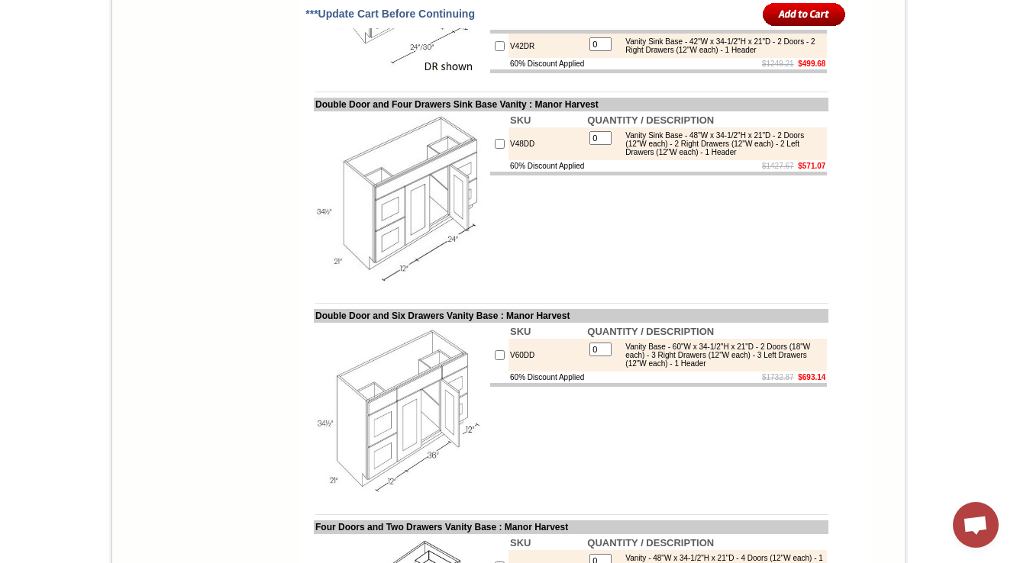
click at [668, 172] on td "$1427.67 $571.07" at bounding box center [706, 165] width 241 height 11
drag, startPoint x: 710, startPoint y: 285, endPoint x: 793, endPoint y: 286, distance: 83.2
click at [793, 157] on div "Vanity Sink Base - 48"W x 34-1/2"H x 21"D - 2 Doors (12"W each) - 2 Right Drawe…" at bounding box center [720, 143] width 205 height 25
drag, startPoint x: 654, startPoint y: 293, endPoint x: 736, endPoint y: 293, distance: 82.5
click at [736, 157] on div "Vanity Sink Base - 48"W x 34-1/2"H x 21"D - 2 Doors (12"W each) - 2 Right Drawe…" at bounding box center [720, 143] width 205 height 25
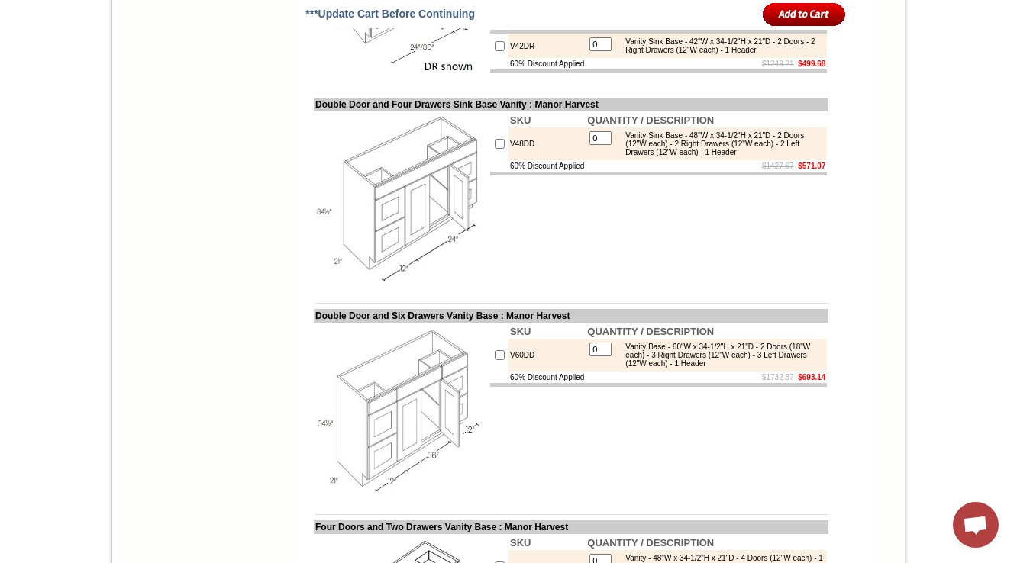
click at [678, 286] on td "SKU QUANTITY / DESCRIPTION V48DD 0 Vanity Sink Base - 48"W x 34-1/2"H x 21"D - …" at bounding box center [659, 198] width 340 height 175
drag, startPoint x: 763, startPoint y: 295, endPoint x: 813, endPoint y: 289, distance: 50.1
click at [813, 157] on div "Vanity Sink Base - 48"W x 34-1/2"H x 21"D - 2 Doors (12"W each) - 2 Right Drawe…" at bounding box center [720, 143] width 205 height 25
copy div "- 1 Header"
click at [686, 286] on td "SKU QUANTITY / DESCRIPTION V48DD 0 Vanity Sink Base - 48"W x 34-1/2"H x 21"D - …" at bounding box center [659, 198] width 340 height 175
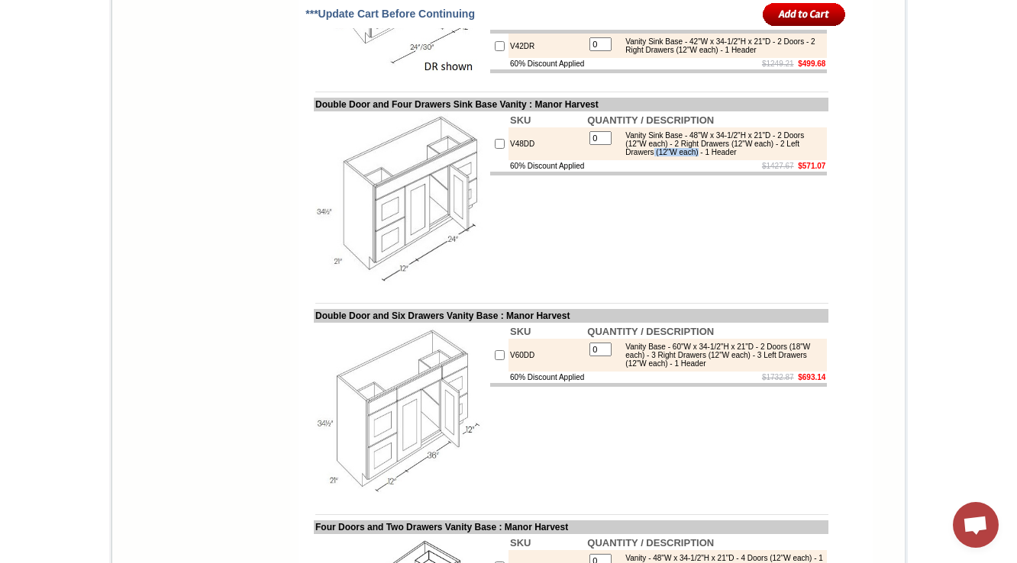
drag, startPoint x: 713, startPoint y: 291, endPoint x: 762, endPoint y: 291, distance: 48.9
click at [762, 157] on div "Vanity Sink Base - 48"W x 34-1/2"H x 21"D - 2 Doors (12"W each) - 2 Right Drawe…" at bounding box center [720, 143] width 205 height 25
copy div "(12"W each)"
click at [731, 286] on td "SKU QUANTITY / DESCRIPTION V48DD 0 Vanity Sink Base - 48"W x 34-1/2"H x 21"D - …" at bounding box center [659, 198] width 340 height 175
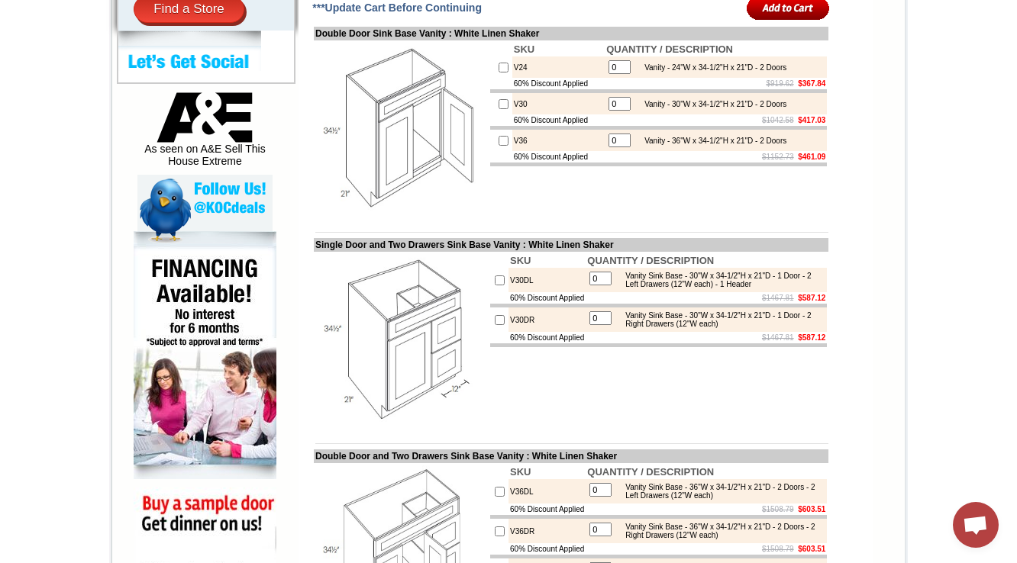
scroll to position [794, 0]
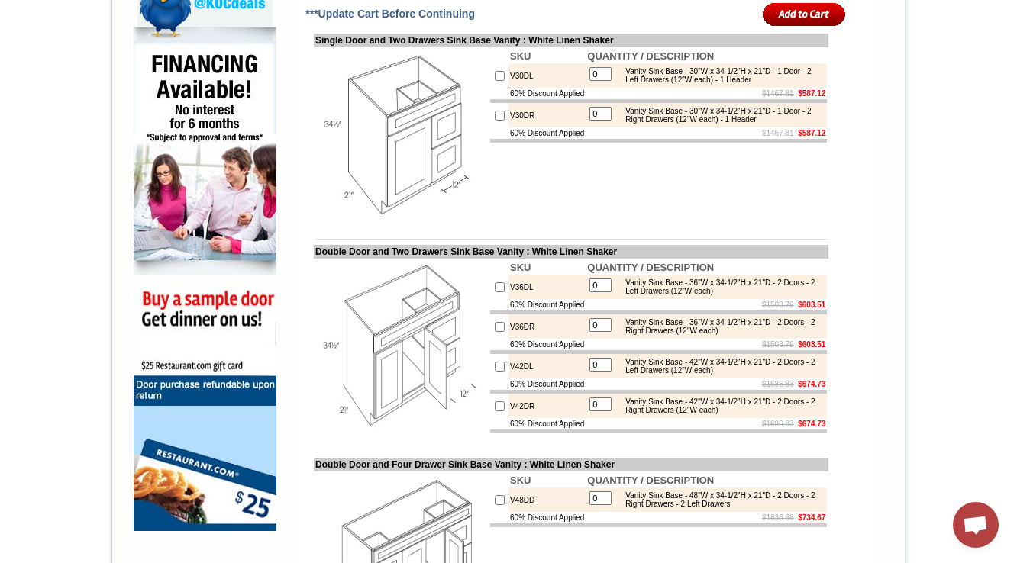
scroll to position [916, 0]
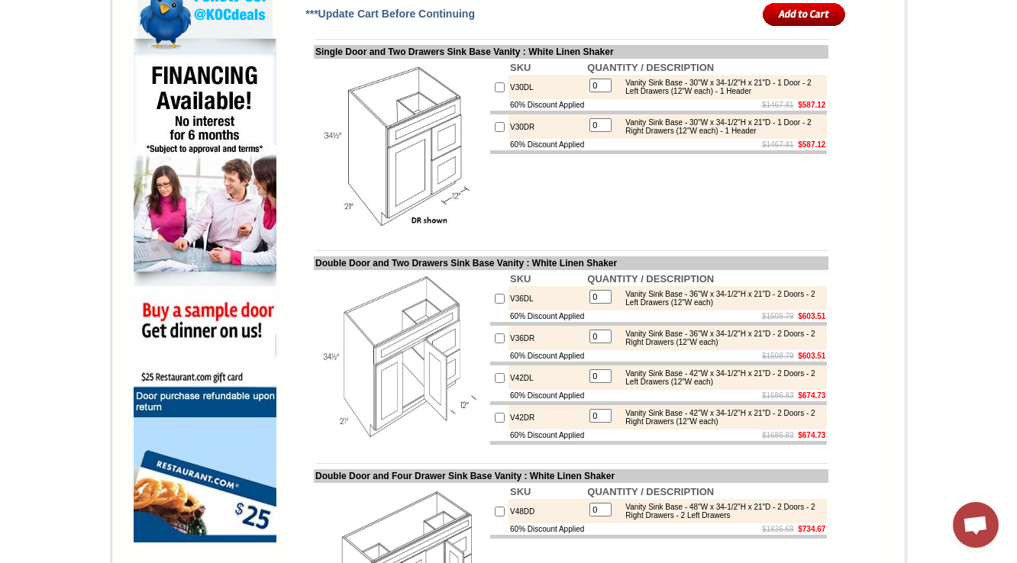
scroll to position [970, 0]
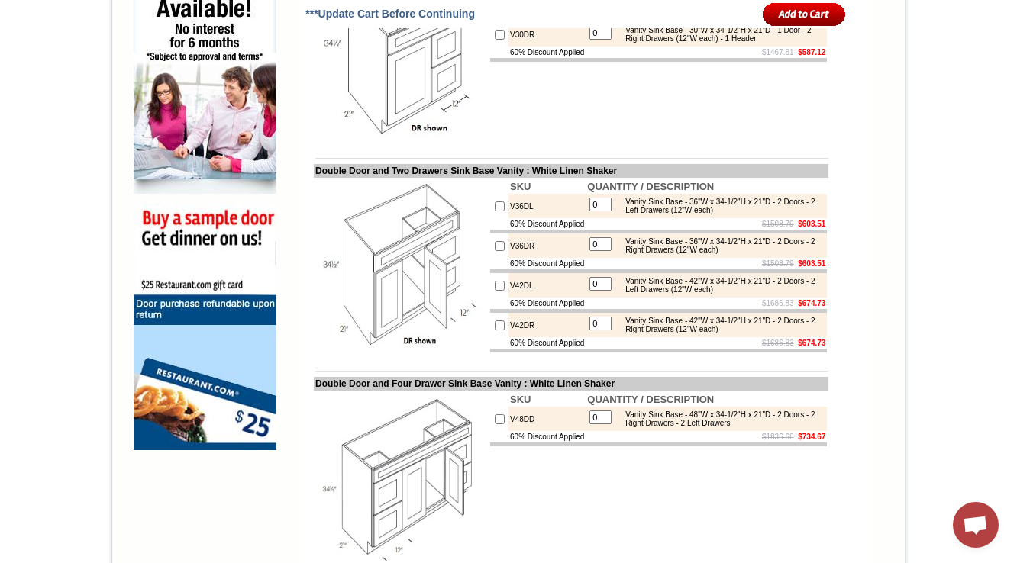
scroll to position [1048, 0]
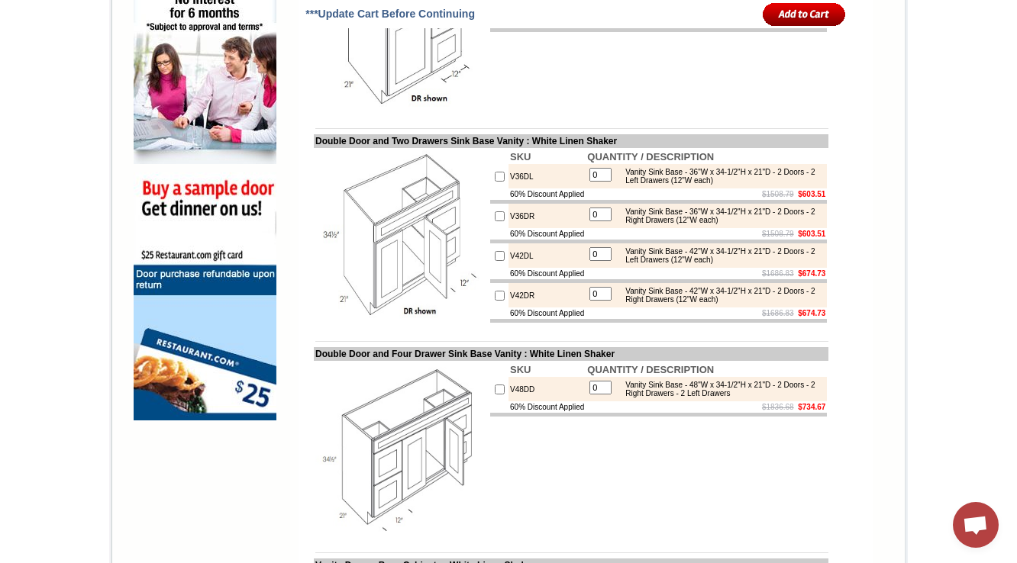
click at [657, 134] on td at bounding box center [571, 128] width 515 height 11
drag, startPoint x: 764, startPoint y: 44, endPoint x: 812, endPoint y: 40, distance: 48.2
click at [812, 13] on div "Vanity Sink Base - 30"W x 34-1/2"H x 21"D - 1 Door - 2 Right Drawers (12"W each…" at bounding box center [720, 4] width 205 height 17
copy div "- 1 Header"
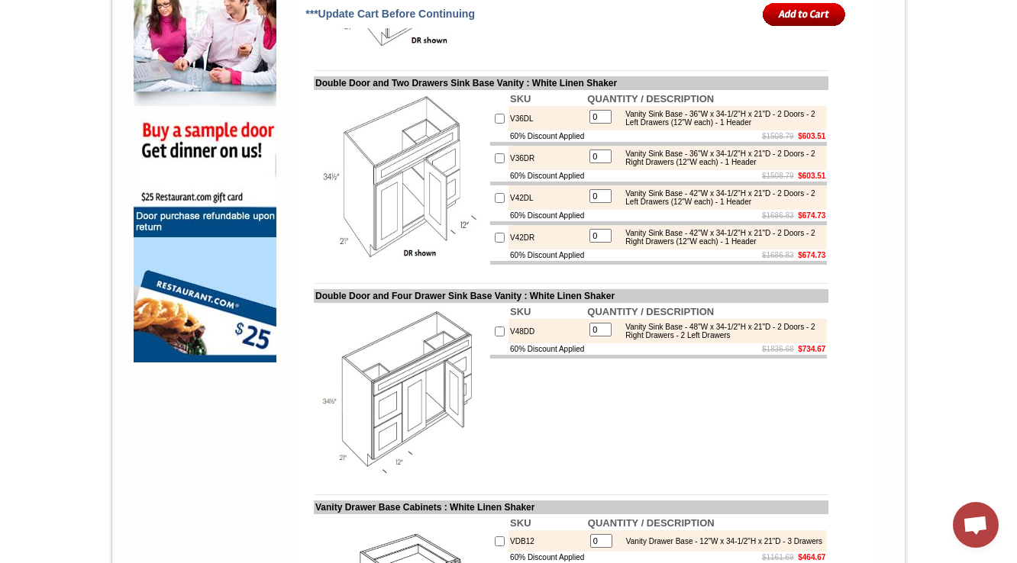
scroll to position [1228, 0]
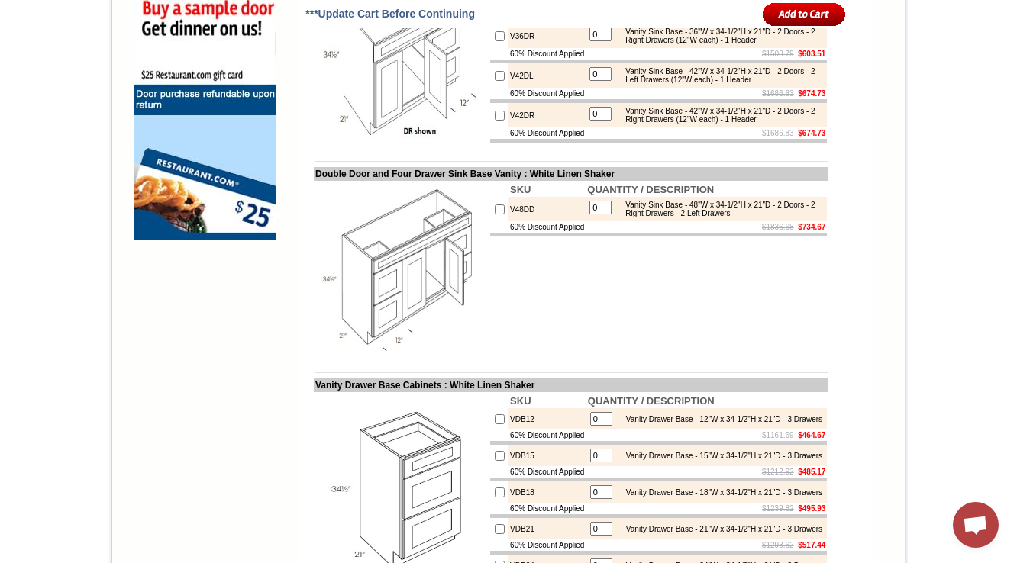
click at [669, 356] on td "SKU QUANTITY / DESCRIPTION V48DD 0 Vanity Sink Base - 48"W x 34-1/2"H x 21"D - …" at bounding box center [659, 268] width 340 height 175
drag, startPoint x: 660, startPoint y: 266, endPoint x: 718, endPoint y: 268, distance: 58.8
click at [718, 220] on table "0 Vanity Sink Base - 48"W x 34-1/2"H x 21"D - 2 Doors - 2 Right Drawers - 2 Lef…" at bounding box center [706, 208] width 238 height 21
drag, startPoint x: 725, startPoint y: 263, endPoint x: 786, endPoint y: 260, distance: 60.4
click at [786, 218] on div "Vanity Sink Base - 48"W x 34-1/2"H x 21"D - 2 Doors - 2 Right Drawers - 2 Left …" at bounding box center [720, 209] width 205 height 17
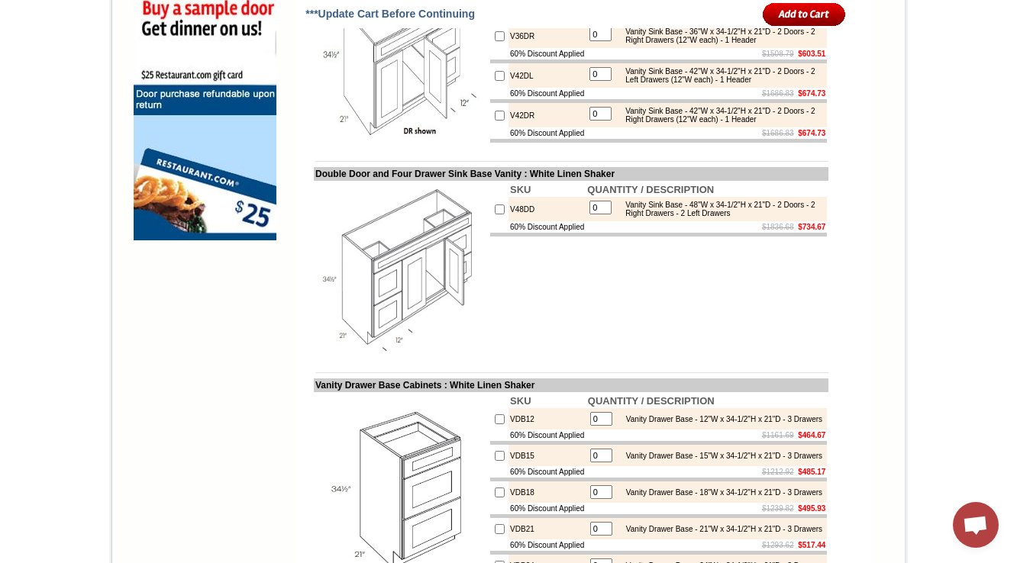
click at [768, 231] on s "$1836.68" at bounding box center [778, 227] width 32 height 8
drag, startPoint x: 302, startPoint y: 221, endPoint x: 449, endPoint y: 223, distance: 146.6
click at [449, 181] on td "Double Door and Four Drawer Sink Base Vanity : White Linen Shaker" at bounding box center [571, 174] width 515 height 14
copy td "Double Door and Four Drawe"
click at [599, 350] on td "SKU QUANTITY / DESCRIPTION V48DD 0 Vanity Sink Base - 48"W x 34-1/2"H x 21"D - …" at bounding box center [659, 268] width 340 height 175
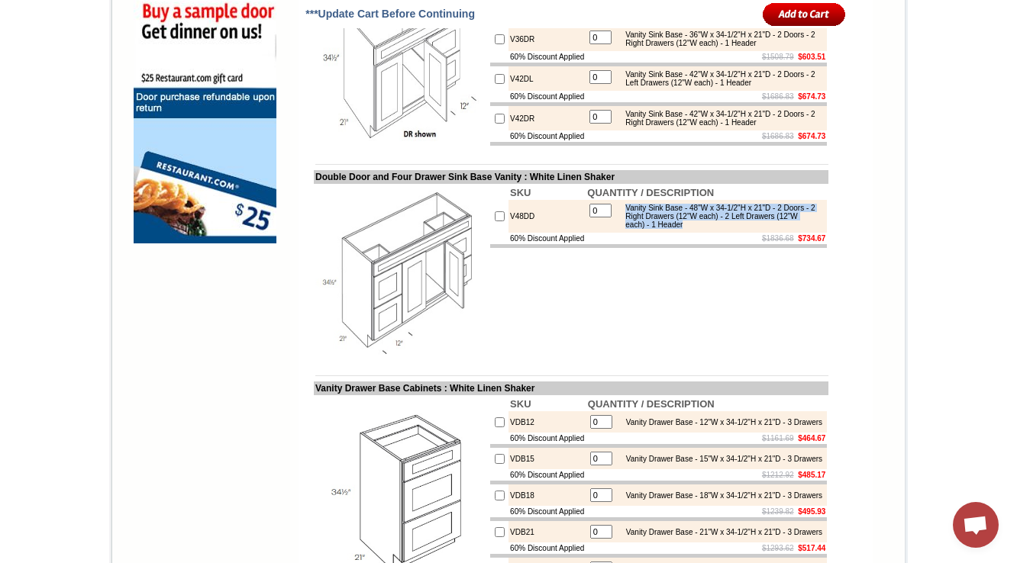
drag, startPoint x: 624, startPoint y: 257, endPoint x: 760, endPoint y: 275, distance: 137.9
click at [760, 229] on div "Vanity Sink Base - 48"W x 34-1/2"H x 21"D - 2 Doors - 2 Right Drawers (12"W eac…" at bounding box center [720, 216] width 205 height 25
click at [668, 303] on td "SKU QUANTITY / DESCRIPTION V48DD 0 Vanity Sink Base - 48"W x 34-1/2"H x 21"D - …" at bounding box center [659, 271] width 340 height 175
click at [708, 229] on div "Vanity Sink Base - 48"W x 34-1/2"H x 21"D - 2 Doors - 2 Right Drawers (12"W eac…" at bounding box center [720, 216] width 205 height 25
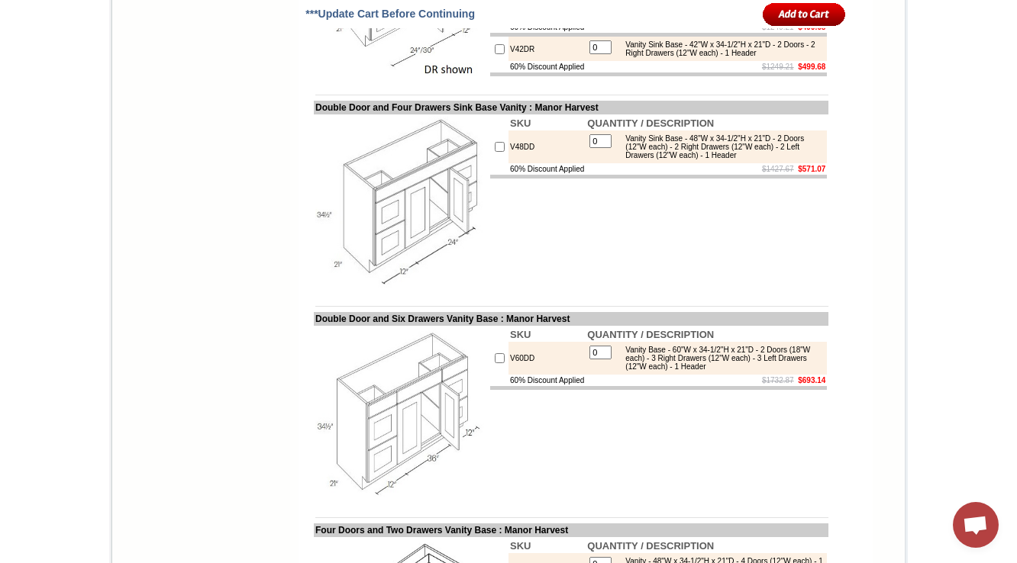
click at [681, 160] on div "Vanity Sink Base - 48"W x 34-1/2"H x 21"D - 2 Doors (12"W each) - 2 Right Drawe…" at bounding box center [720, 146] width 205 height 25
drag, startPoint x: 681, startPoint y: 287, endPoint x: 628, endPoint y: 281, distance: 53.0
click at [628, 160] on div "Vanity Sink Base - 48"W x 34-1/2"H x 21"D - 2 Doors (12"W each) - 2 Right Drawe…" at bounding box center [720, 146] width 205 height 25
drag, startPoint x: 713, startPoint y: 284, endPoint x: 727, endPoint y: 284, distance: 13.7
click at [727, 160] on div "Vanity Sink Base - 48"W x 34-1/2"H x 21"D - 2 Doors (12"W each) - 2 Right Drawe…" at bounding box center [720, 146] width 205 height 25
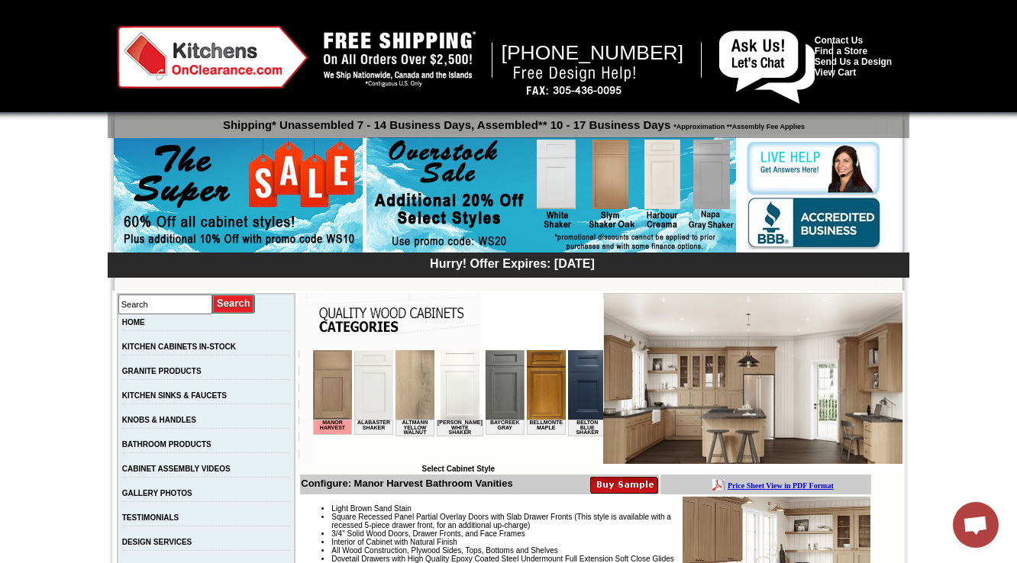
scroll to position [305, 0]
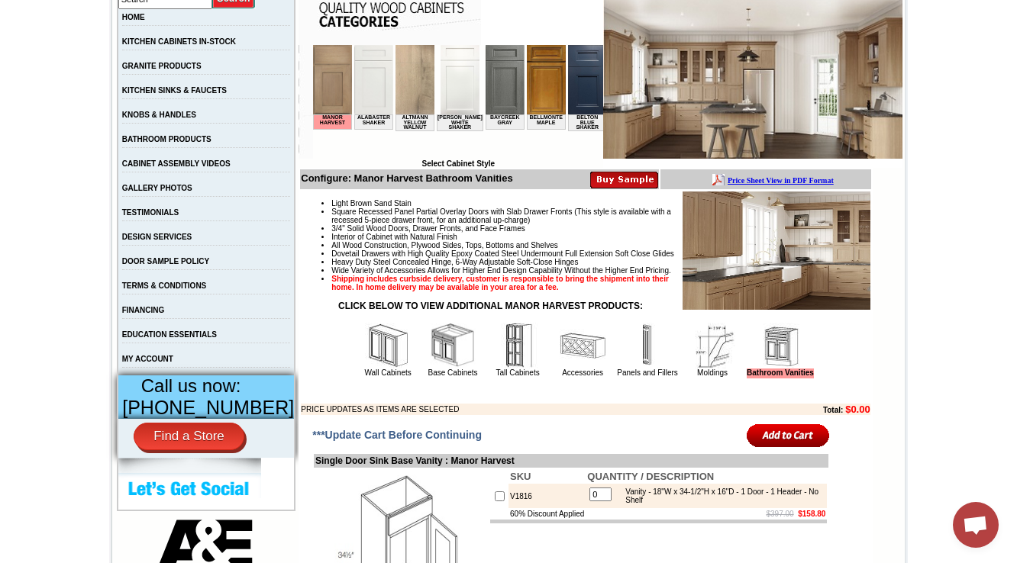
click at [642, 369] on img at bounding box center [647, 346] width 46 height 46
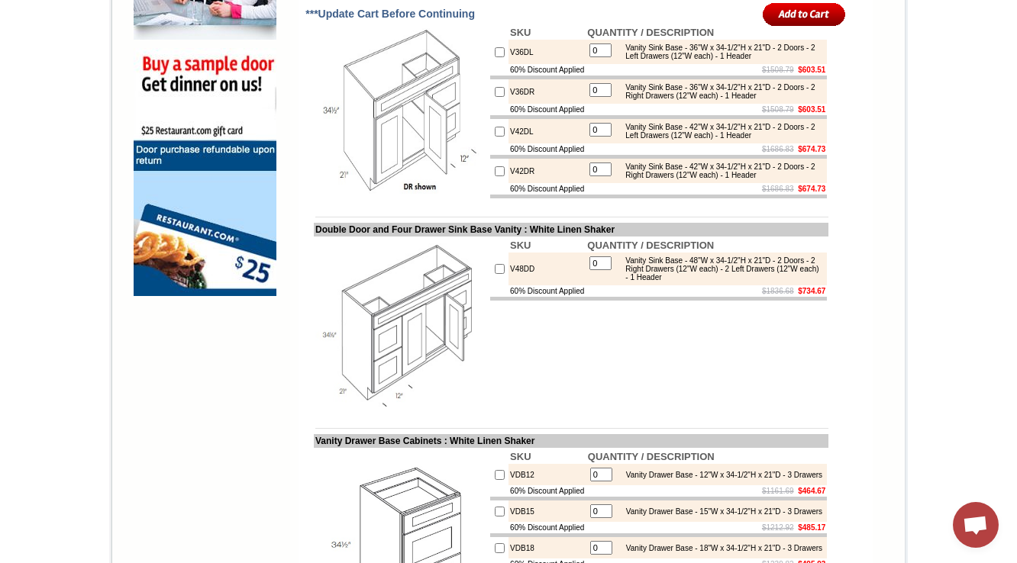
scroll to position [1194, 0]
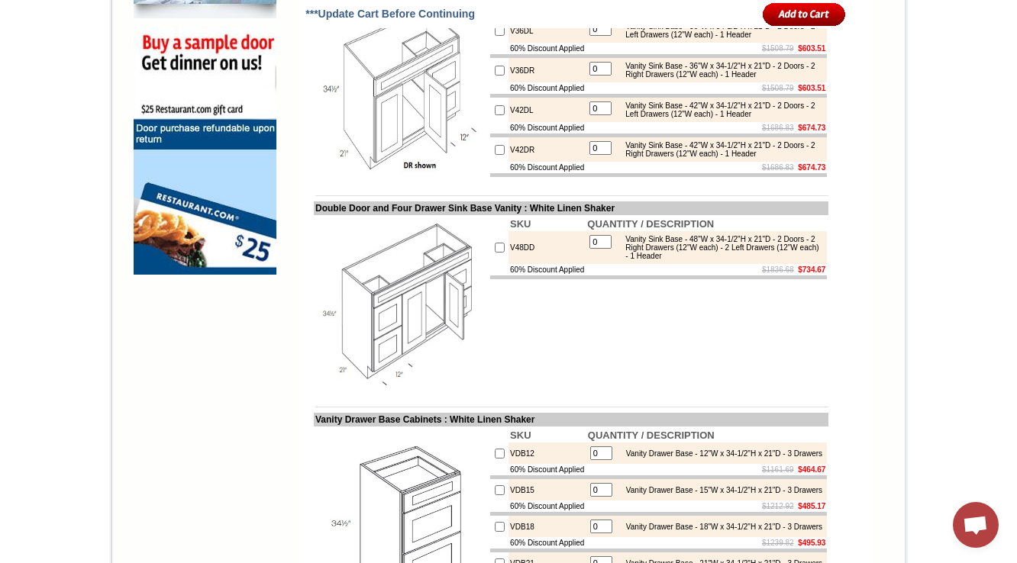
click at [712, 373] on td "SKU QUANTITY / DESCRIPTION V48DD 0 Vanity Sink Base - 48"W x 34-1/2"H x 21"D - …" at bounding box center [659, 302] width 340 height 175
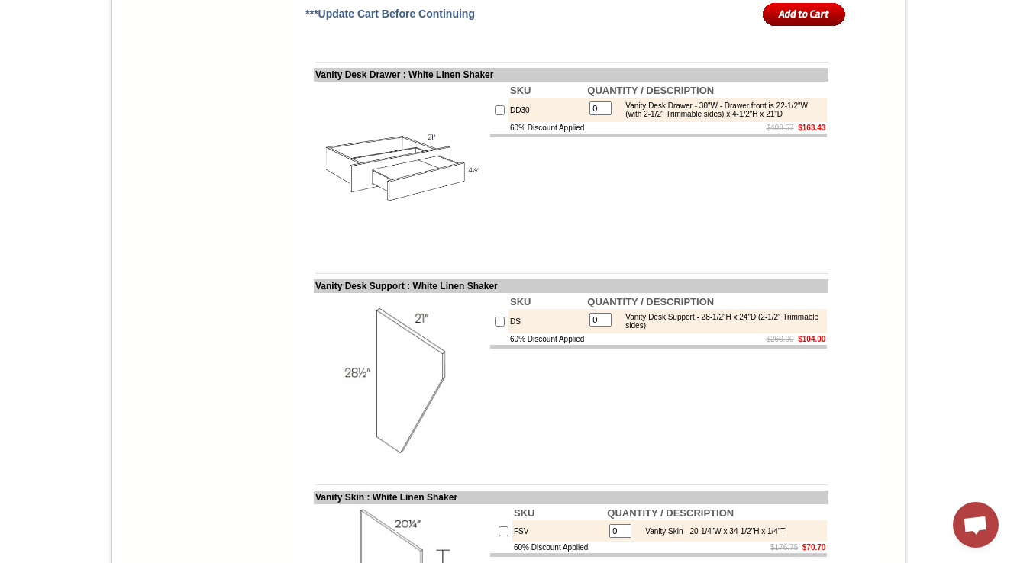
scroll to position [2049, 0]
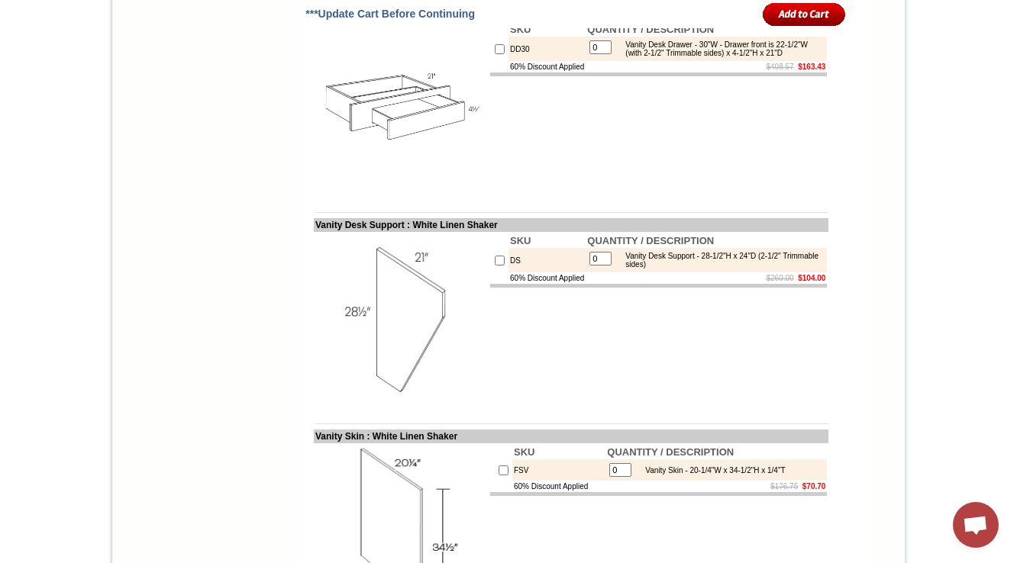
click at [699, 57] on div "Vanity Desk Drawer - 30"W - Drawer front is 22-1/2"W (with 2-1/2" Trimmable sid…" at bounding box center [720, 48] width 205 height 17
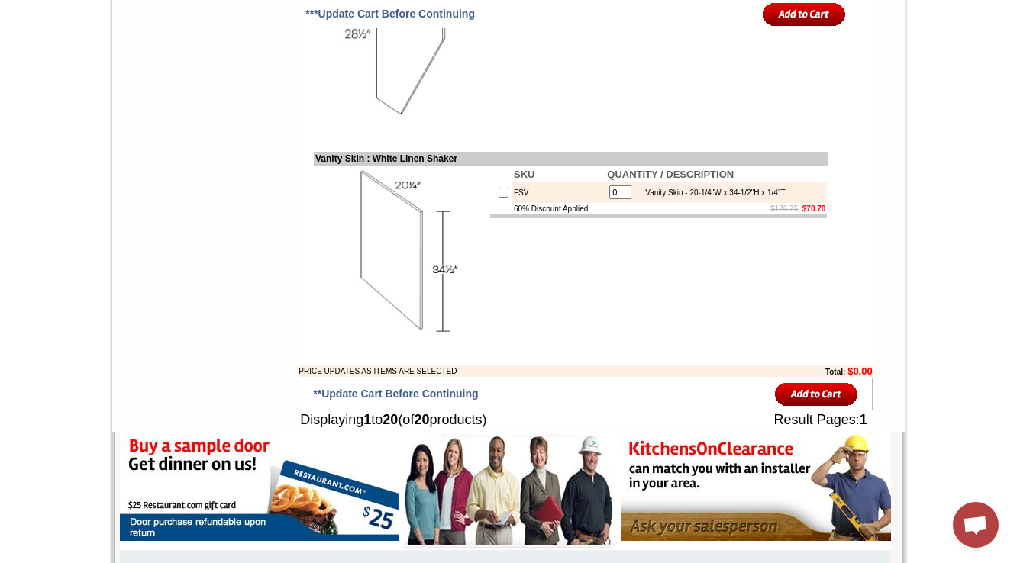
scroll to position [2354, 0]
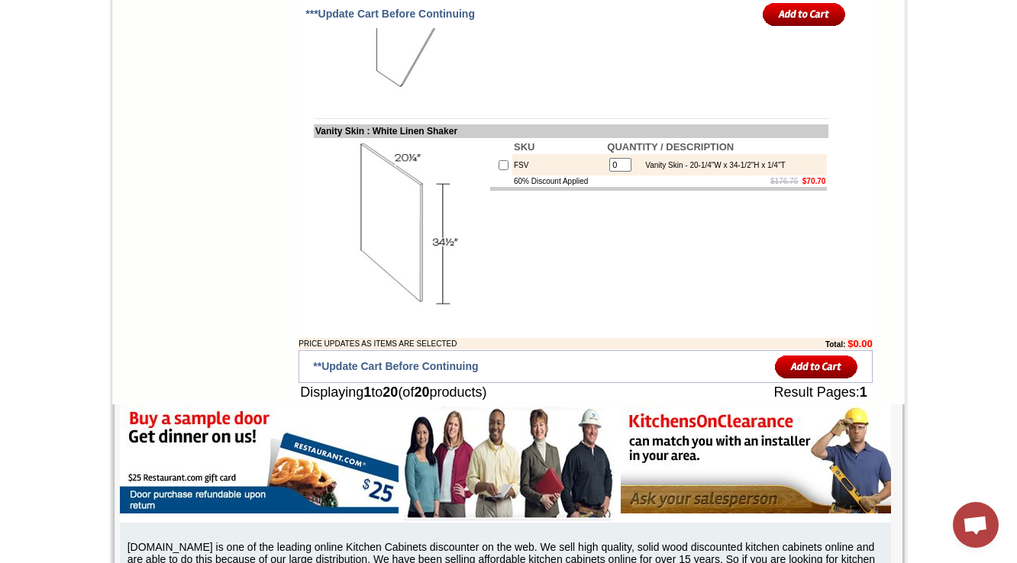
drag, startPoint x: 1014, startPoint y: 447, endPoint x: 1025, endPoint y: 102, distance: 345.3
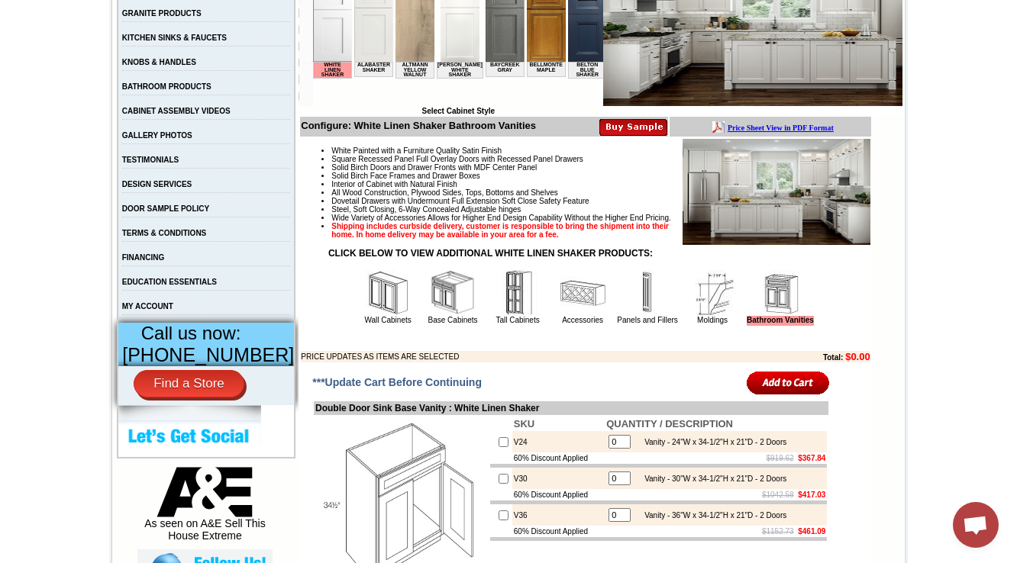
scroll to position [366, 0]
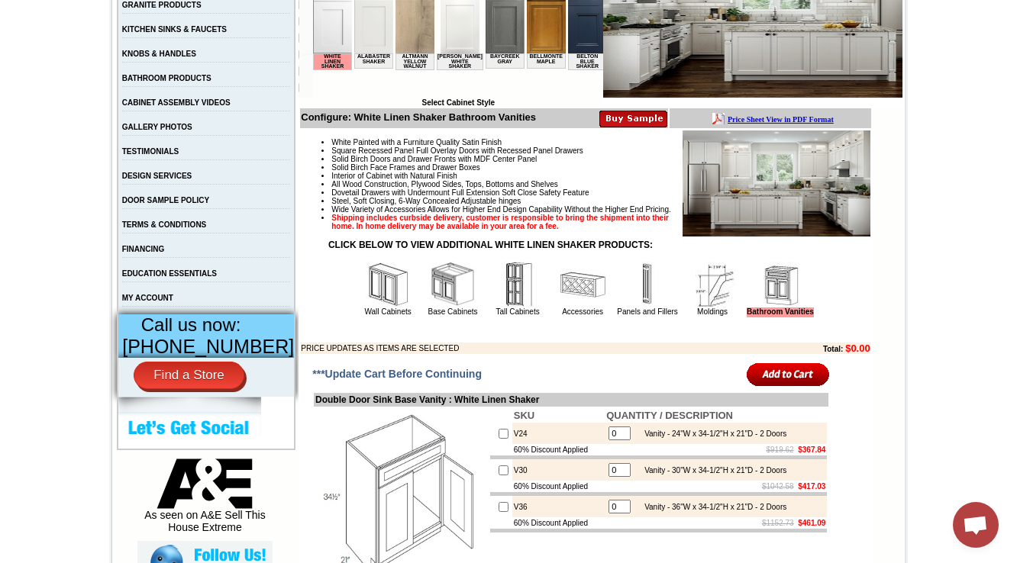
click at [690, 308] on img at bounding box center [712, 285] width 46 height 46
click at [640, 316] on link "Panels and Fillers" at bounding box center [647, 312] width 60 height 8
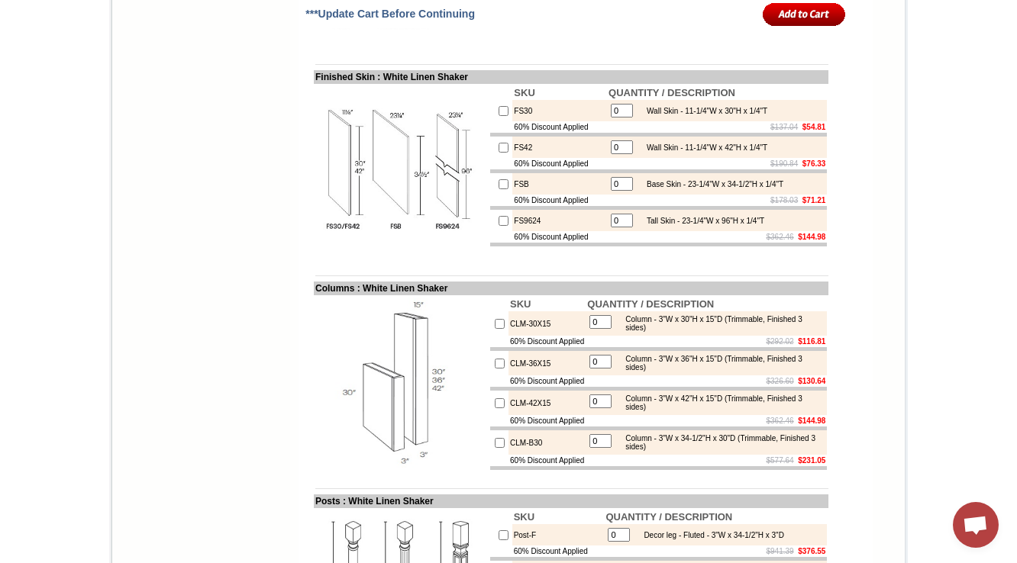
scroll to position [2522, 0]
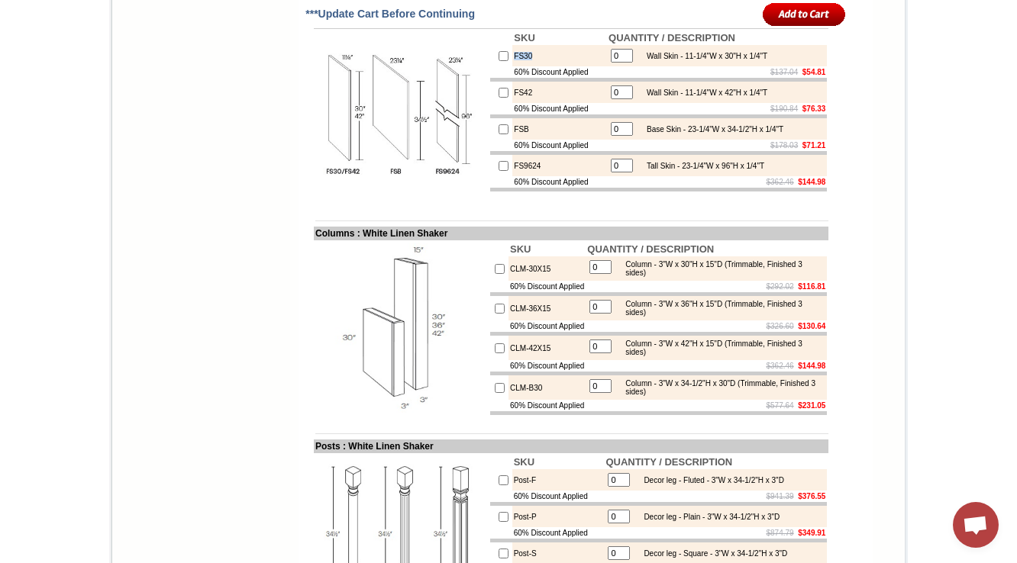
click at [512, 66] on td "FS30" at bounding box center [559, 55] width 95 height 21
click at [676, 82] on td at bounding box center [658, 80] width 337 height 4
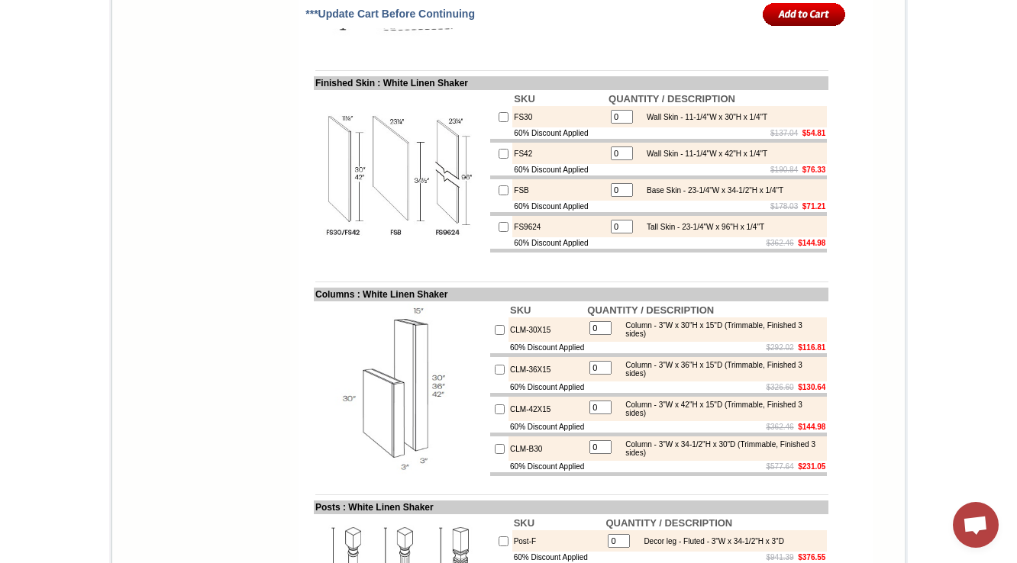
scroll to position [1744, 0]
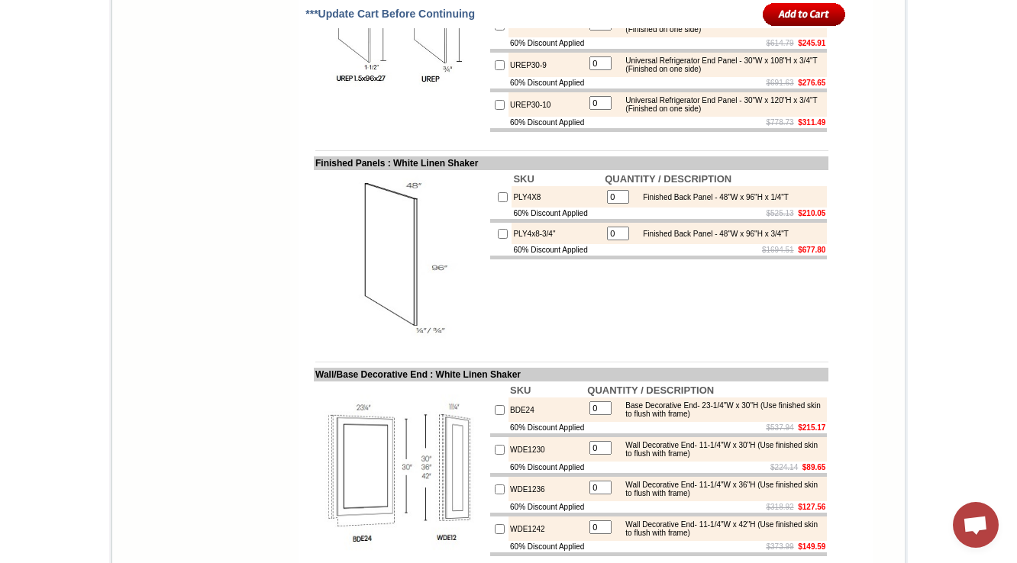
click at [522, 208] on td "PLY4X8" at bounding box center [558, 196] width 92 height 21
click at [541, 244] on td "PLY4x8-3/4"" at bounding box center [558, 233] width 92 height 21
drag, startPoint x: 319, startPoint y: 247, endPoint x: 382, endPoint y: 245, distance: 62.6
click at [382, 170] on td "Finished Panels : White Linen Shaker" at bounding box center [571, 164] width 515 height 14
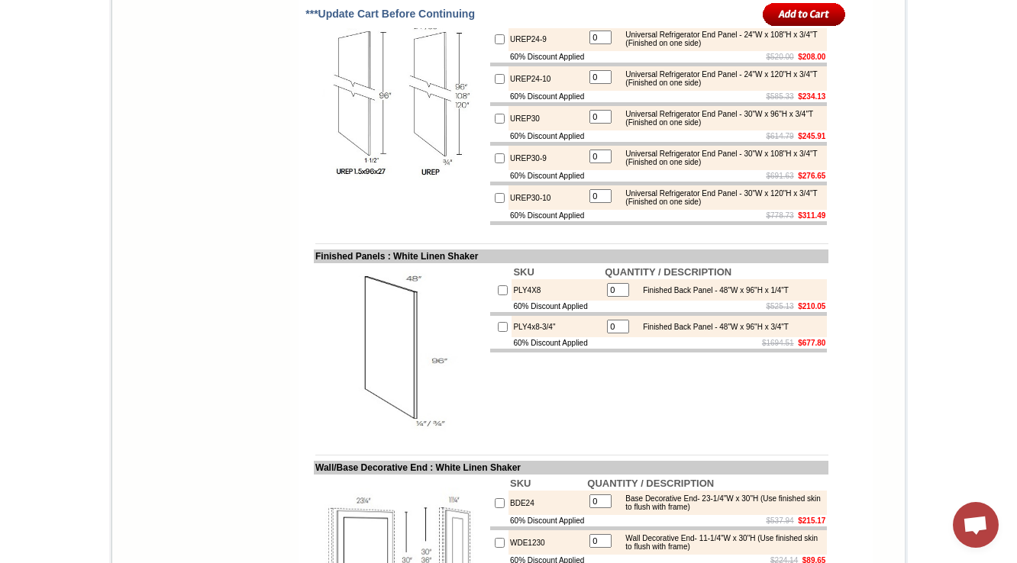
scroll to position [1631, 0]
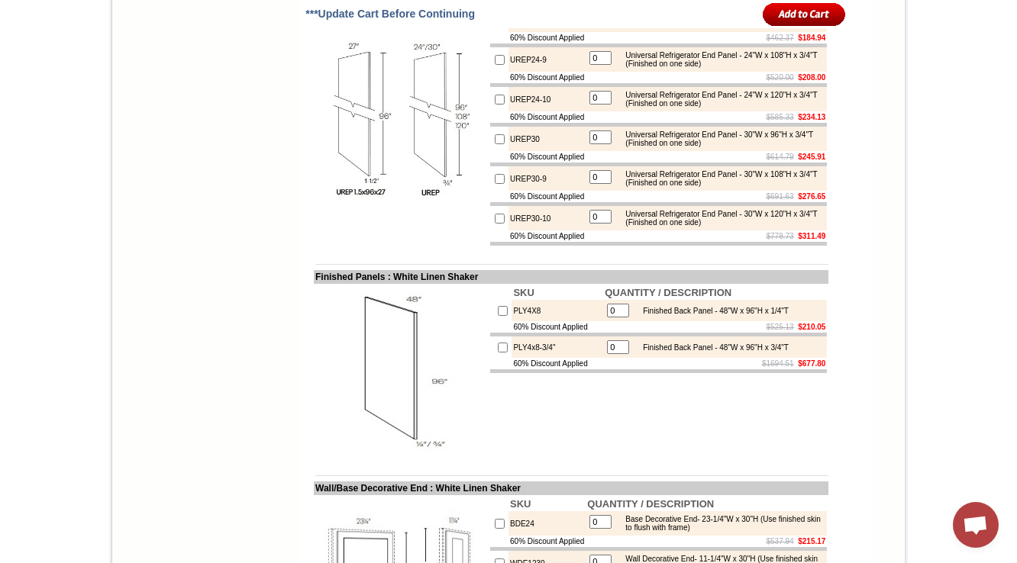
drag, startPoint x: 329, startPoint y: 44, endPoint x: 452, endPoint y: 40, distance: 123.0
drag, startPoint x: 467, startPoint y: 48, endPoint x: 279, endPoint y: 50, distance: 187.8
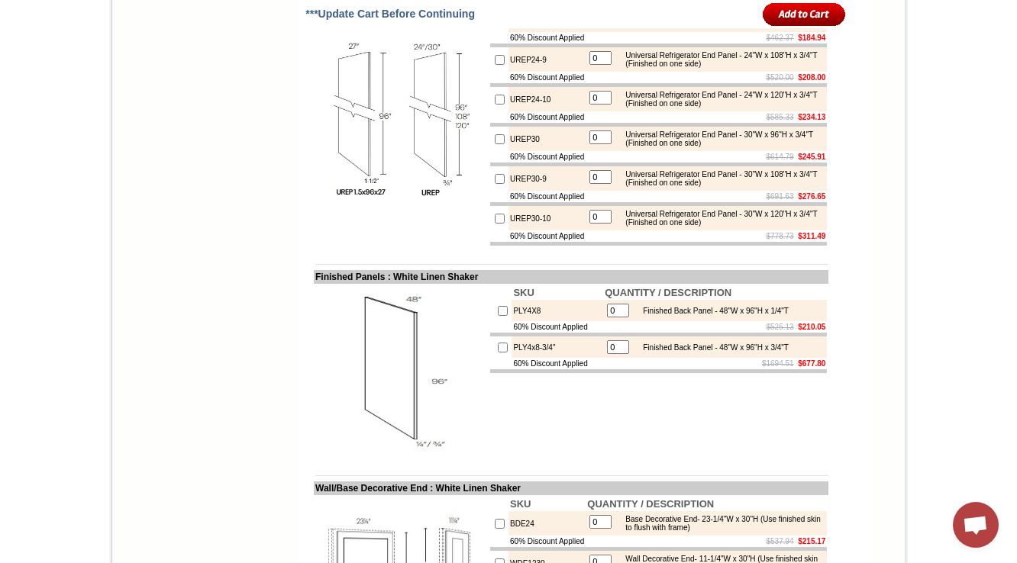
drag, startPoint x: 299, startPoint y: 46, endPoint x: 467, endPoint y: 43, distance: 168.0
copy td "Universal Refrigerator End Panel"
drag, startPoint x: 625, startPoint y: 296, endPoint x: 757, endPoint y: 305, distance: 131.6
click at [757, 227] on div "Universal Refrigerator End Panel - 30"W x 120"H x 3/4"T (Finished on one side)" at bounding box center [720, 218] width 205 height 17
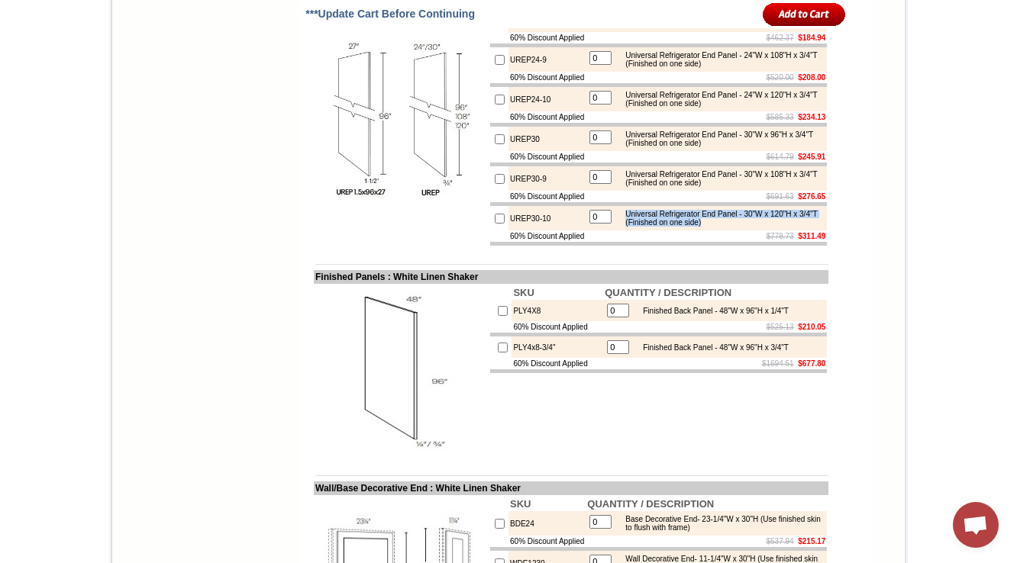
copy div "Universal Refrigerator End Panel - 30"W x 120"H x 3/4"T (Finished on one side)"
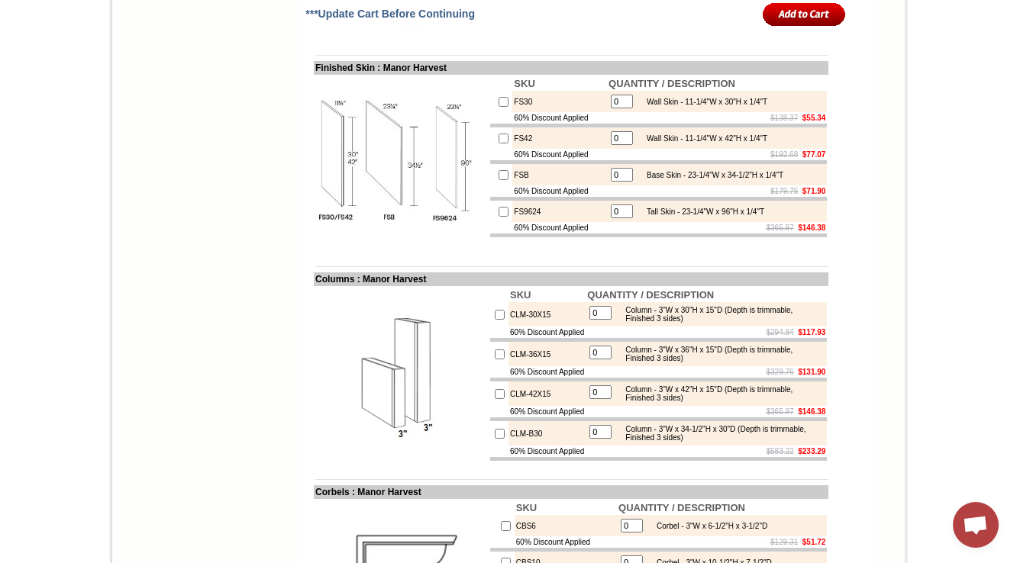
scroll to position [1893, 0]
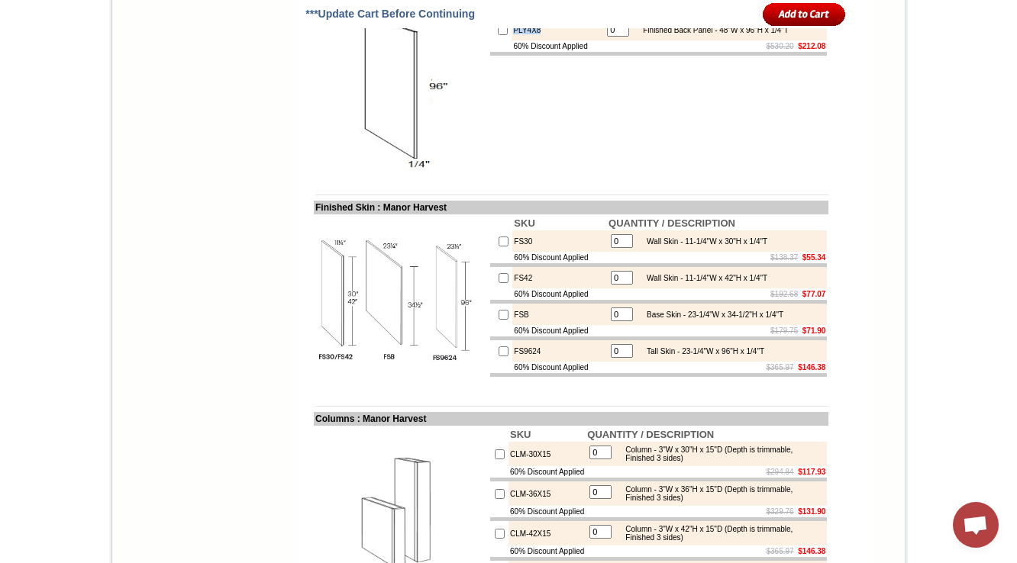
copy td "PLY4X8"
drag, startPoint x: 498, startPoint y: 147, endPoint x: 527, endPoint y: 144, distance: 29.1
click at [527, 40] on td "PLY4X8" at bounding box center [558, 29] width 92 height 21
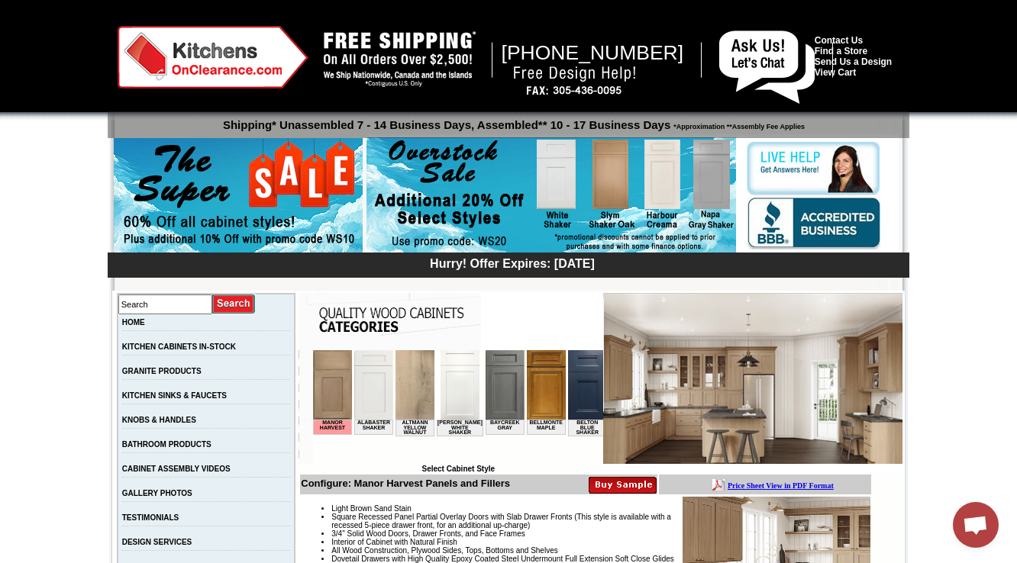
scroll to position [366, 0]
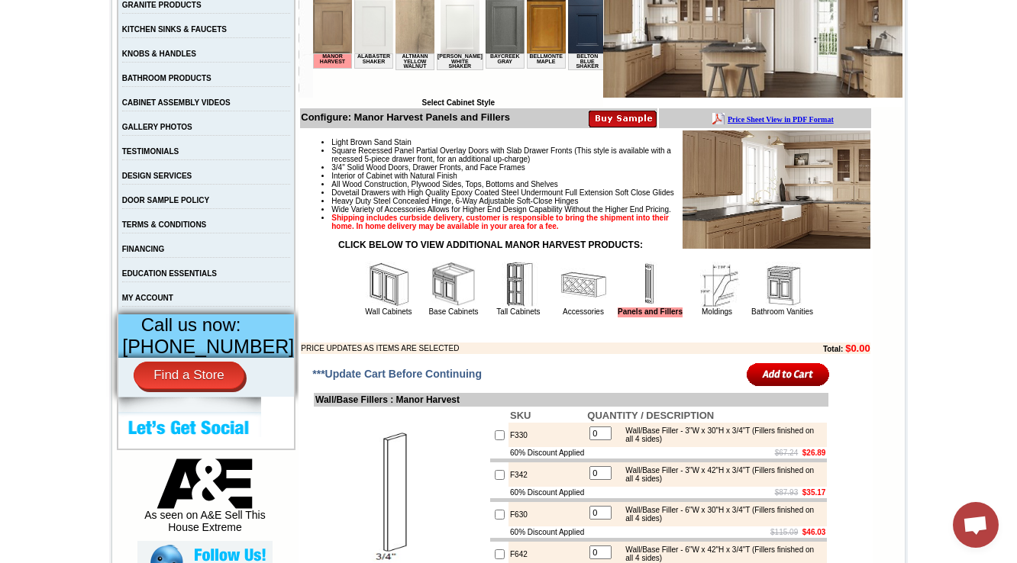
click at [695, 308] on img at bounding box center [717, 285] width 46 height 46
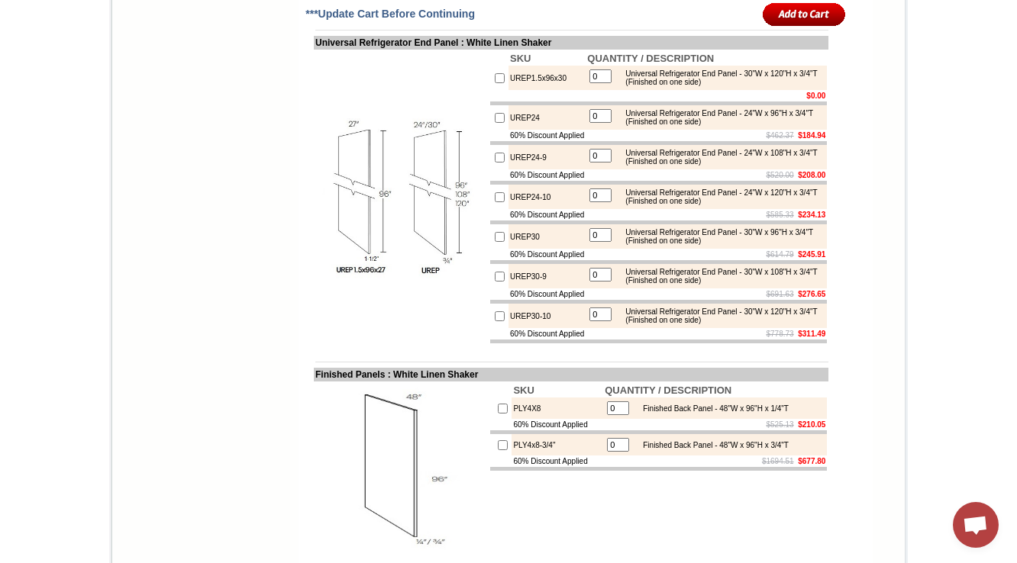
scroll to position [1567, 0]
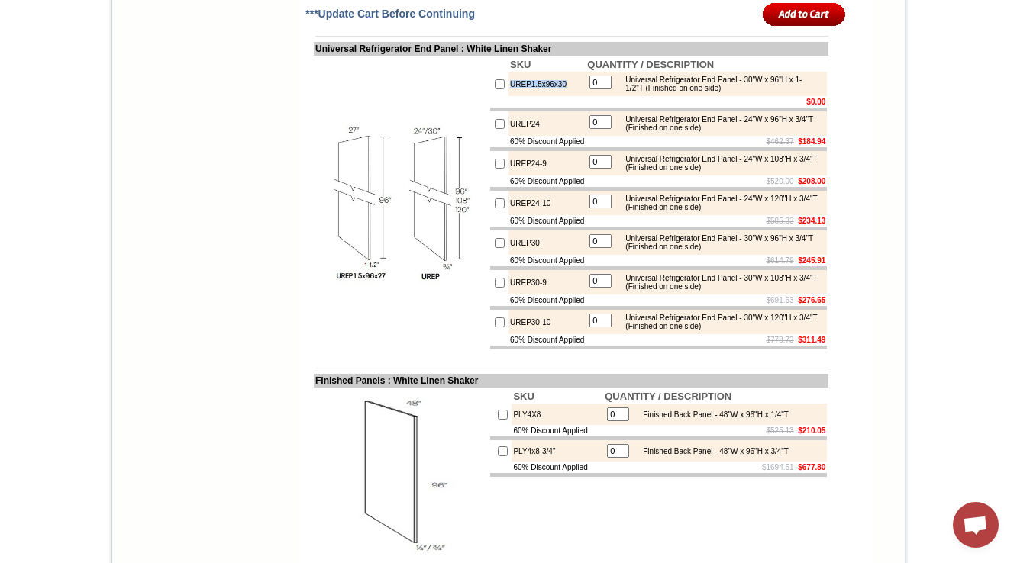
drag, startPoint x: 555, startPoint y: 149, endPoint x: 492, endPoint y: 150, distance: 62.6
click at [508, 96] on td "UREP1.5x96x30" at bounding box center [546, 84] width 77 height 24
copy td "UREP1.5x96x30"
click at [566, 187] on td "60% Discount Applied" at bounding box center [546, 181] width 77 height 11
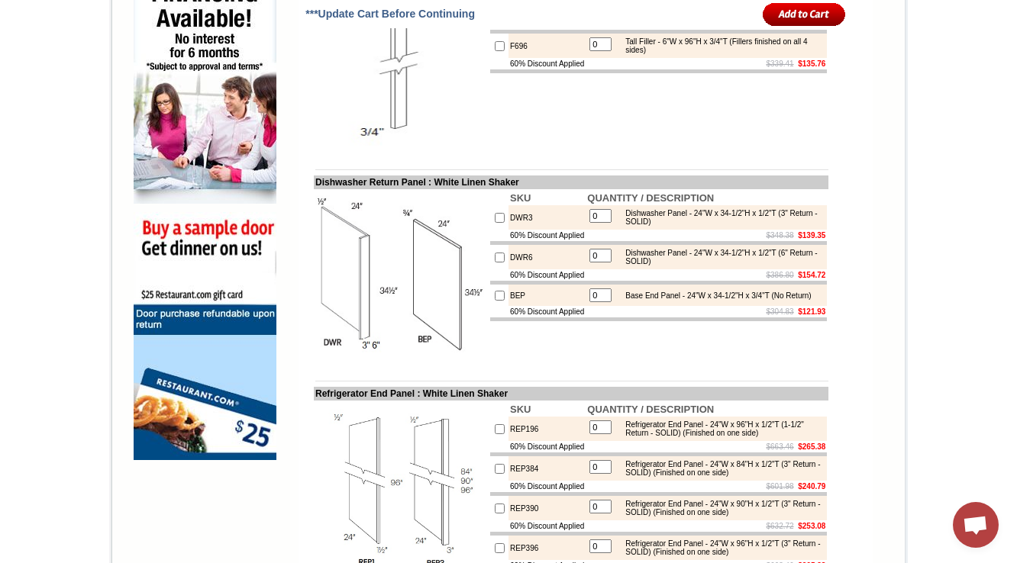
scroll to position [1017, 0]
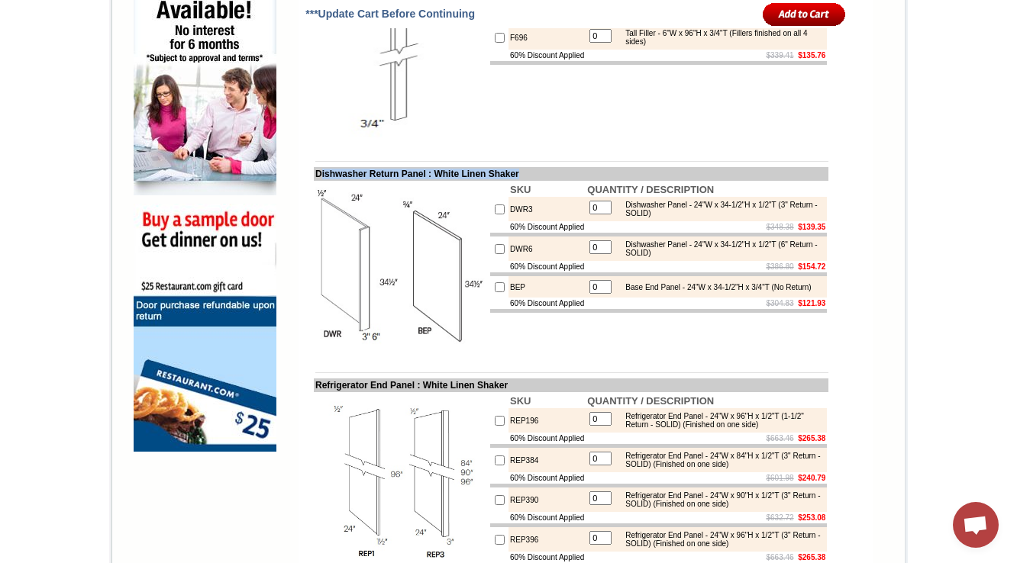
drag, startPoint x: 307, startPoint y: 218, endPoint x: 410, endPoint y: 225, distance: 103.3
click at [405, 181] on td "Dishwasher Return Panel : White Linen Shaker" at bounding box center [571, 174] width 515 height 14
drag, startPoint x: 298, startPoint y: 214, endPoint x: 311, endPoint y: 218, distance: 13.5
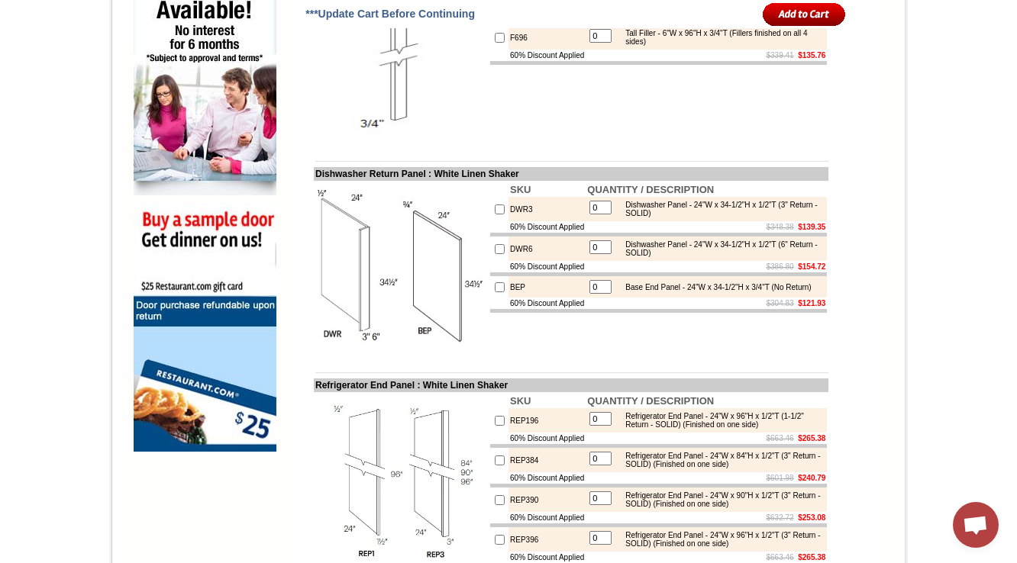
click at [314, 181] on td "Dishwasher Return Panel : White Linen Shaker" at bounding box center [571, 174] width 515 height 14
click at [317, 181] on td "Dishwasher Return Panel : White Linen Shaker" at bounding box center [571, 174] width 515 height 14
copy td "Dishwasher"
drag, startPoint x: 624, startPoint y: 248, endPoint x: 710, endPoint y: 260, distance: 86.4
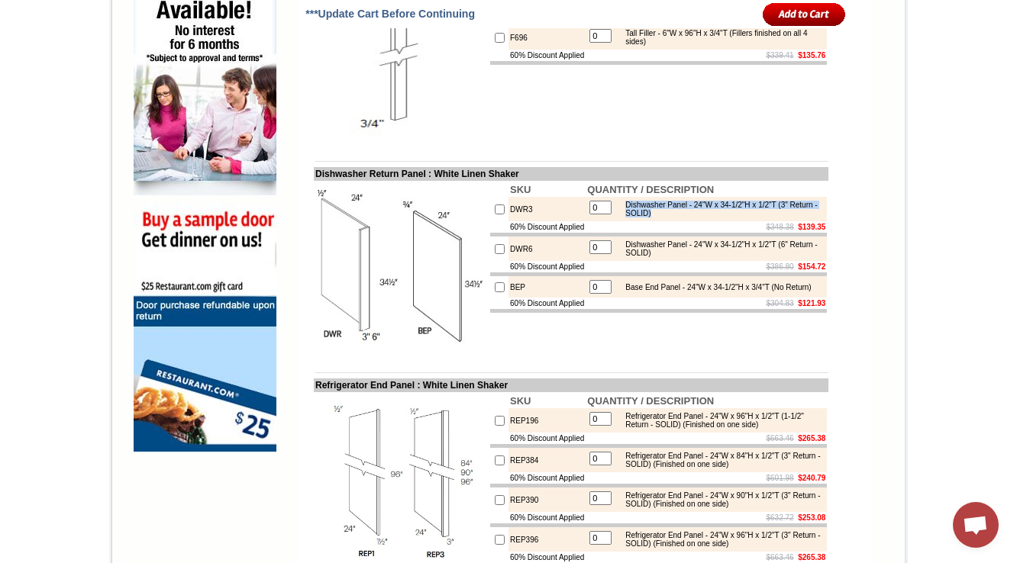
click at [710, 218] on div "Dishwasher Panel - 24"W x 34-1/2"H x 1/2"T (3" Return - SOLID)" at bounding box center [720, 209] width 205 height 17
copy div "Dishwasher Panel - 24"W x 34-1/2"H x 1/2"T (3" Return - SOLID)"
drag, startPoint x: 299, startPoint y: 217, endPoint x: 428, endPoint y: 215, distance: 129.0
click at [428, 181] on td "Dishwasher Return Panel : White Linen Shaker" at bounding box center [571, 174] width 515 height 14
copy td "Dishwasher Return Panel"
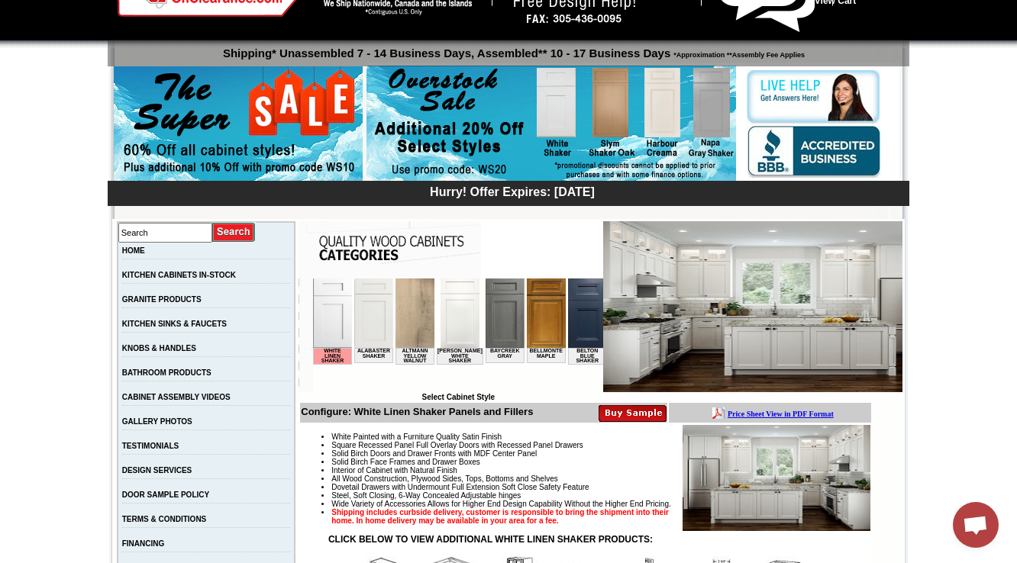
scroll to position [244, 0]
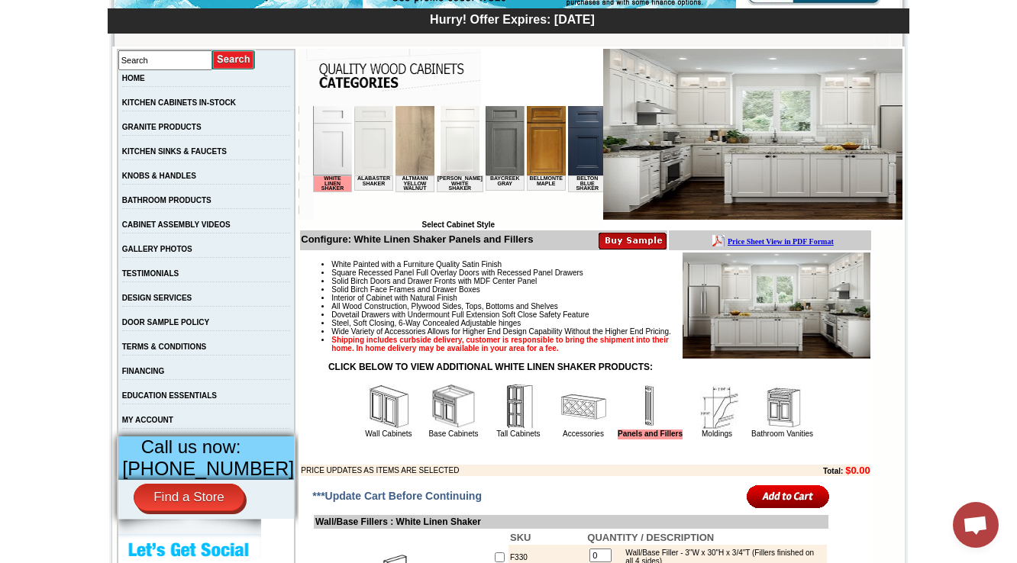
click at [706, 430] on img at bounding box center [717, 407] width 46 height 46
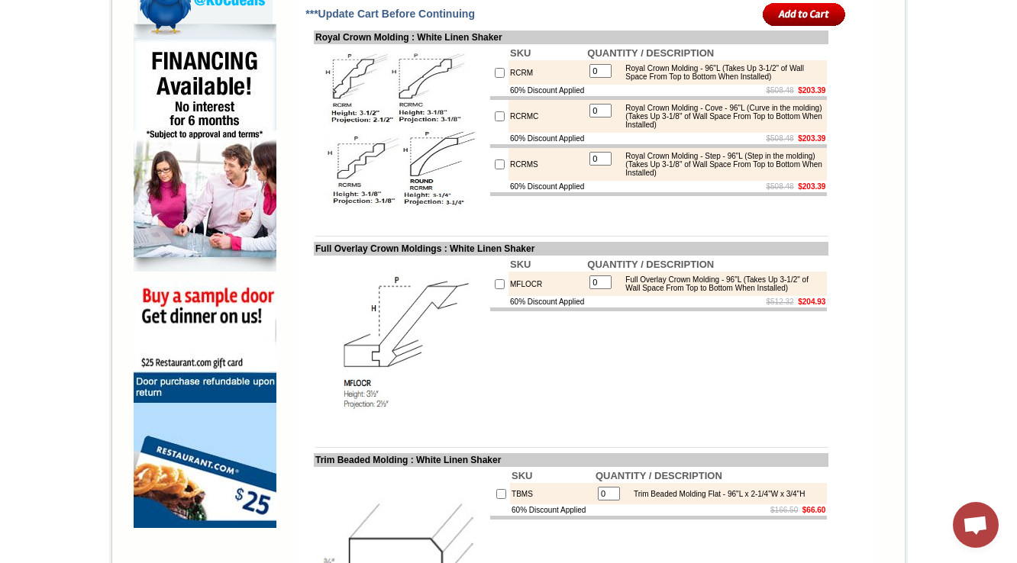
scroll to position [919, 0]
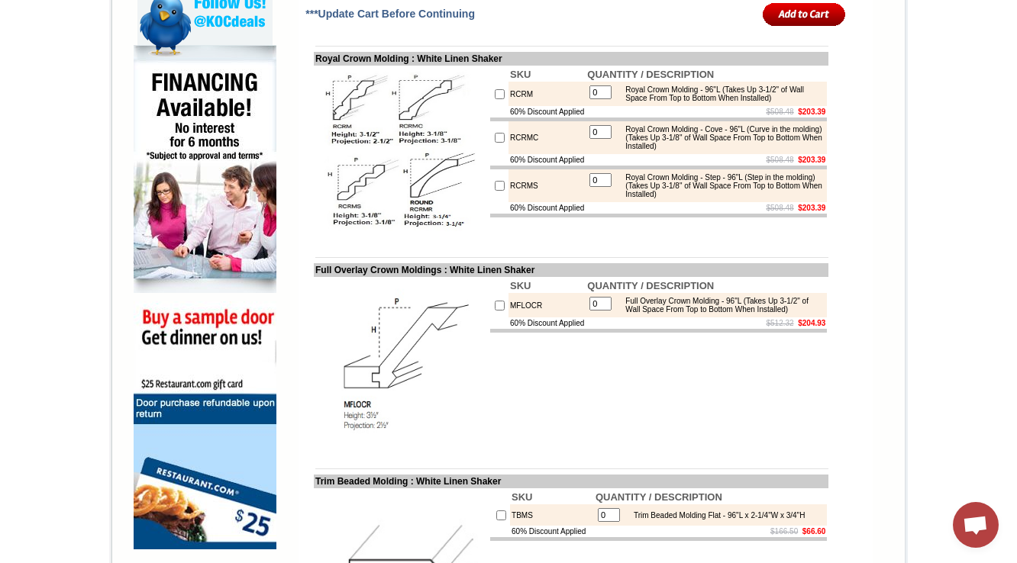
click at [445, 239] on img at bounding box center [401, 153] width 172 height 172
click at [314, 66] on td "Royal Crown Molding : White Linen Shaker" at bounding box center [571, 59] width 515 height 14
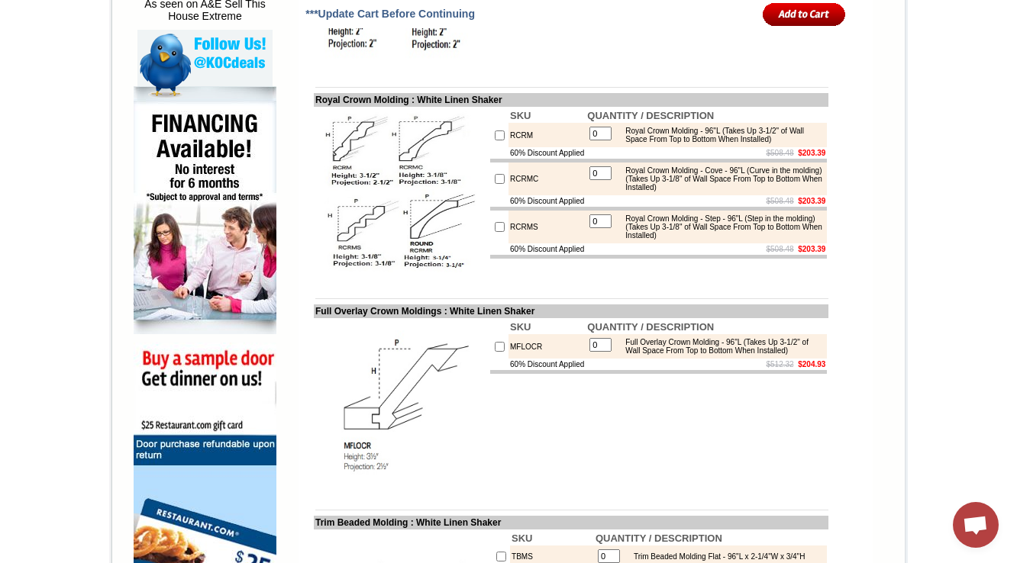
scroll to position [858, 0]
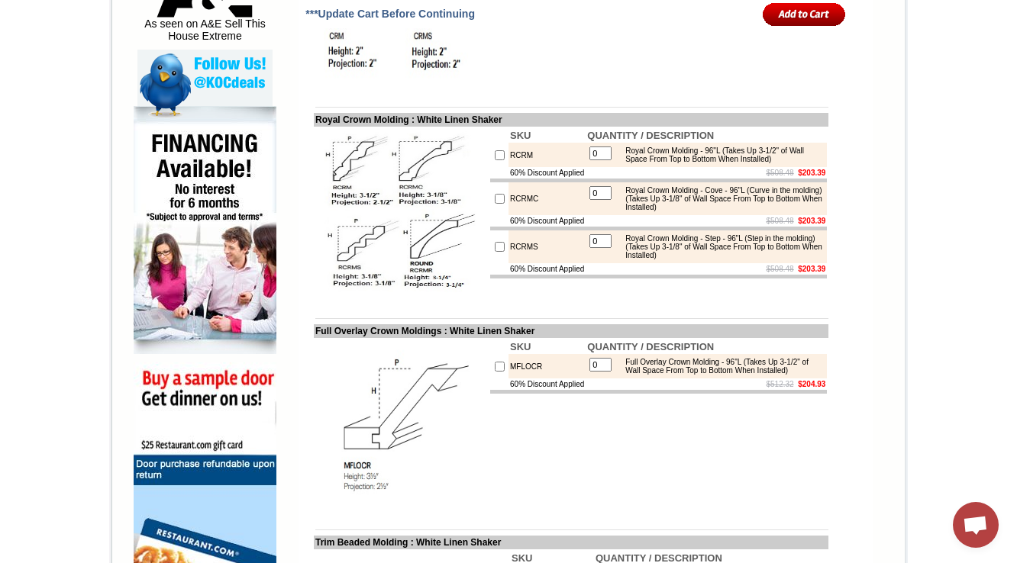
click at [590, 260] on td "0" at bounding box center [601, 247] width 24 height 27
click at [641, 275] on td "$508.48 $203.39" at bounding box center [706, 268] width 241 height 11
click at [648, 260] on div "Royal Crown Molding - Step - 96"L (Step in the molding) (Takes Up 3-1/8" of Wal…" at bounding box center [720, 246] width 205 height 25
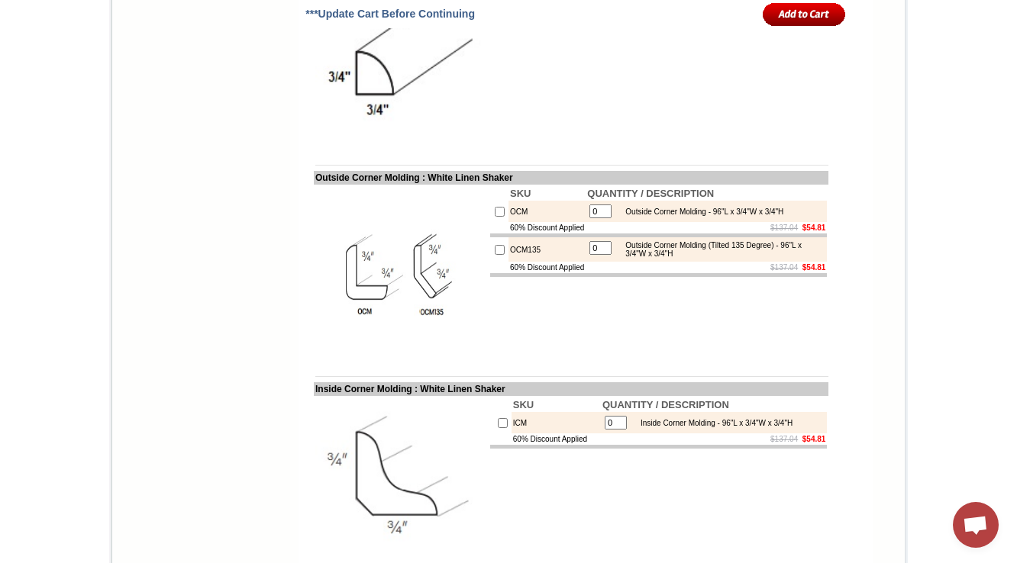
scroll to position [2098, 0]
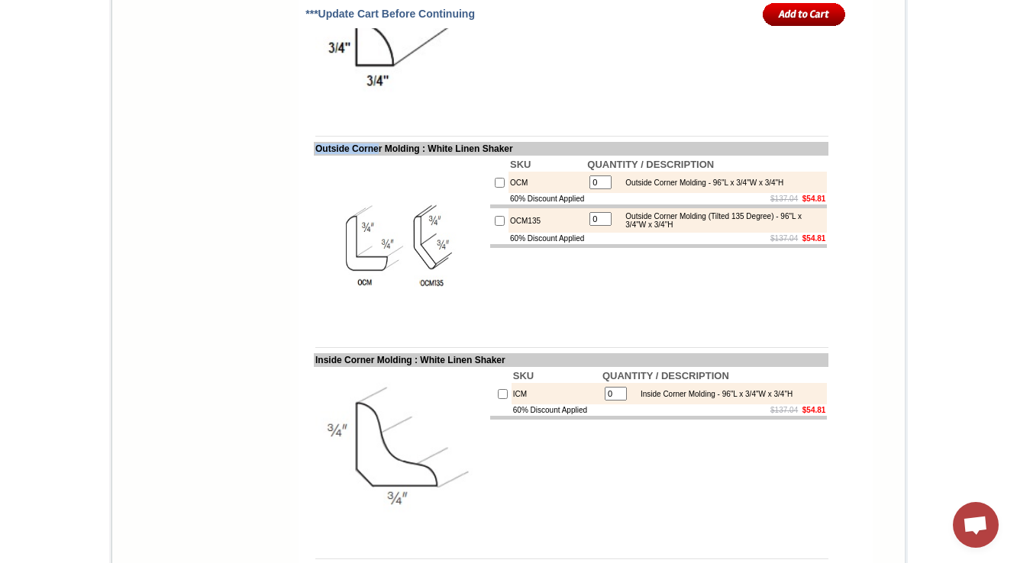
drag, startPoint x: 299, startPoint y: 184, endPoint x: 374, endPoint y: 180, distance: 74.9
click at [374, 156] on td "Outside Corner Molding : White Linen Shaker" at bounding box center [571, 149] width 515 height 14
copy td "Outside Corne"
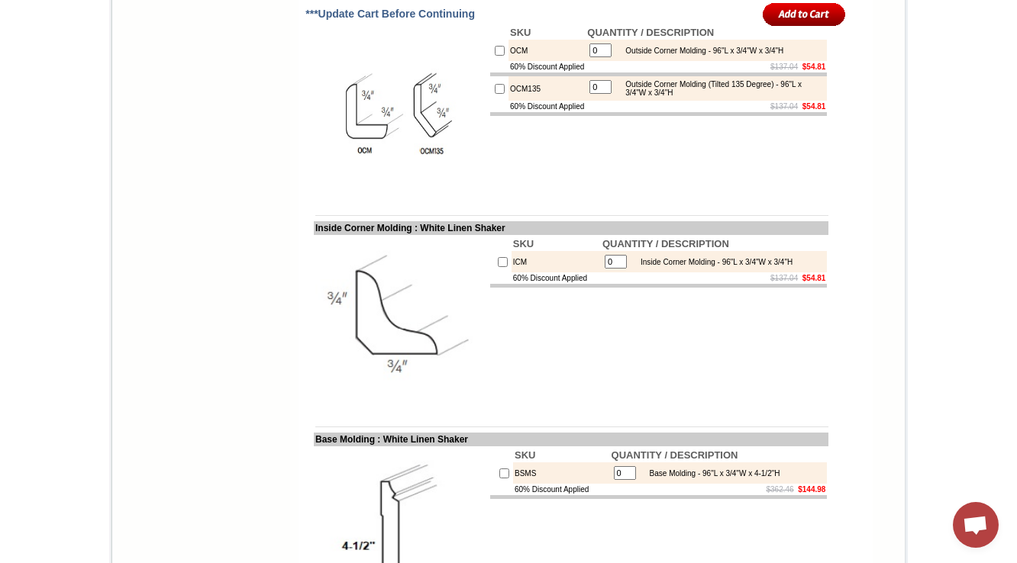
scroll to position [2220, 0]
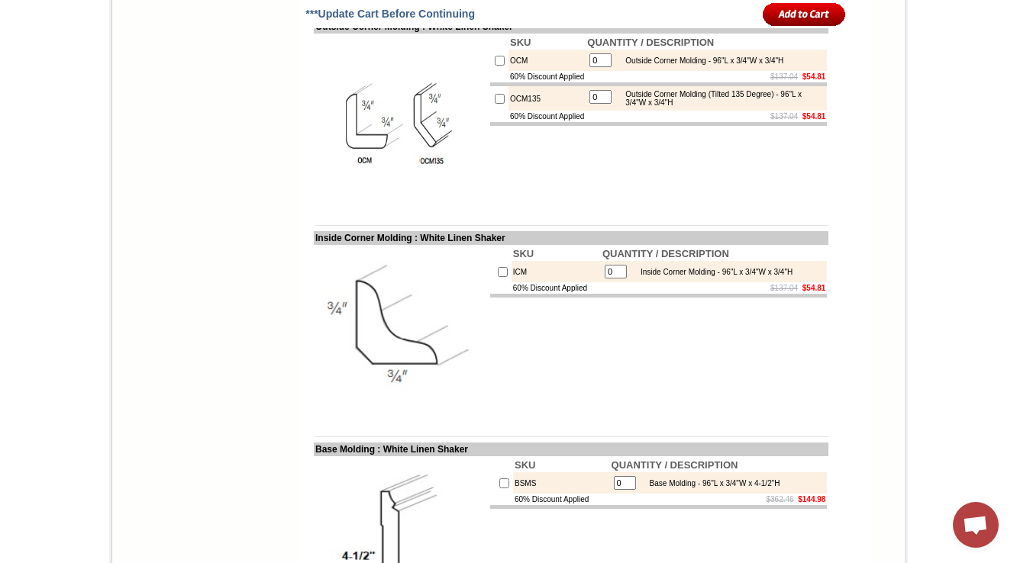
click at [724, 169] on td "SKU QUANTITY / DESCRIPTION OCM 0 Outside Corner Molding - 96"L x 3/4"W x 3/4"H …" at bounding box center [659, 121] width 340 height 175
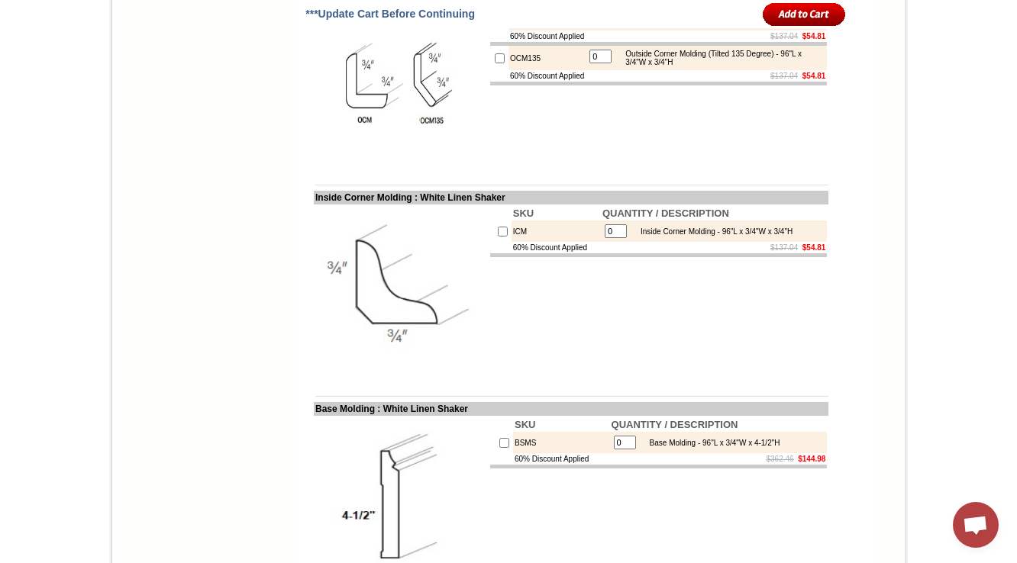
scroll to position [2281, 0]
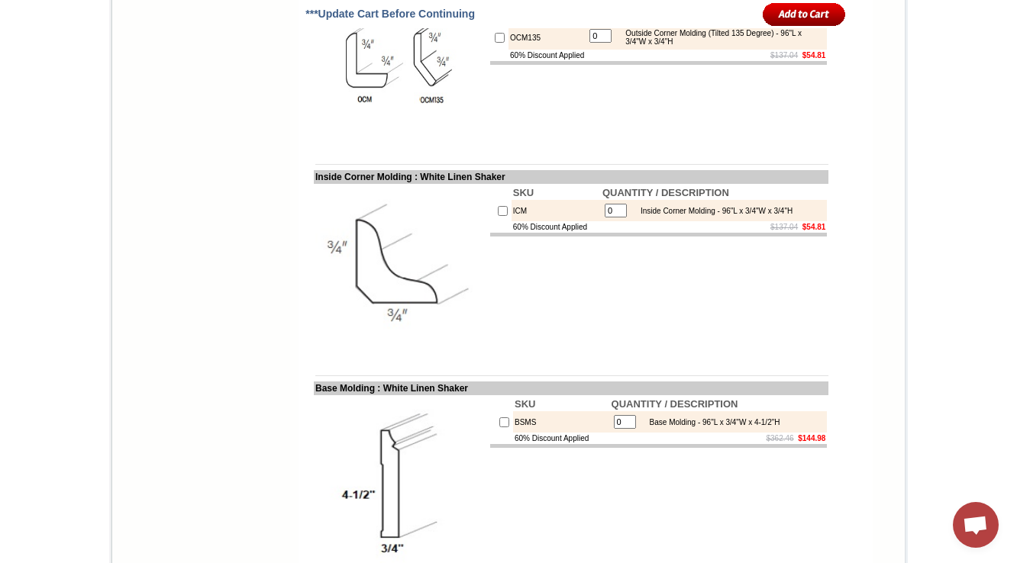
click at [574, 237] on td at bounding box center [658, 235] width 337 height 4
click at [402, 305] on img at bounding box center [401, 272] width 172 height 172
click at [379, 302] on img at bounding box center [401, 272] width 172 height 172
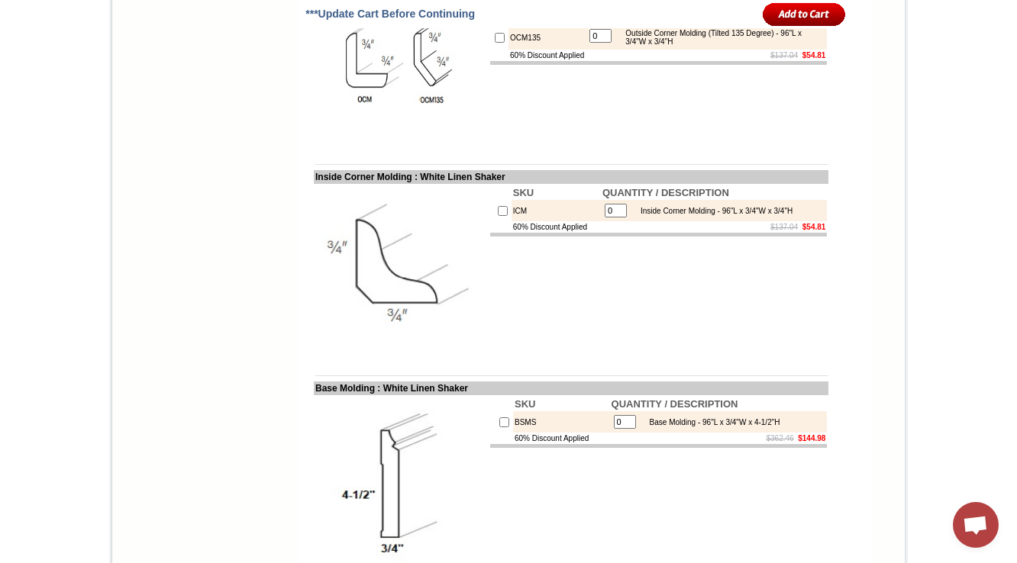
click at [696, 326] on td "SKU QUANTITY / DESCRIPTION ICM 0 Inside Corner Molding - 96"L x 3/4"W x 3/4"H 6…" at bounding box center [659, 271] width 340 height 175
click at [541, 61] on td "60% Discount Applied" at bounding box center [546, 55] width 77 height 11
click at [490, 553] on td "SKU QUANTITY / DESCRIPTION BSMS 0 Base Molding - 96"L x 3/4"W x 4-1/2"H 60% Dis…" at bounding box center [659, 482] width 340 height 175
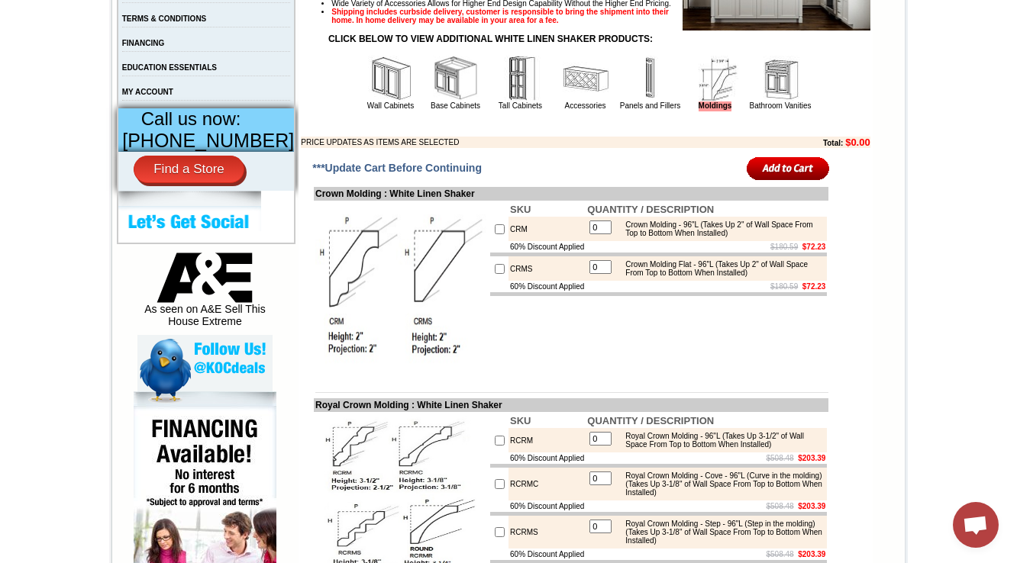
scroll to position [605, 0]
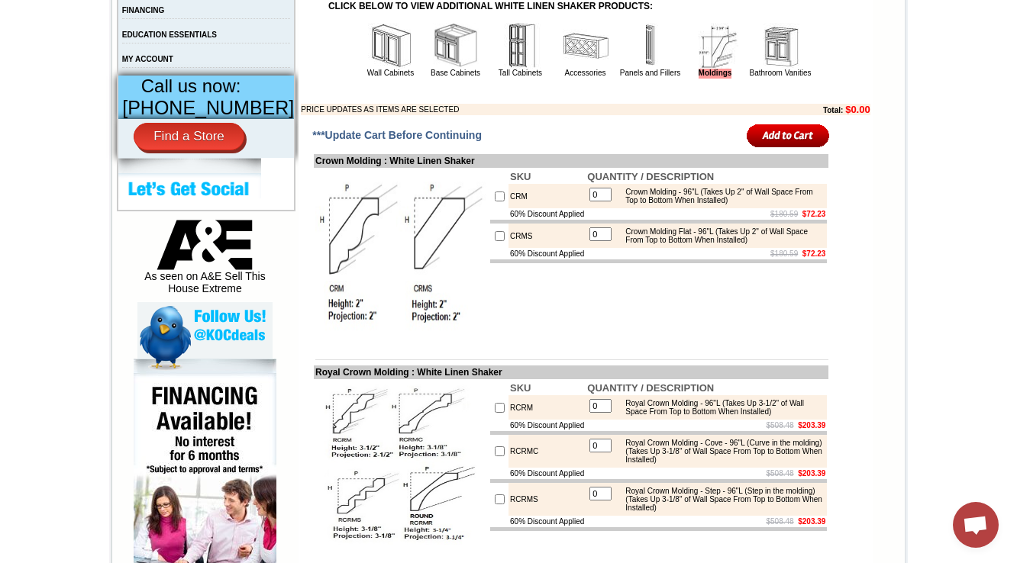
click at [628, 69] on img at bounding box center [651, 46] width 46 height 46
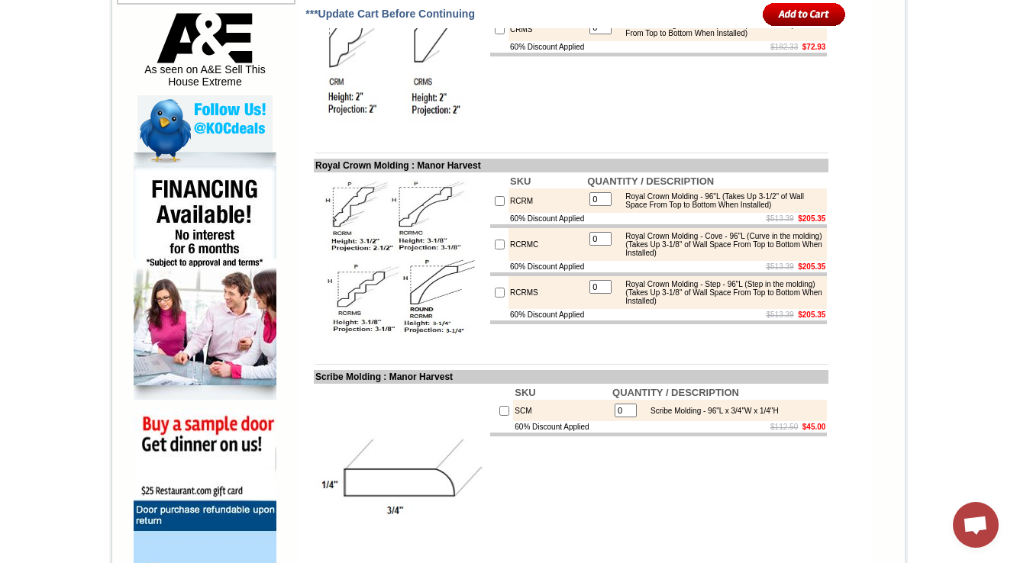
scroll to position [794, 0]
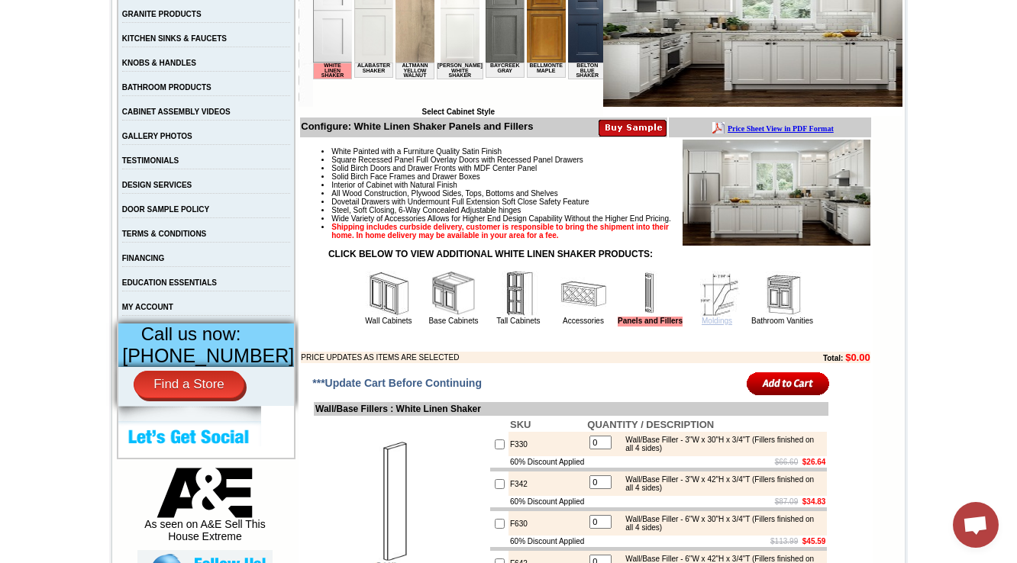
scroll to position [366, 0]
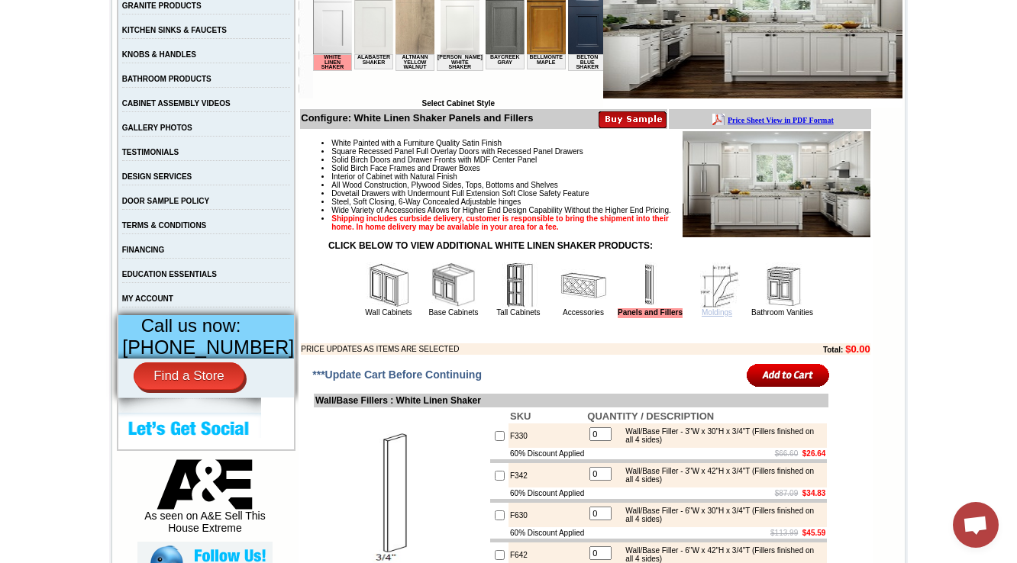
click at [702, 317] on link "Moldings" at bounding box center [717, 312] width 31 height 8
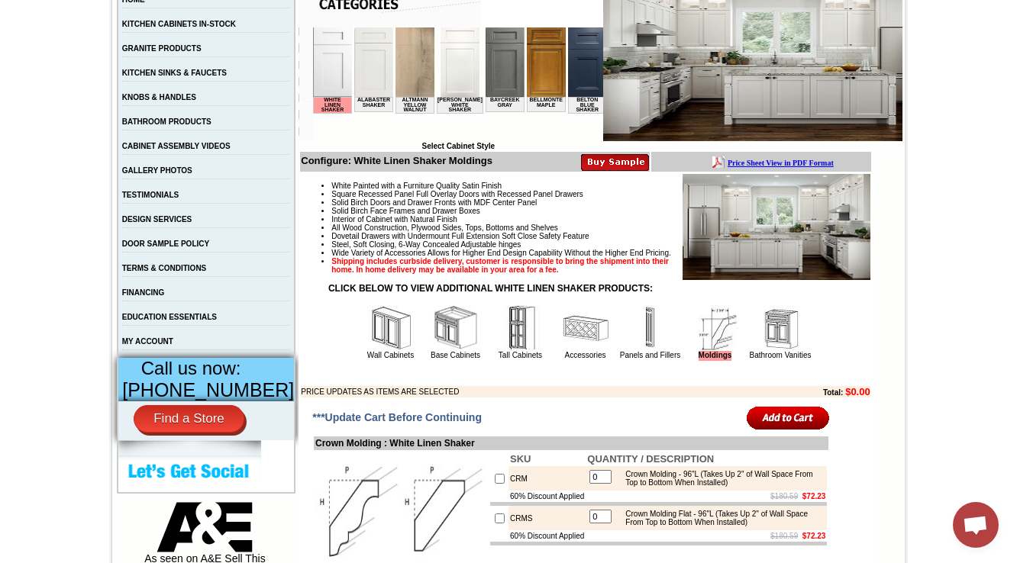
scroll to position [326, 0]
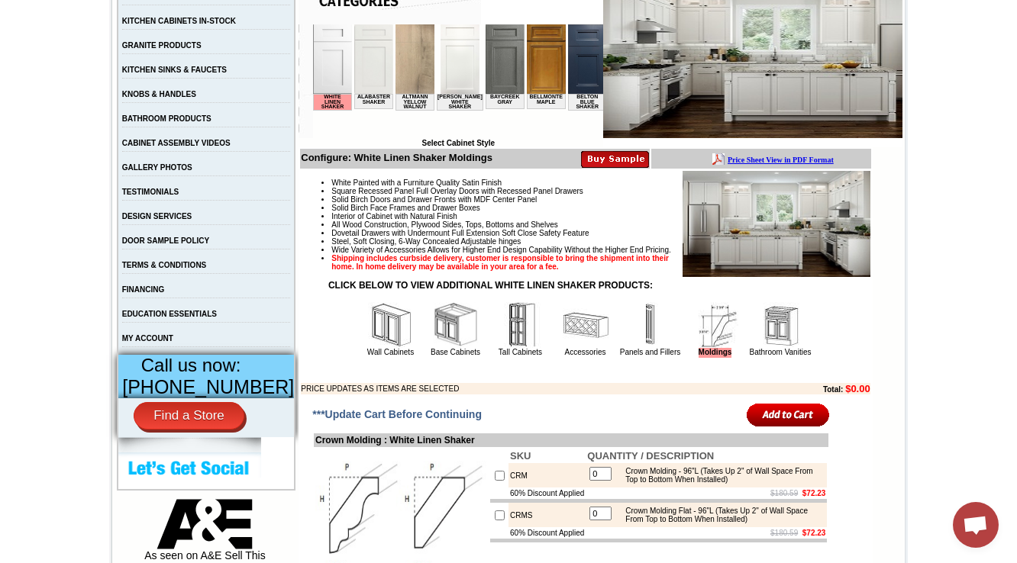
click at [628, 340] on img at bounding box center [651, 325] width 46 height 46
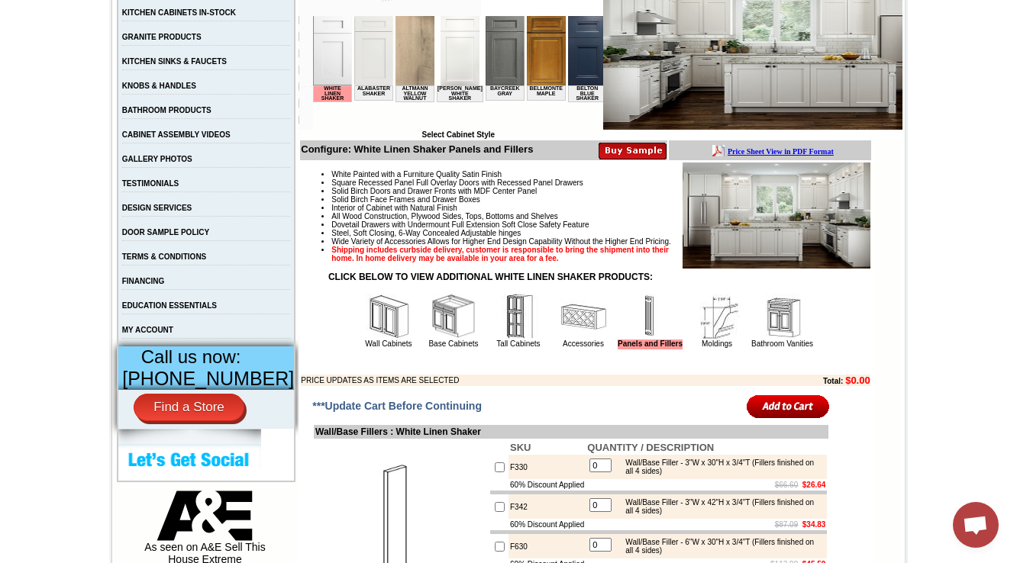
scroll to position [379, 0]
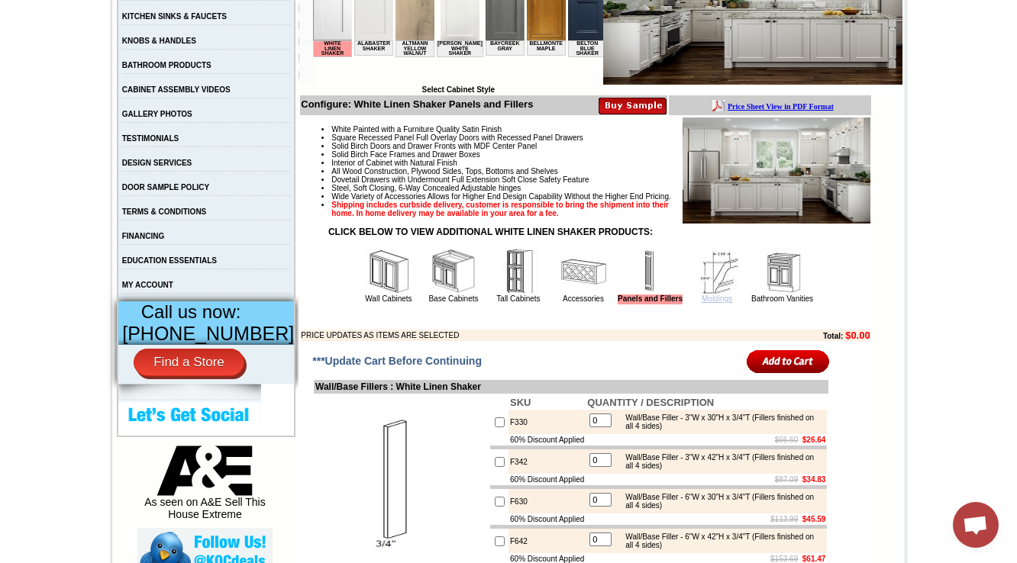
click at [706, 303] on link "Moldings" at bounding box center [717, 299] width 31 height 8
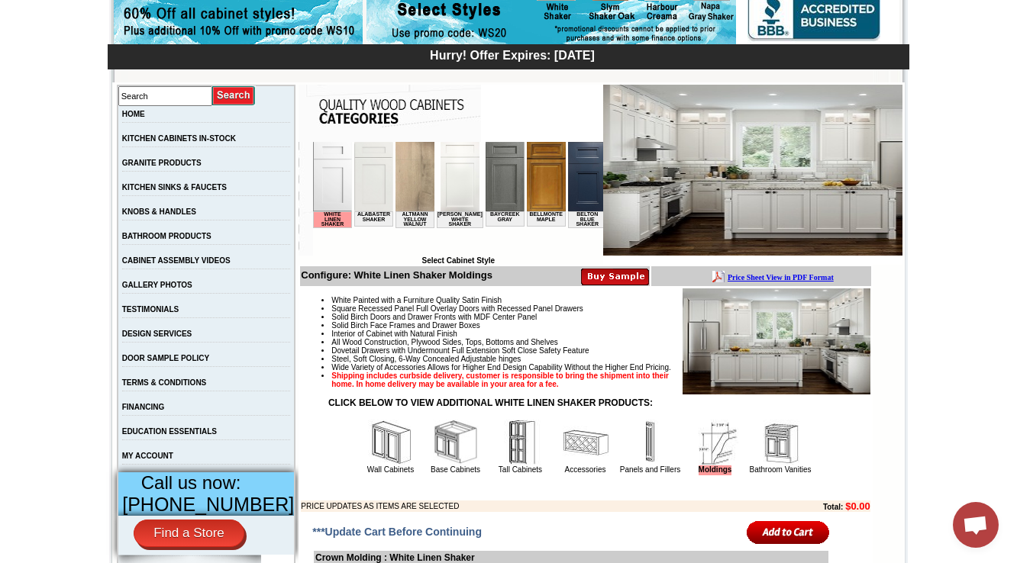
scroll to position [327, 0]
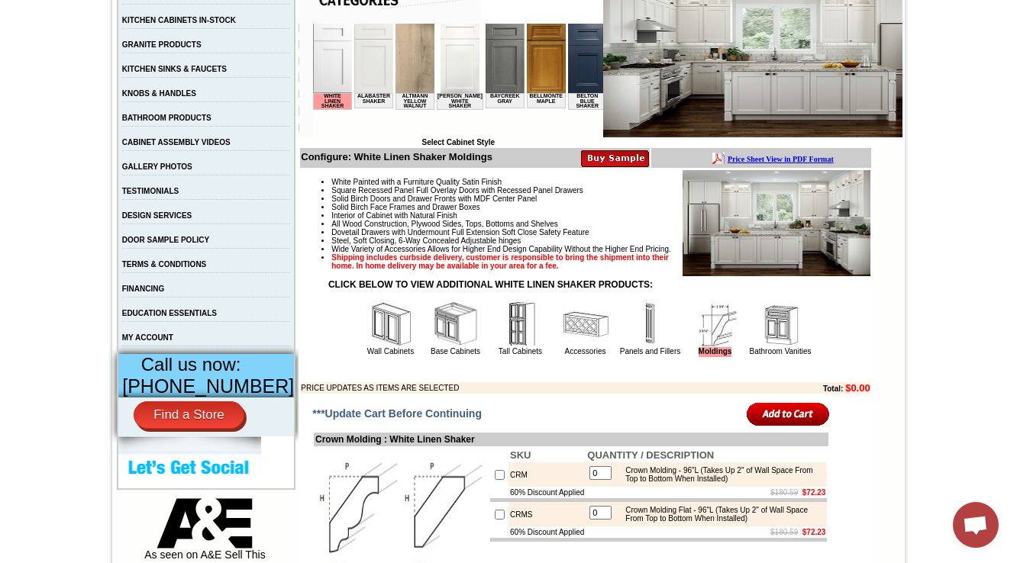
click at [562, 357] on td "Accessories" at bounding box center [585, 328] width 64 height 57
click at [578, 347] on img at bounding box center [586, 325] width 46 height 46
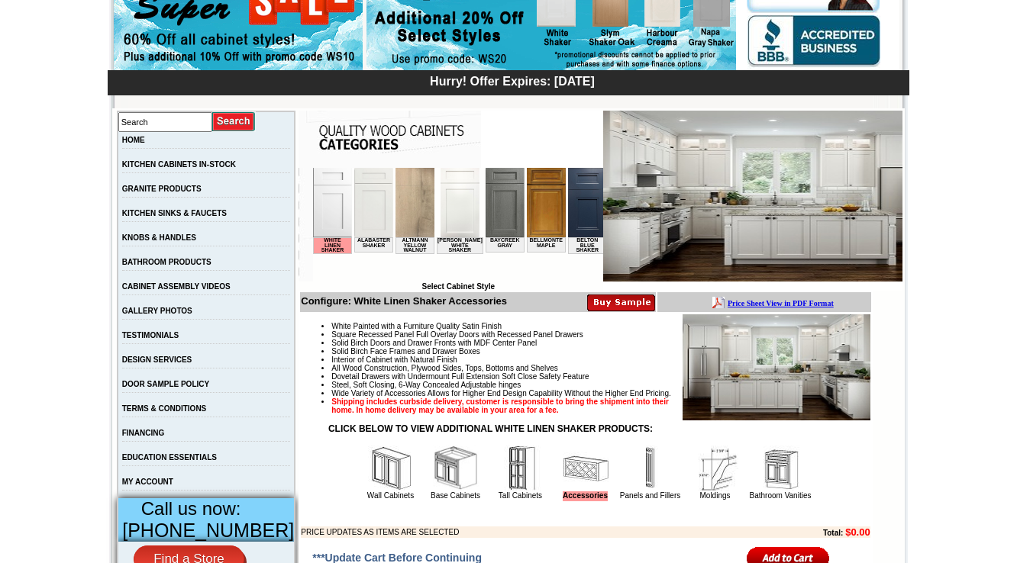
scroll to position [183, 0]
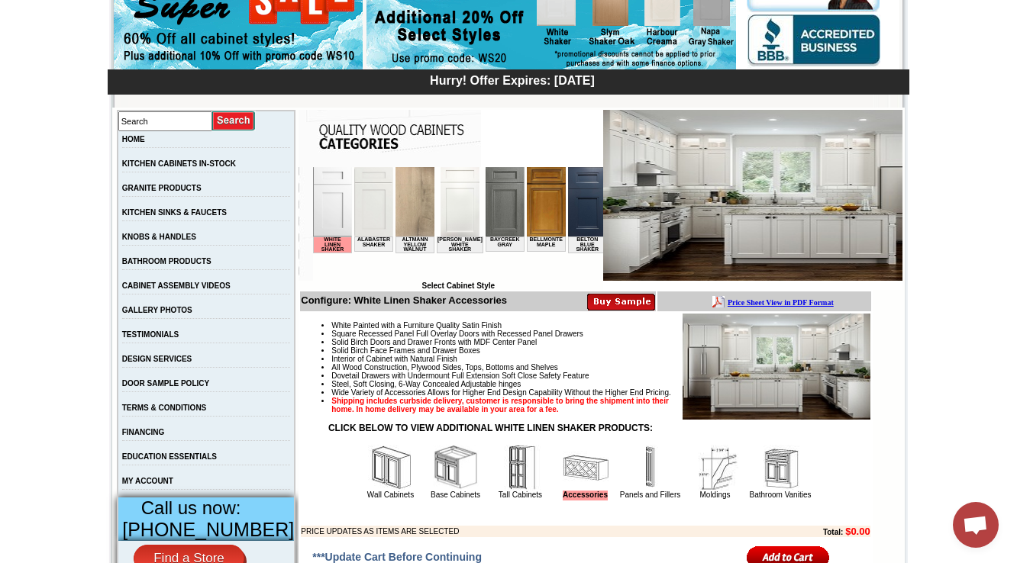
click at [640, 489] on img at bounding box center [651, 468] width 46 height 46
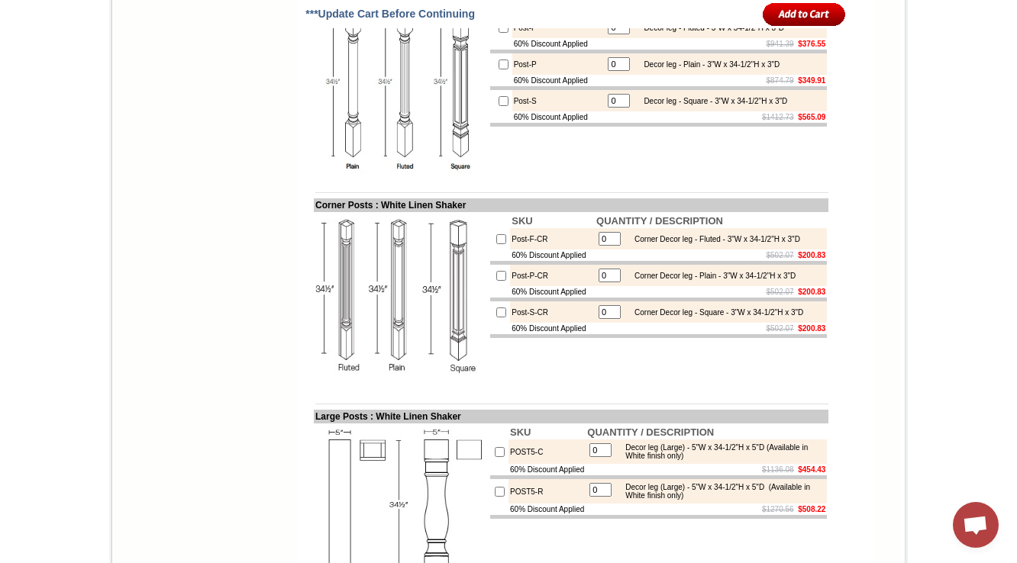
scroll to position [3002, 0]
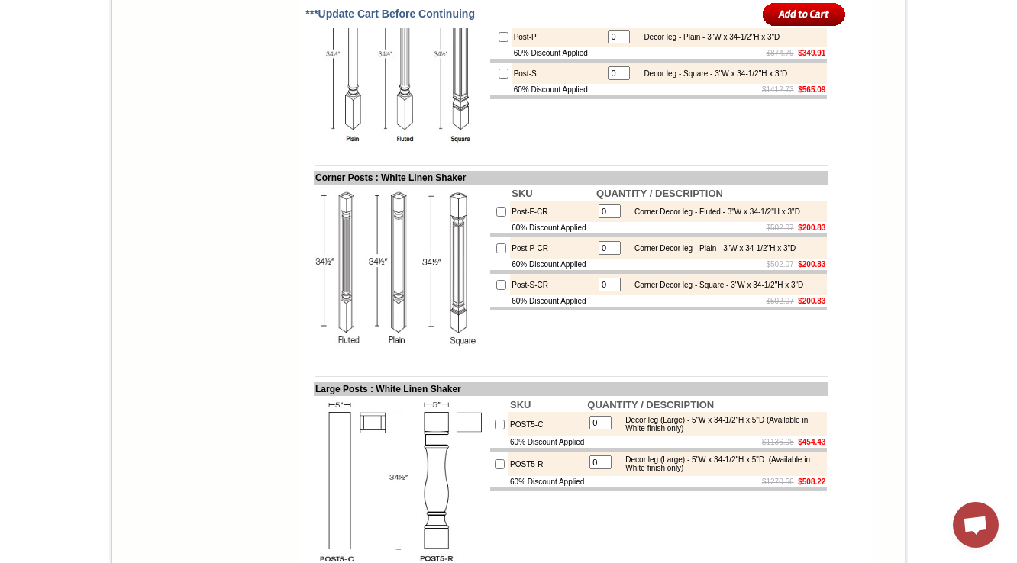
click at [676, 41] on div "Decor leg - Plain - 3"W x 34-1/2"H x 3"D" at bounding box center [708, 37] width 144 height 8
drag, startPoint x: 675, startPoint y: 121, endPoint x: 683, endPoint y: 120, distance: 7.7
click at [683, 5] on div "Decor leg - Fluted - 3"W x 34-1/2"H x 3"D" at bounding box center [710, 0] width 148 height 8
click at [389, 147] on img at bounding box center [401, 61] width 172 height 172
click at [315, 95] on img at bounding box center [401, 61] width 172 height 172
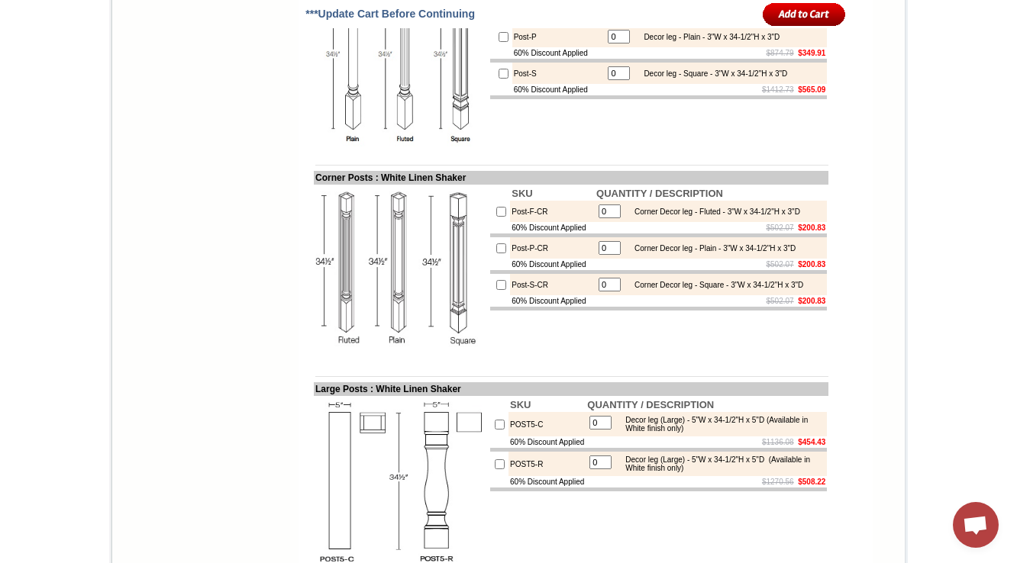
click at [315, 95] on img at bounding box center [401, 61] width 172 height 172
copy td "Posts"
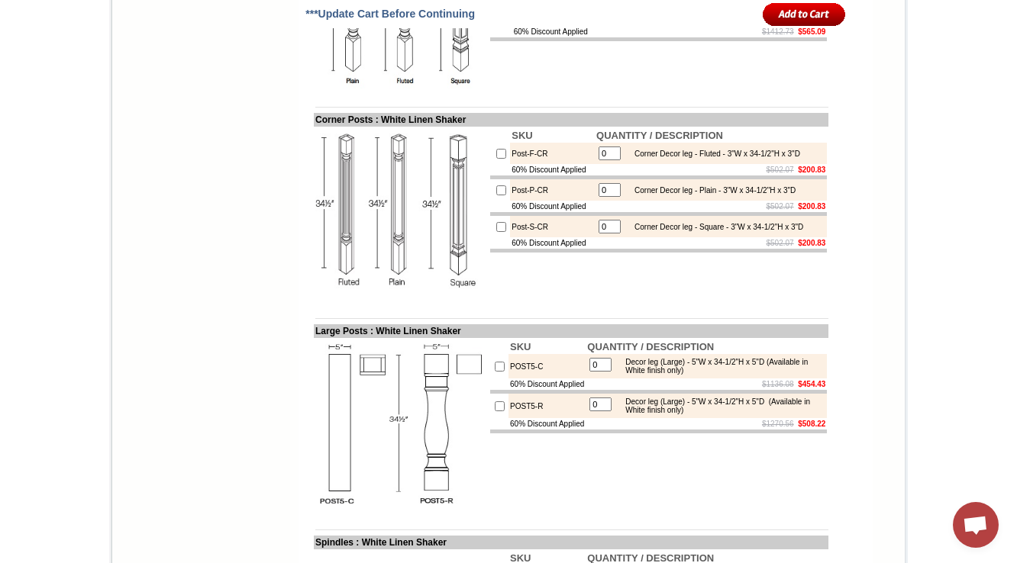
scroll to position [3020, 0]
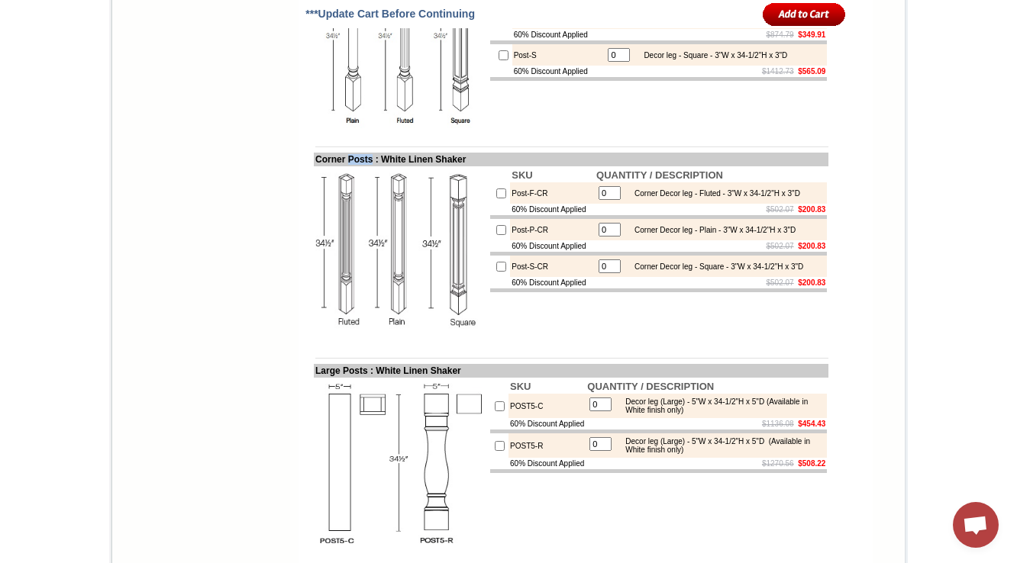
click at [434, 128] on img at bounding box center [401, 42] width 172 height 172
click at [365, 128] on img at bounding box center [401, 42] width 172 height 172
click at [338, 166] on td "Corner Posts : White Linen Shaker" at bounding box center [571, 160] width 515 height 14
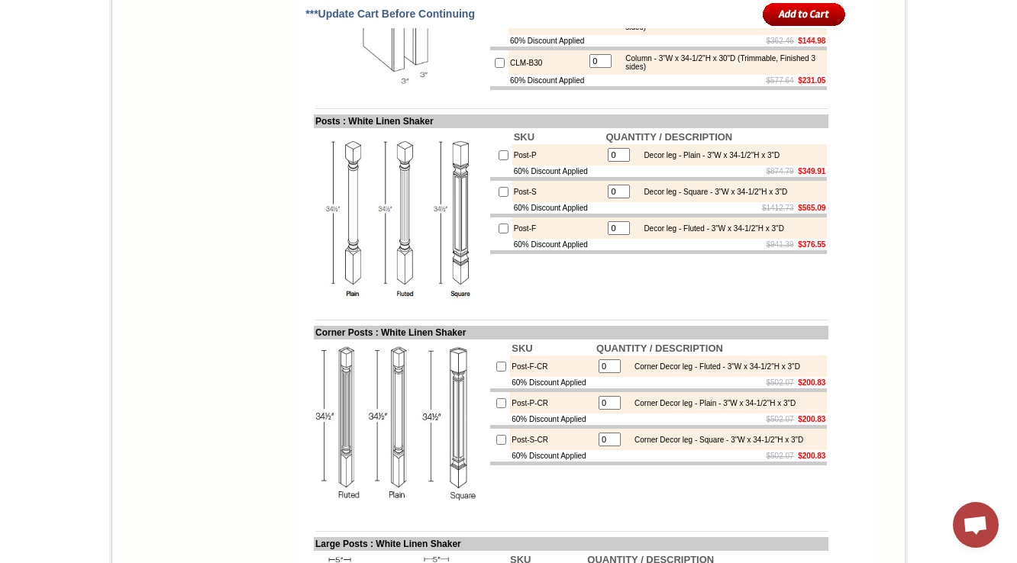
scroll to position [2868, 0]
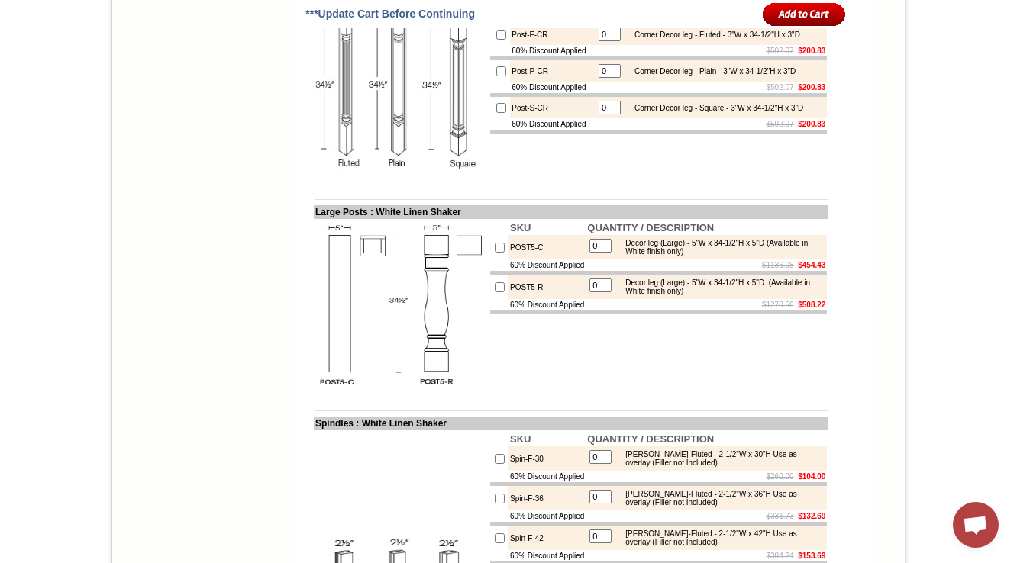
scroll to position [3176, 0]
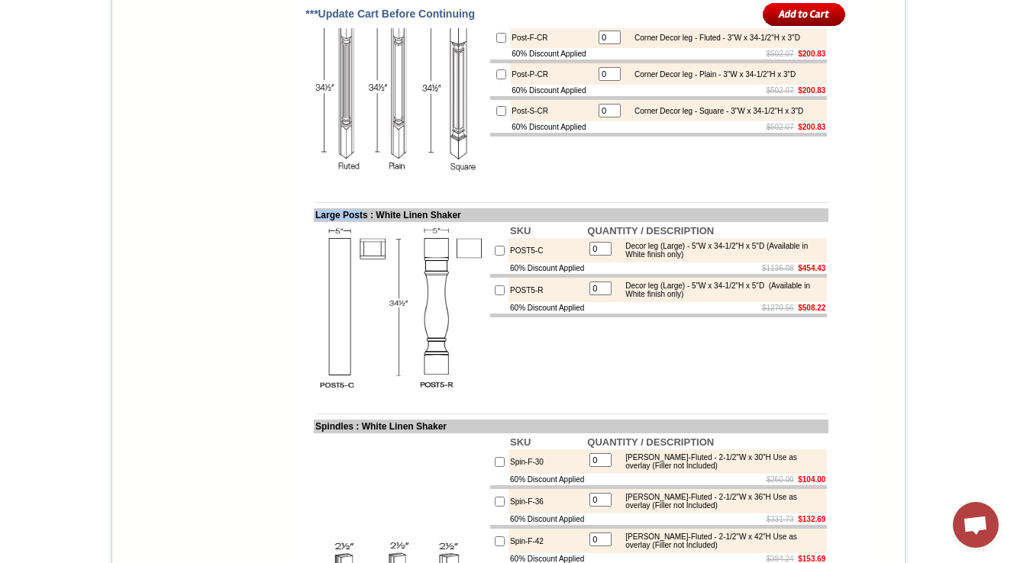
drag, startPoint x: 299, startPoint y: 338, endPoint x: 333, endPoint y: 355, distance: 38.2
click at [360, 222] on td "Large Posts : White Linen Shaker" at bounding box center [571, 215] width 515 height 14
copy td "Large Post"
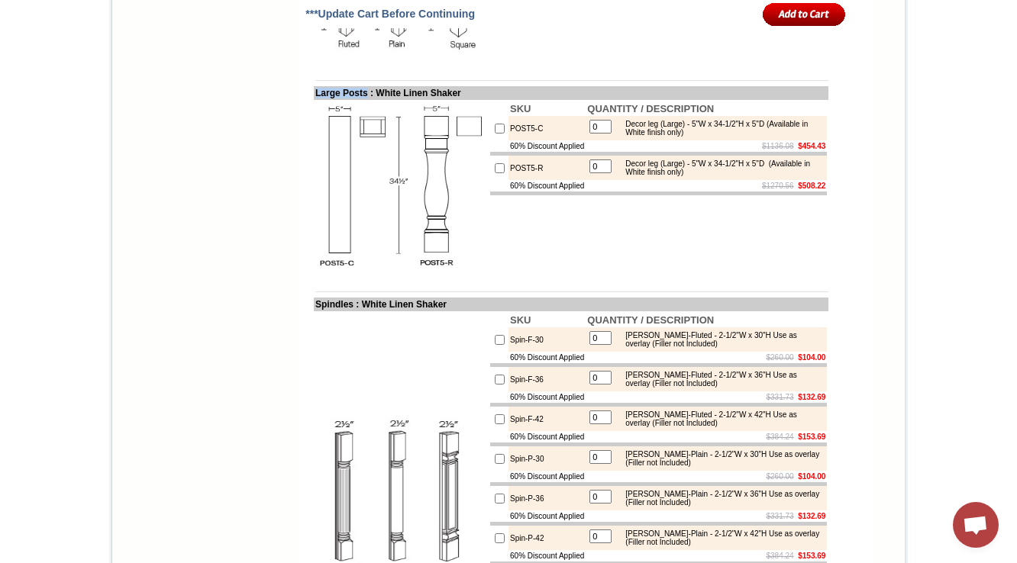
scroll to position [3298, 0]
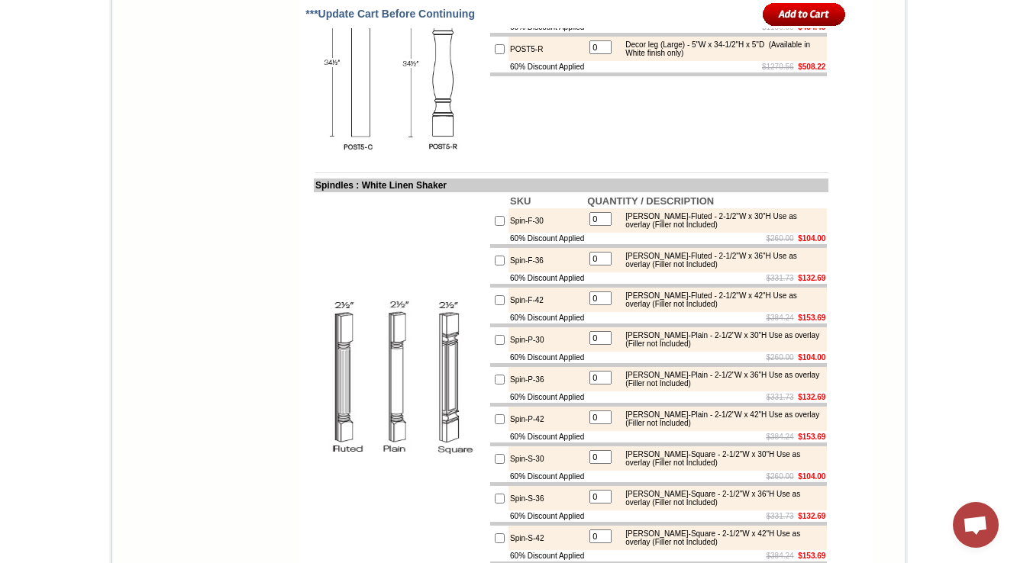
scroll to position [3420, 0]
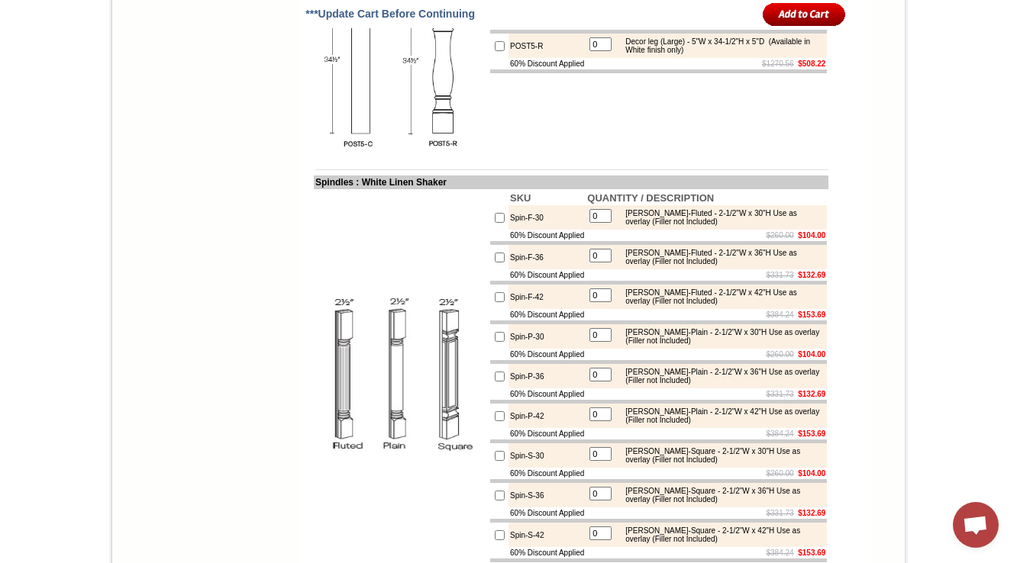
drag, startPoint x: 629, startPoint y: 134, endPoint x: 754, endPoint y: 136, distance: 125.2
click at [754, 15] on div "Decor leg (Large) - 5"W x 34-1/2"H x 5"D (Available in White finish only)" at bounding box center [720, 6] width 205 height 17
click at [739, 18] on td "0 Decor leg (Large) - 5"W x 34-1/2"H x 5"D (Available in White finish only)" at bounding box center [706, 6] width 241 height 24
drag, startPoint x: 504, startPoint y: 131, endPoint x: 495, endPoint y: 134, distance: 9.7
click at [508, 18] on td "POST5-C" at bounding box center [546, 6] width 77 height 24
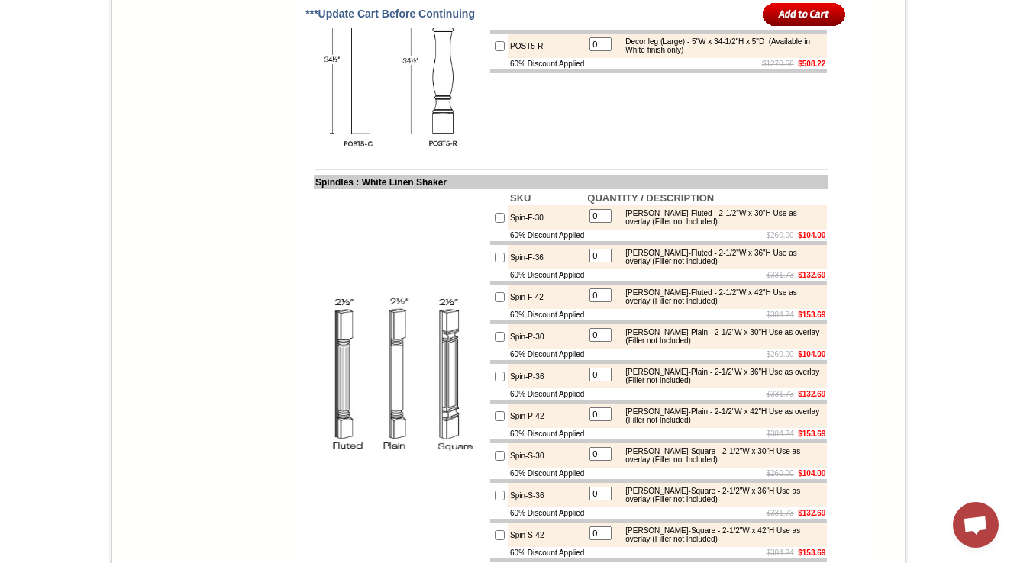
click at [403, 151] on img at bounding box center [401, 65] width 172 height 172
drag, startPoint x: 287, startPoint y: 76, endPoint x: 366, endPoint y: 125, distance: 92.6
click at [374, 151] on img at bounding box center [401, 65] width 172 height 172
drag, startPoint x: 166, startPoint y: 192, endPoint x: 192, endPoint y: 186, distance: 26.9
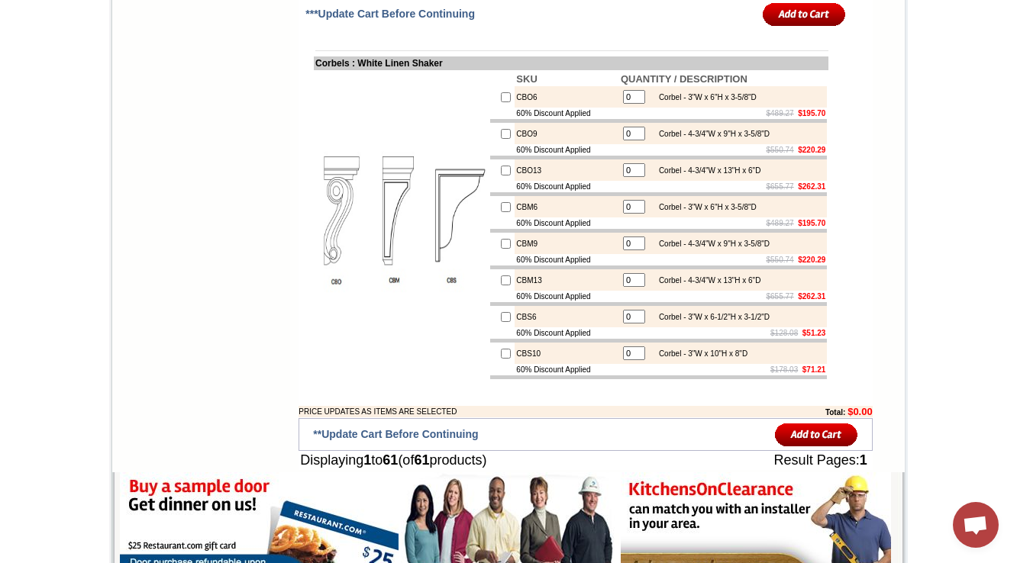
scroll to position [4040, 0]
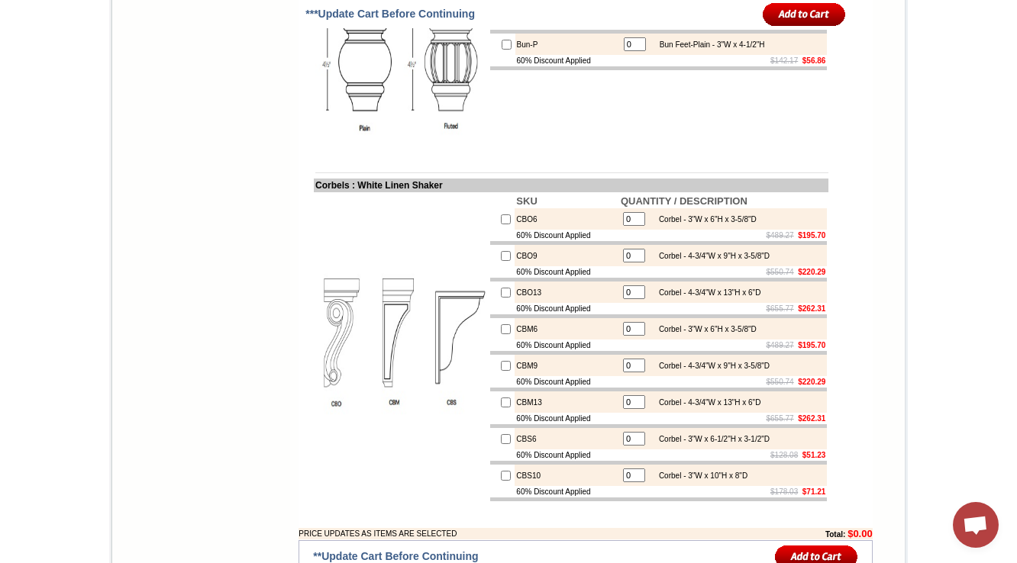
drag, startPoint x: 300, startPoint y: 134, endPoint x: 331, endPoint y: 134, distance: 31.3
copy td "Bun Fe"
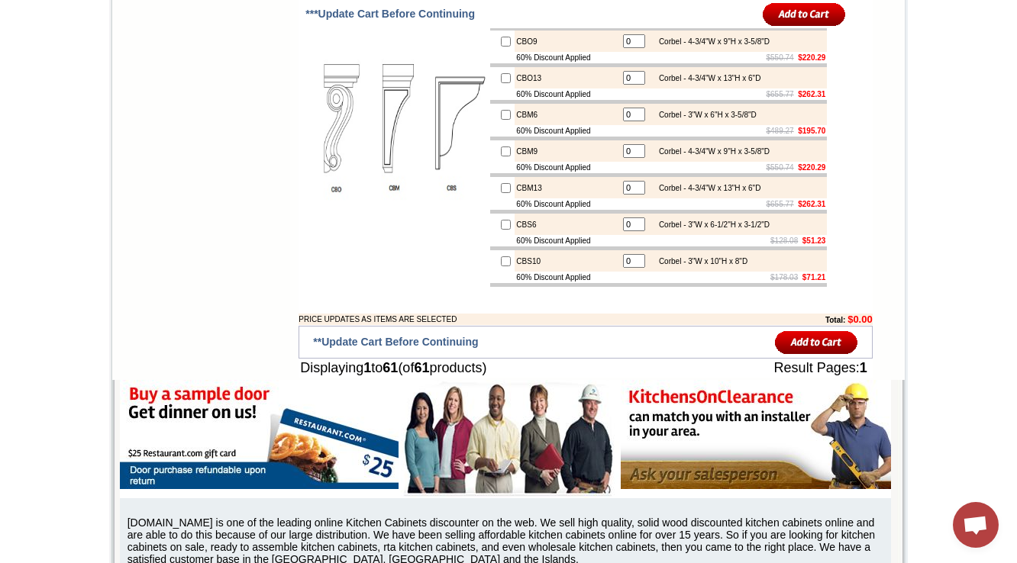
scroll to position [4284, 0]
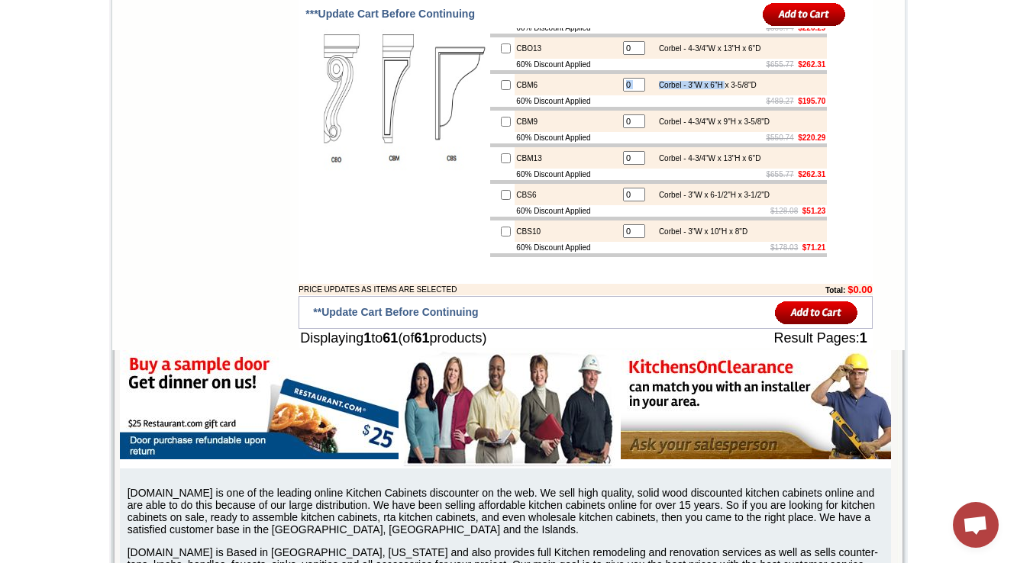
drag, startPoint x: 725, startPoint y: 253, endPoint x: 766, endPoint y: 250, distance: 42.2
click at [766, 95] on td "0 Corbel - 3"W x 6"H x 3-5/8"D" at bounding box center [723, 84] width 208 height 21
click at [757, 89] on div "Corbel - 3"W x 6"H x 3-5/8"D" at bounding box center [703, 85] width 105 height 8
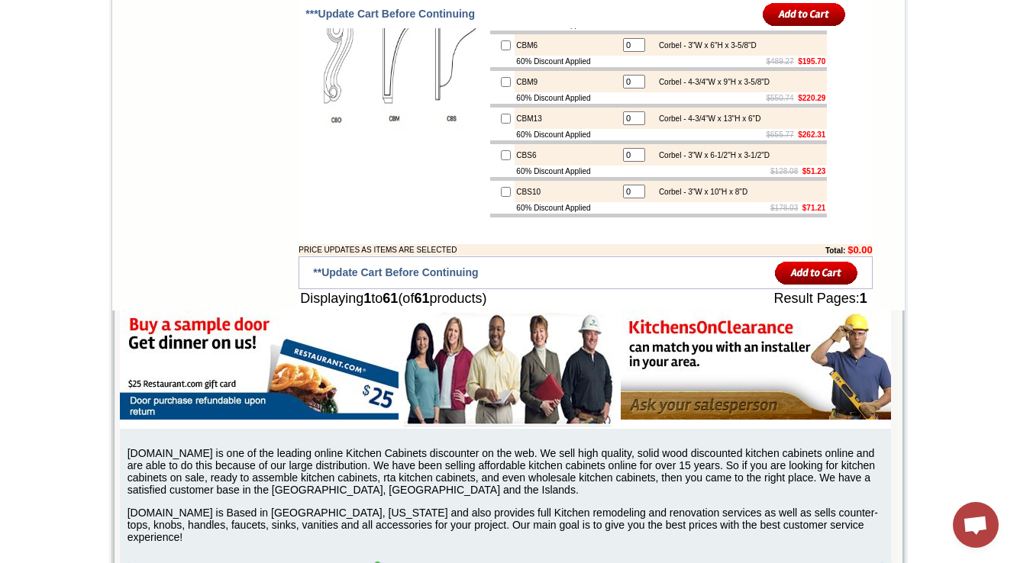
scroll to position [4345, 0]
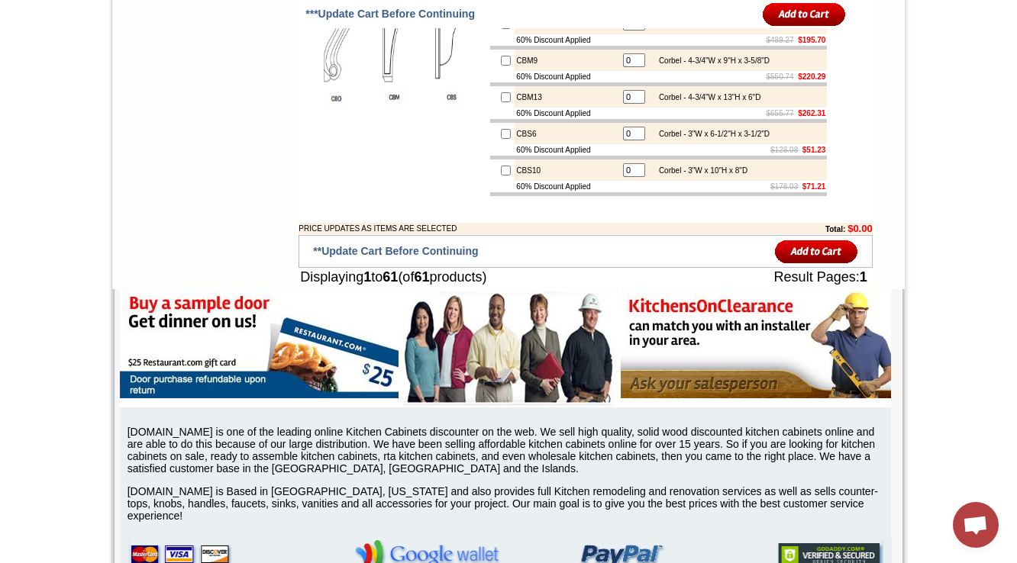
drag, startPoint x: 732, startPoint y: 189, endPoint x: 763, endPoint y: 189, distance: 31.3
click at [759, 33] on table "0 Corbel - 3"W x 6"H x 3-5/8"D" at bounding box center [690, 24] width 138 height 18
click at [757, 28] on div "Corbel - 3"W x 6"H x 3-5/8"D" at bounding box center [703, 24] width 105 height 8
drag, startPoint x: 730, startPoint y: 186, endPoint x: 760, endPoint y: 186, distance: 29.8
click at [757, 28] on div "Corbel - 3"W x 6"H x 3-5/8"D" at bounding box center [703, 24] width 105 height 8
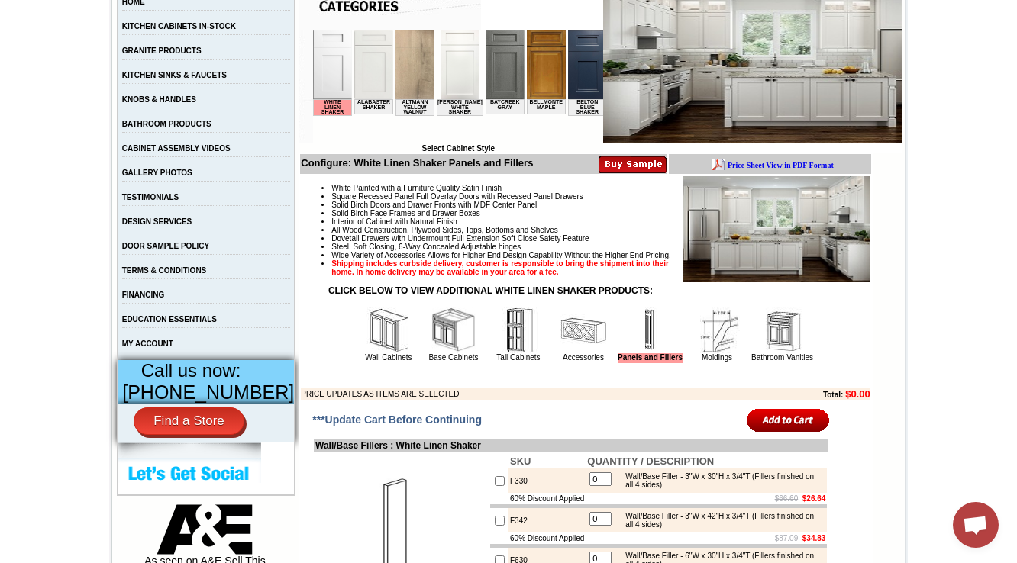
scroll to position [366, 0]
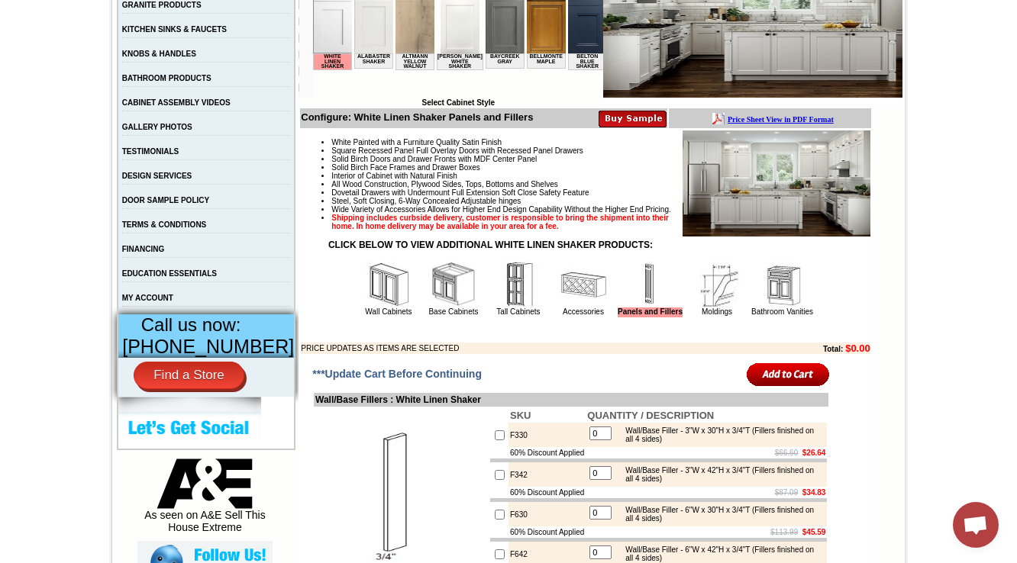
click at [558, 351] on td "White Painted with a Furniture Quality Satin Finish Square Recessed Panel Full …" at bounding box center [585, 242] width 570 height 225
click at [564, 316] on link "Accessories" at bounding box center [583, 312] width 41 height 8
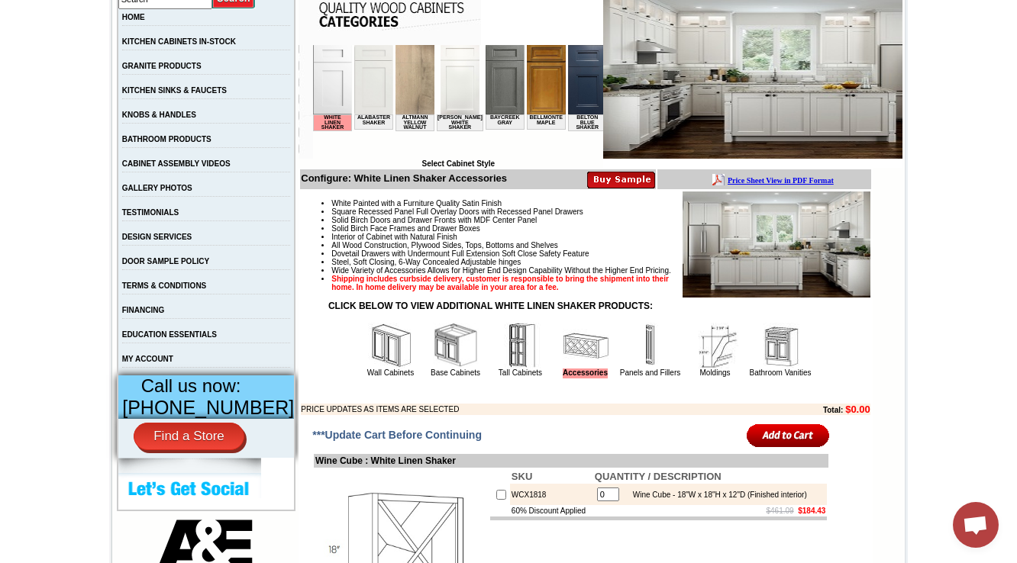
scroll to position [611, 0]
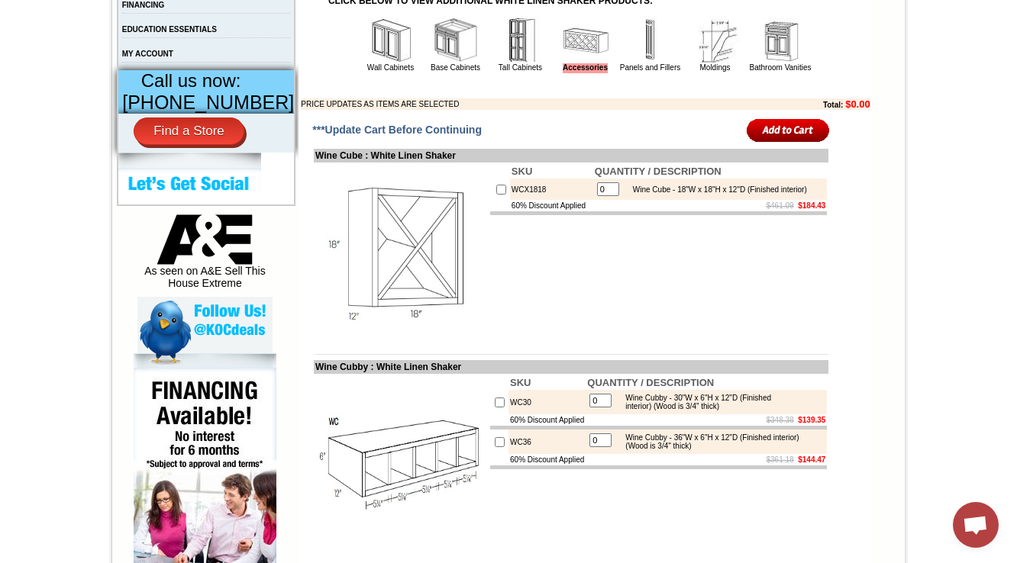
click at [648, 63] on img at bounding box center [651, 41] width 46 height 46
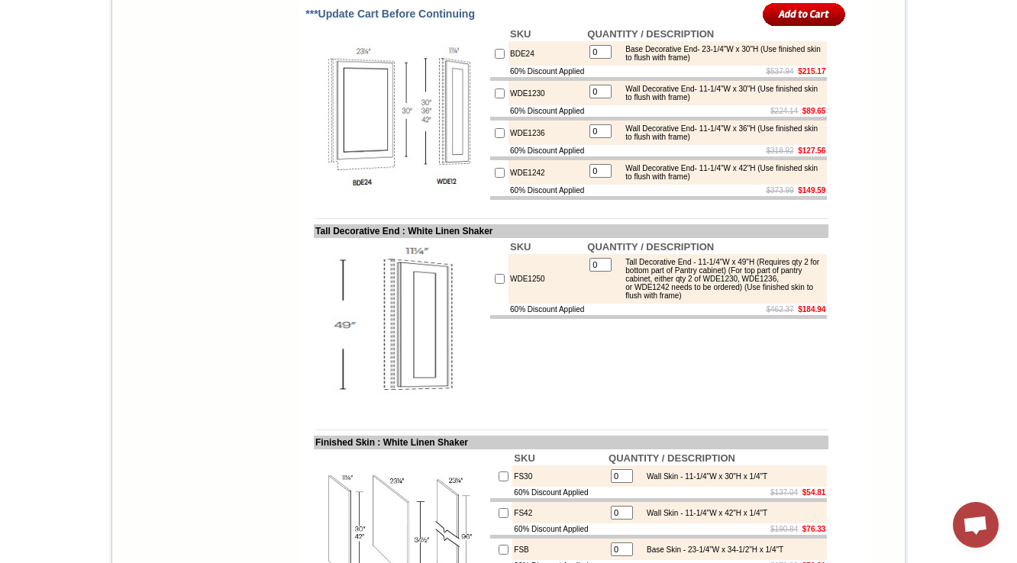
scroll to position [2108, 0]
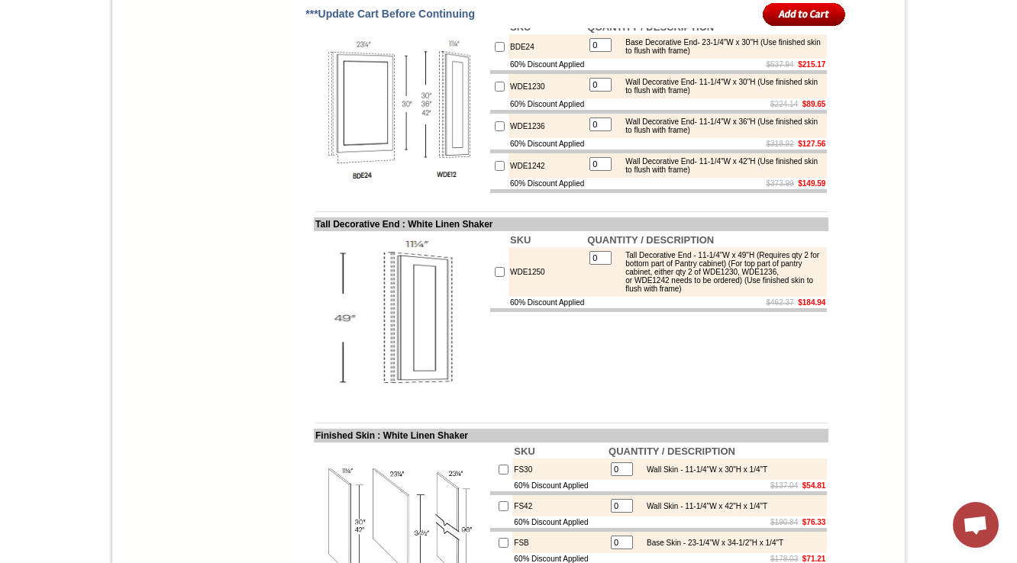
click at [748, 95] on div "Wall Decorative End- 11-1/4"W x 30"H (Use finished skin to flush with frame)" at bounding box center [720, 86] width 205 height 17
drag, startPoint x: 1018, startPoint y: 237, endPoint x: 1025, endPoint y: 104, distance: 133.8
click at [1017, 0] on html "1-888-620-8987 Contact Us Find a Store Send Us a Design View Cart Shipping* Una…" at bounding box center [508, 445] width 1017 height 5107
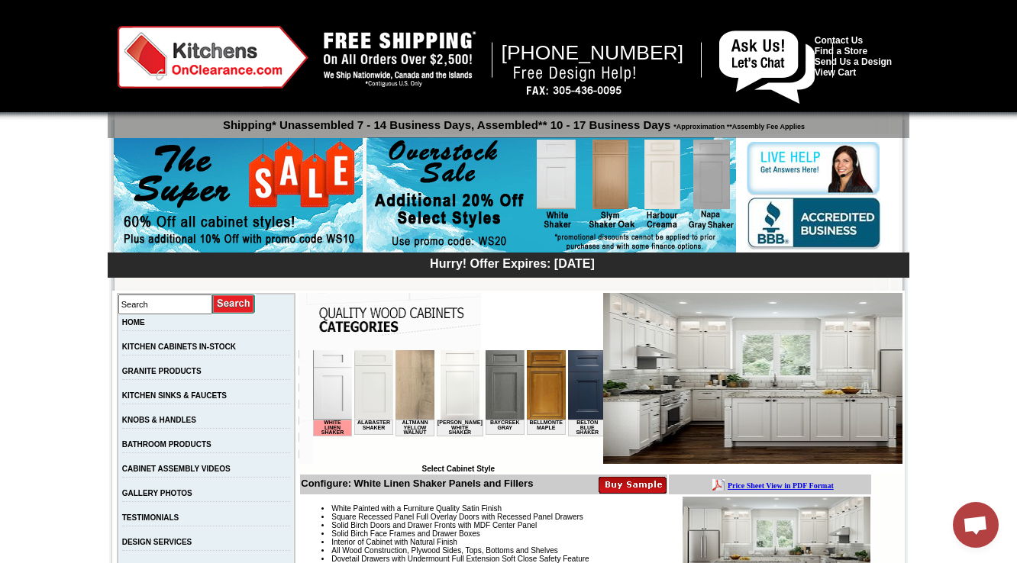
scroll to position [366, 0]
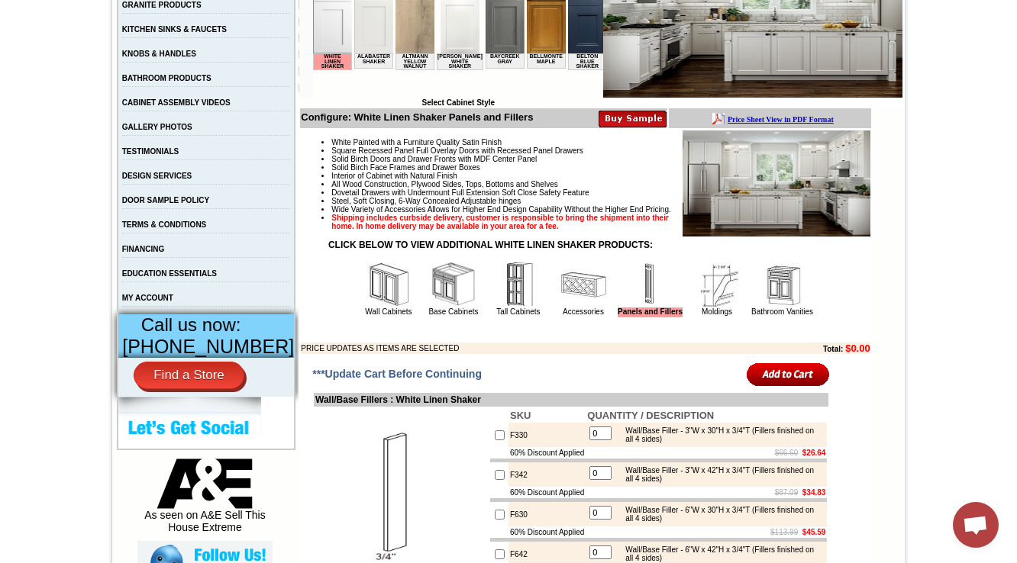
click at [560, 293] on img at bounding box center [583, 285] width 46 height 46
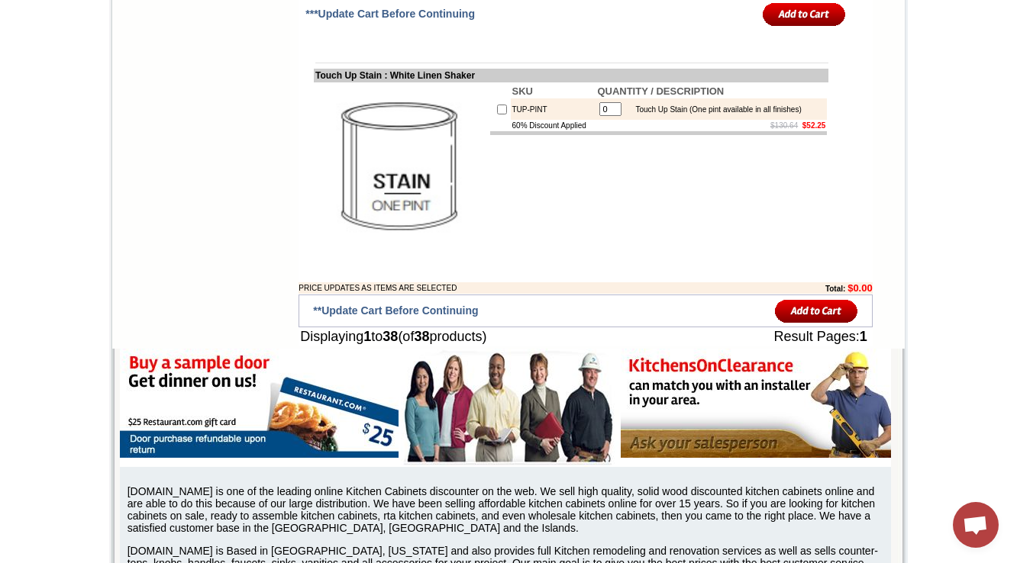
scroll to position [4451, 0]
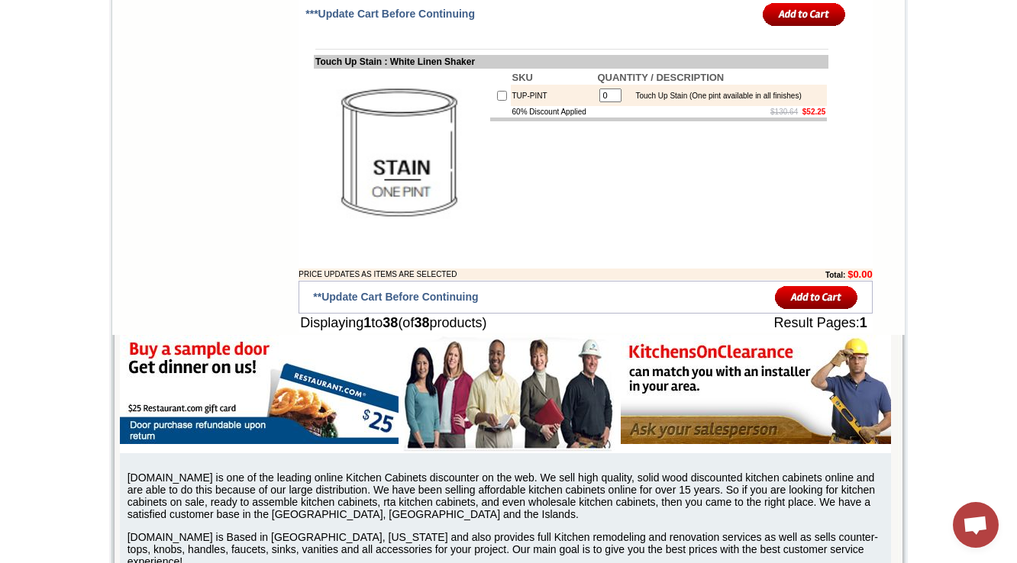
click at [678, 244] on td "SKU QUANTITY / DESCRIPTION TUP-PINT 0 Touch Up Stain (One pint available in all…" at bounding box center [659, 156] width 340 height 175
click at [818, 121] on tbody "SKU QUANTITY / DESCRIPTION TUP-PINT 0 Touch Up Stain (One pint available in all…" at bounding box center [658, 95] width 337 height 51
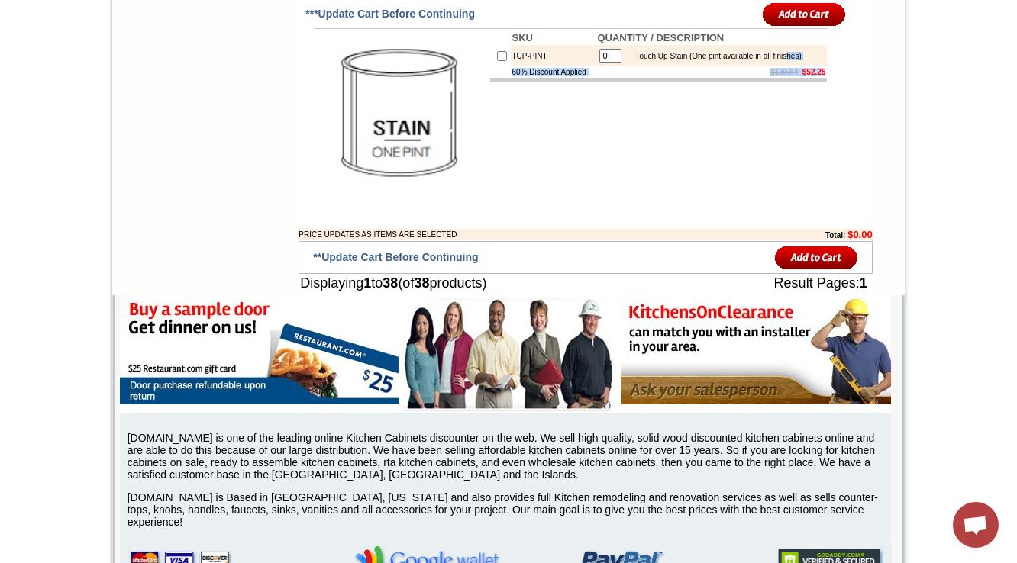
scroll to position [4512, 0]
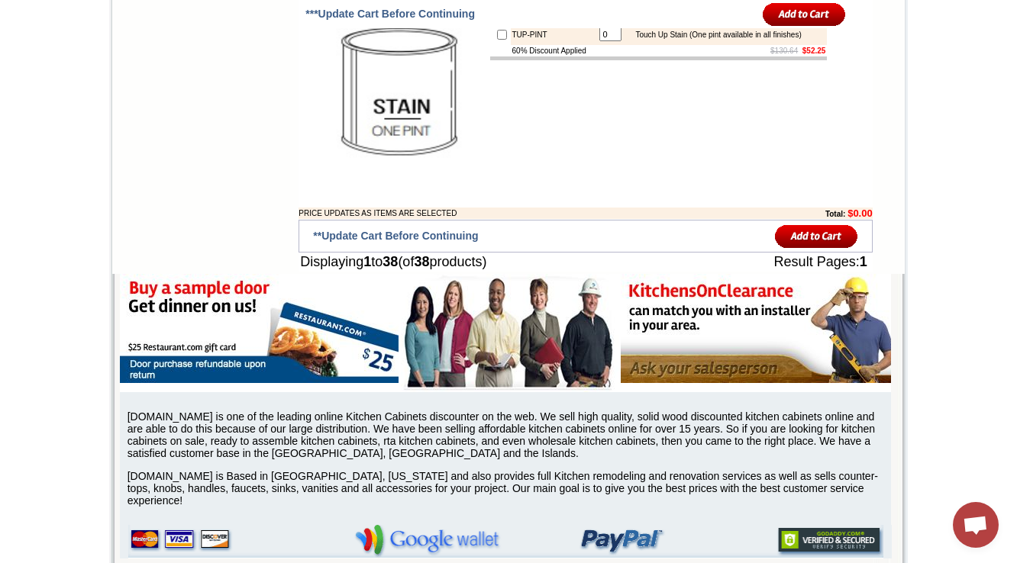
drag, startPoint x: 302, startPoint y: 278, endPoint x: 345, endPoint y: 273, distance: 43.0
click at [345, 8] on td "Touch Up Stain : White Linen Shaker" at bounding box center [571, 1] width 515 height 14
copy td "Touch Up"
click at [499, 182] on td "SKU QUANTITY / DESCRIPTION TUP-PINT 0 Touch Up Stain (One pint available in all…" at bounding box center [659, 95] width 340 height 175
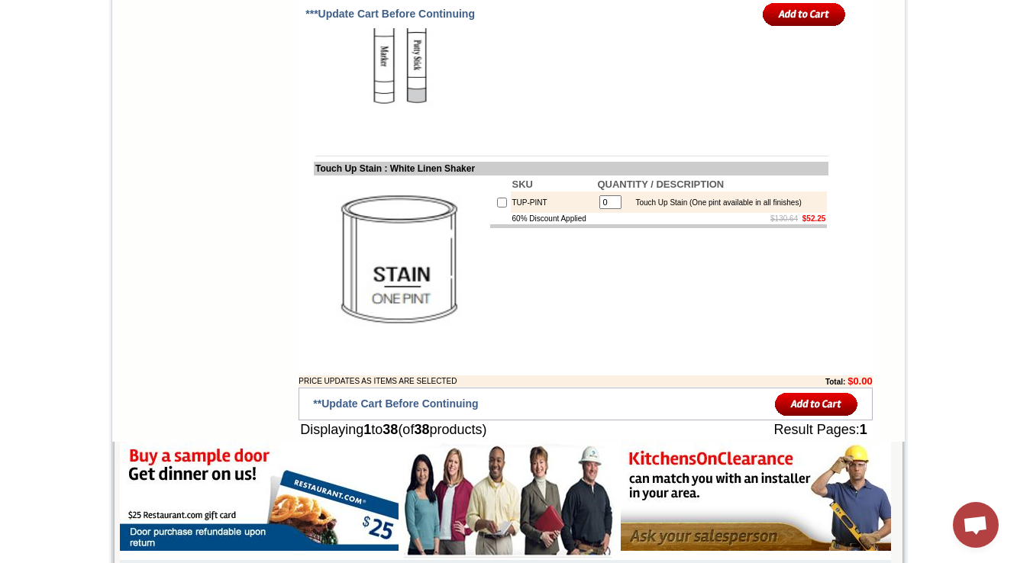
scroll to position [4268, 0]
